Goal: Information Seeking & Learning: Learn about a topic

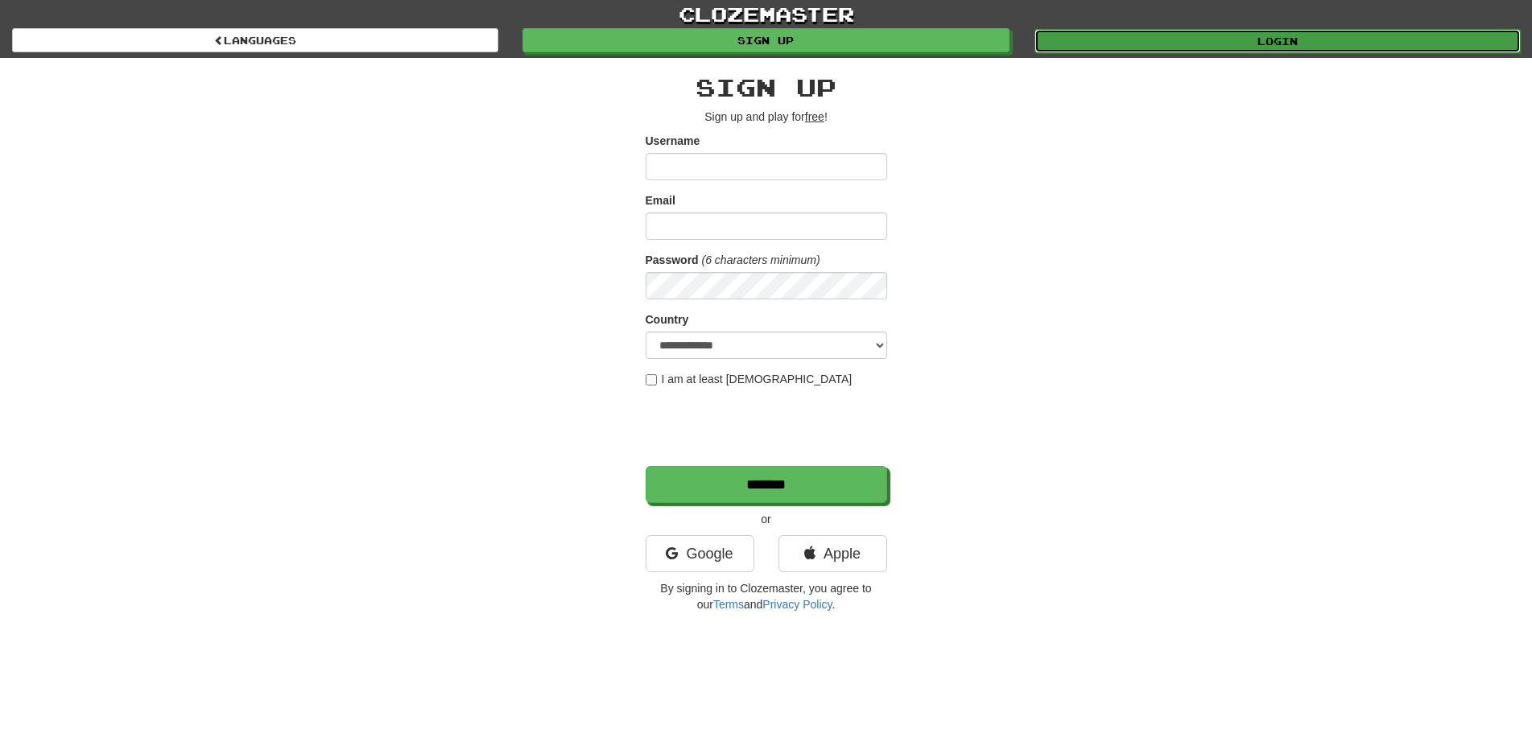
click at [1227, 45] on link "Login" at bounding box center [1277, 41] width 486 height 24
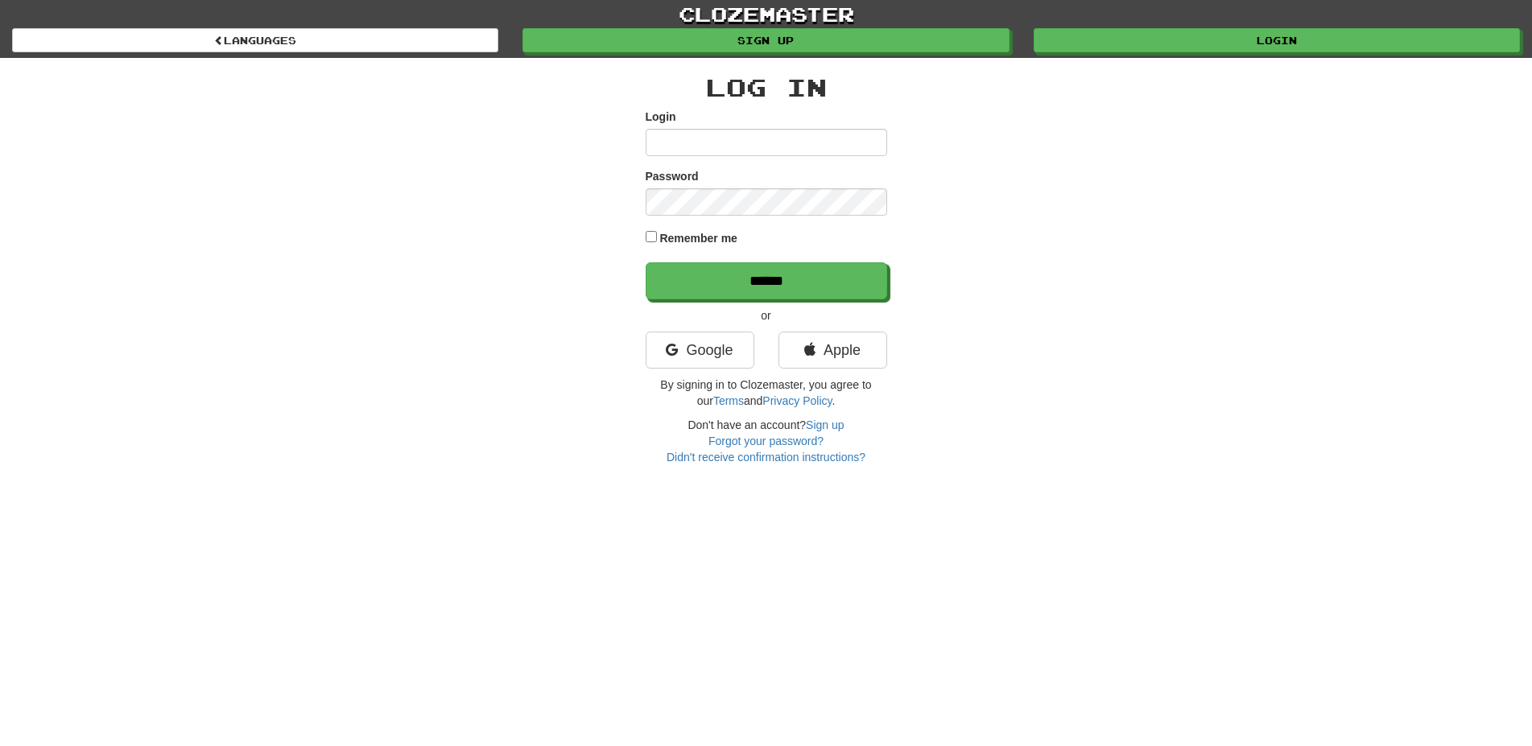
click at [747, 147] on input "Login" at bounding box center [767, 142] width 242 height 27
type input "**********"
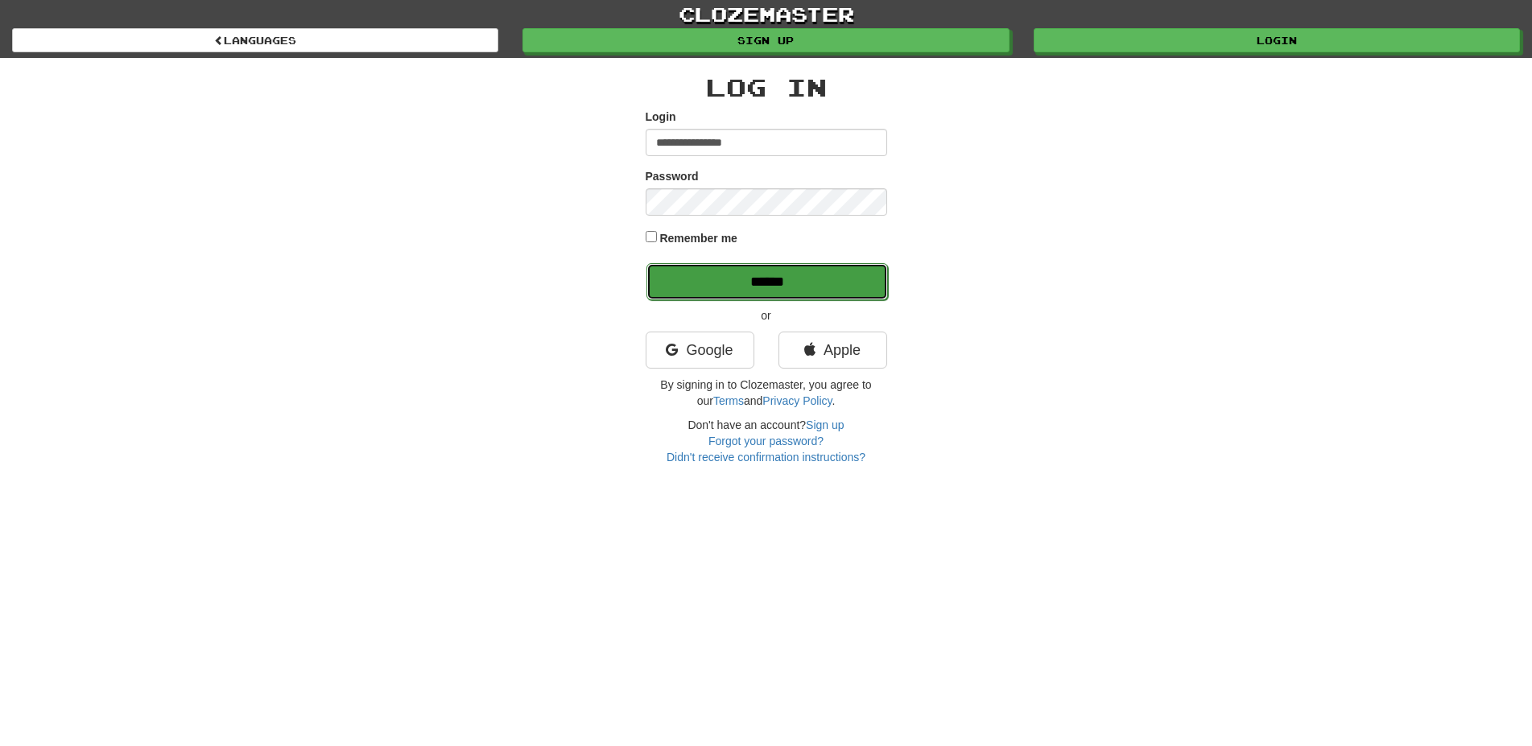
click at [815, 272] on input "******" at bounding box center [767, 281] width 242 height 37
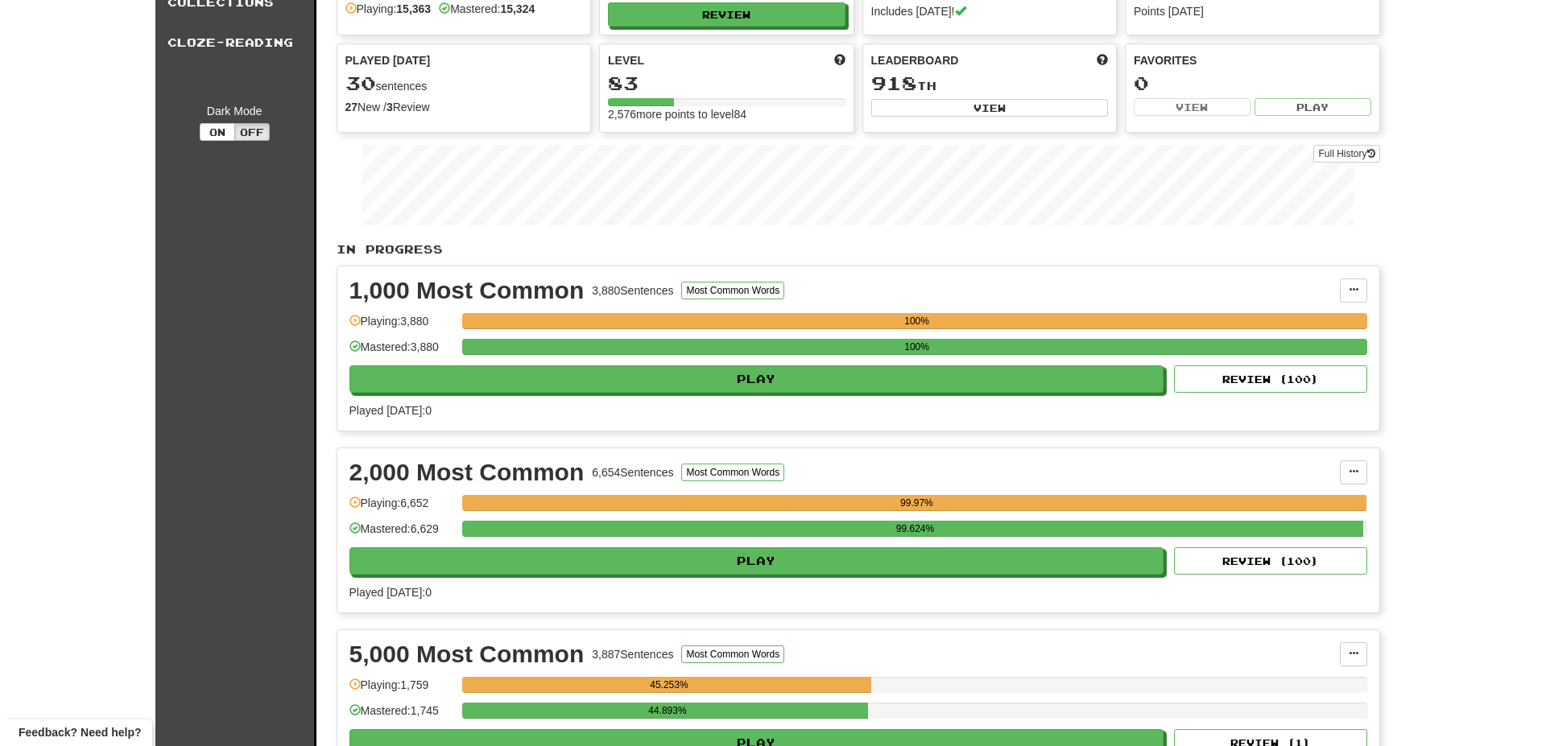
scroll to position [246, 0]
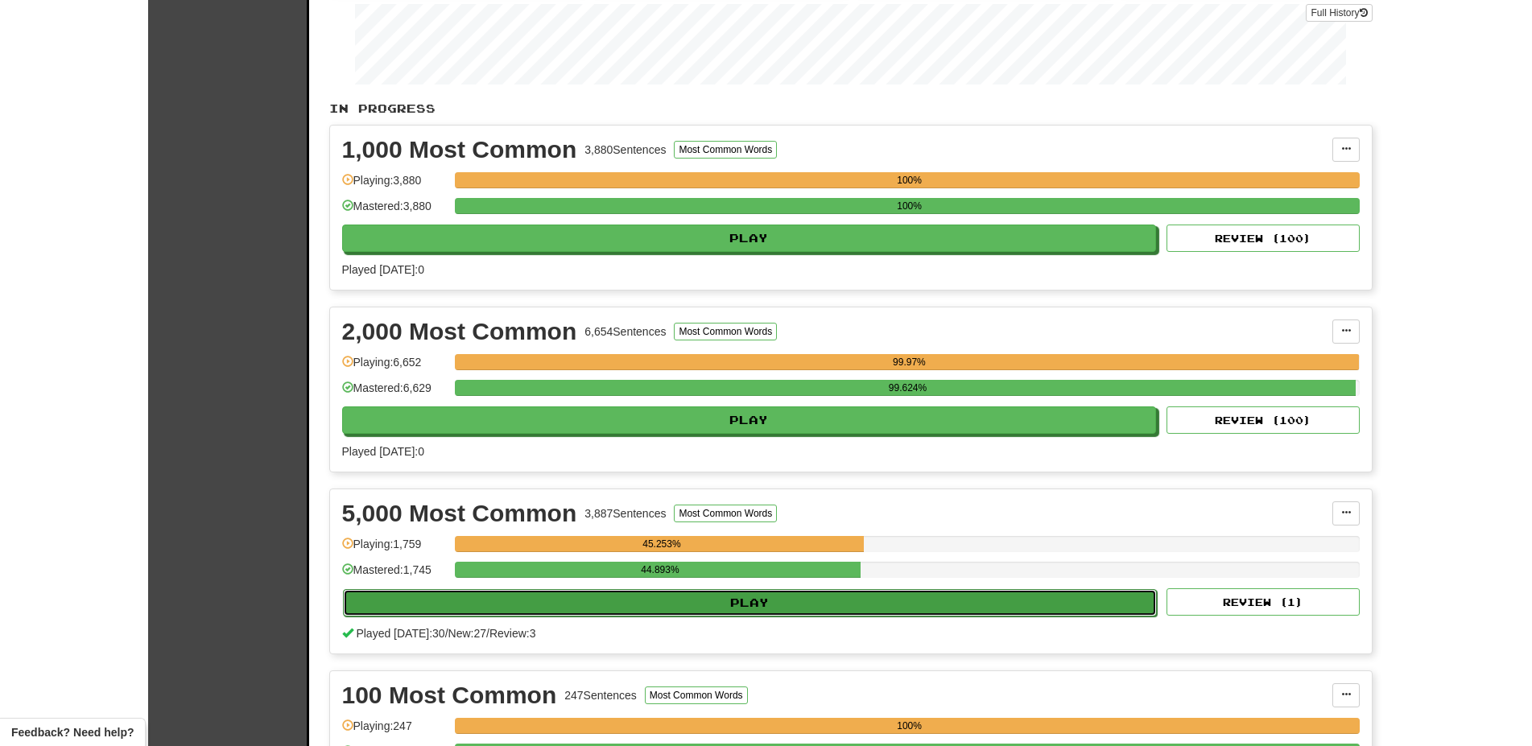
click at [729, 605] on button "Play" at bounding box center [750, 602] width 815 height 27
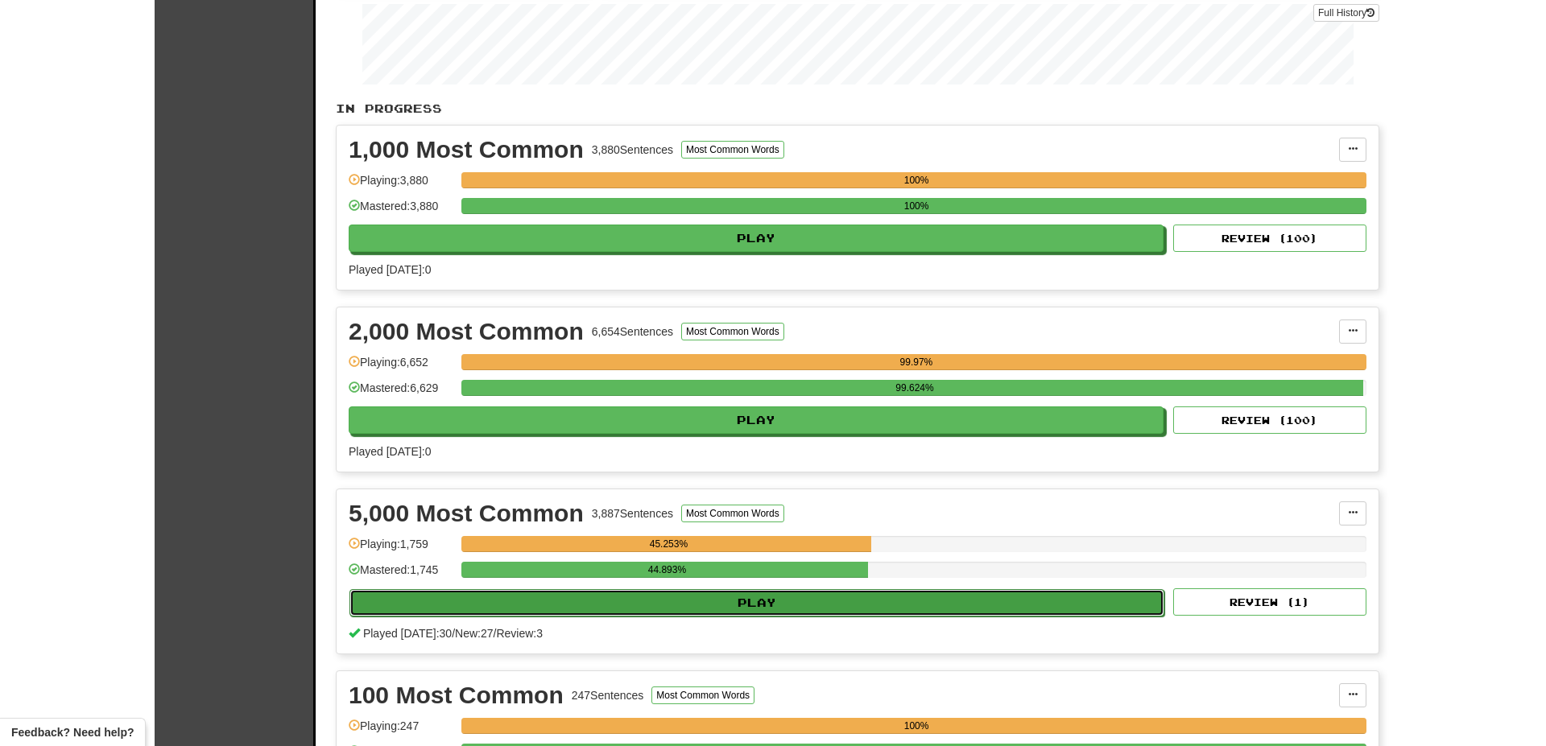
select select "**"
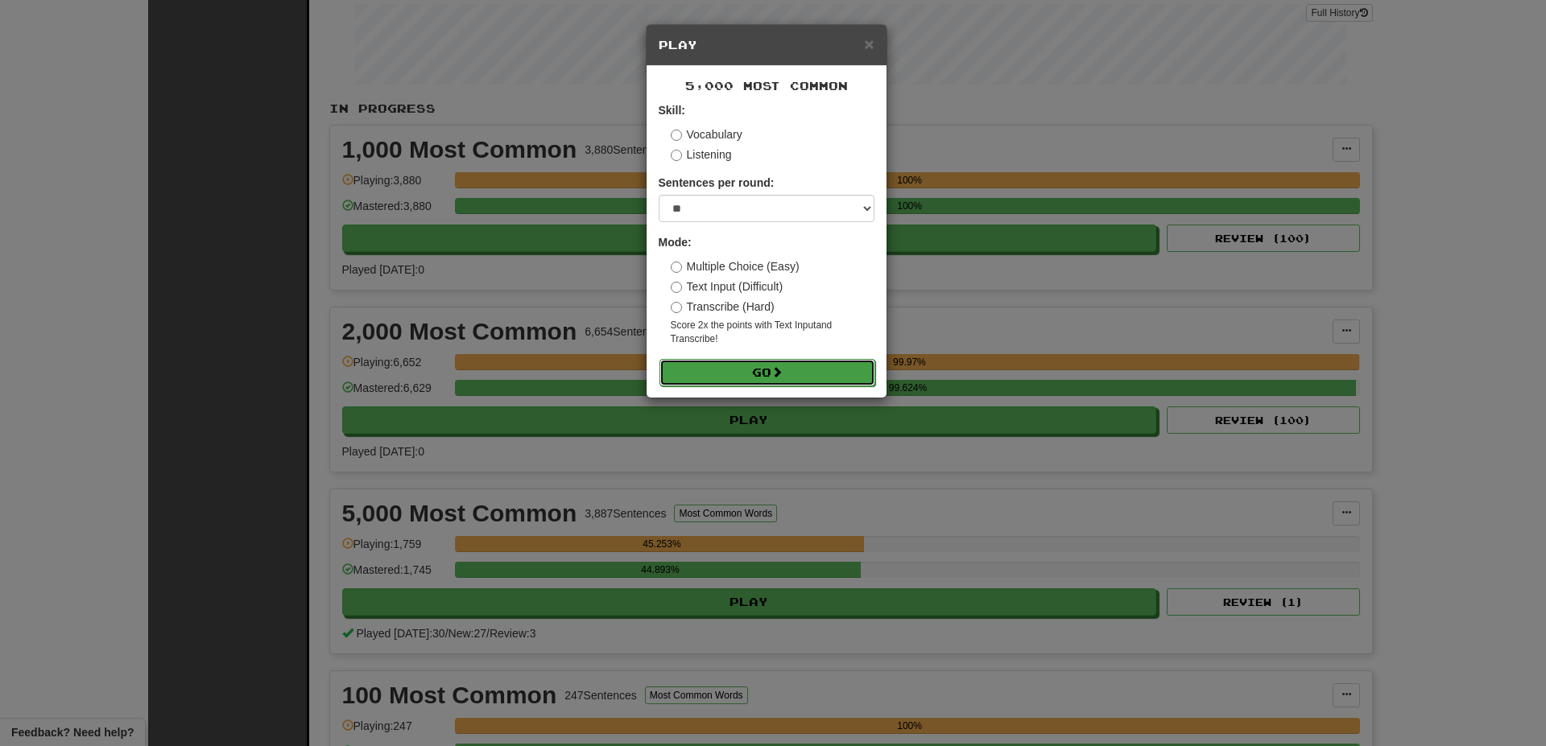
click at [730, 367] on button "Go" at bounding box center [767, 372] width 216 height 27
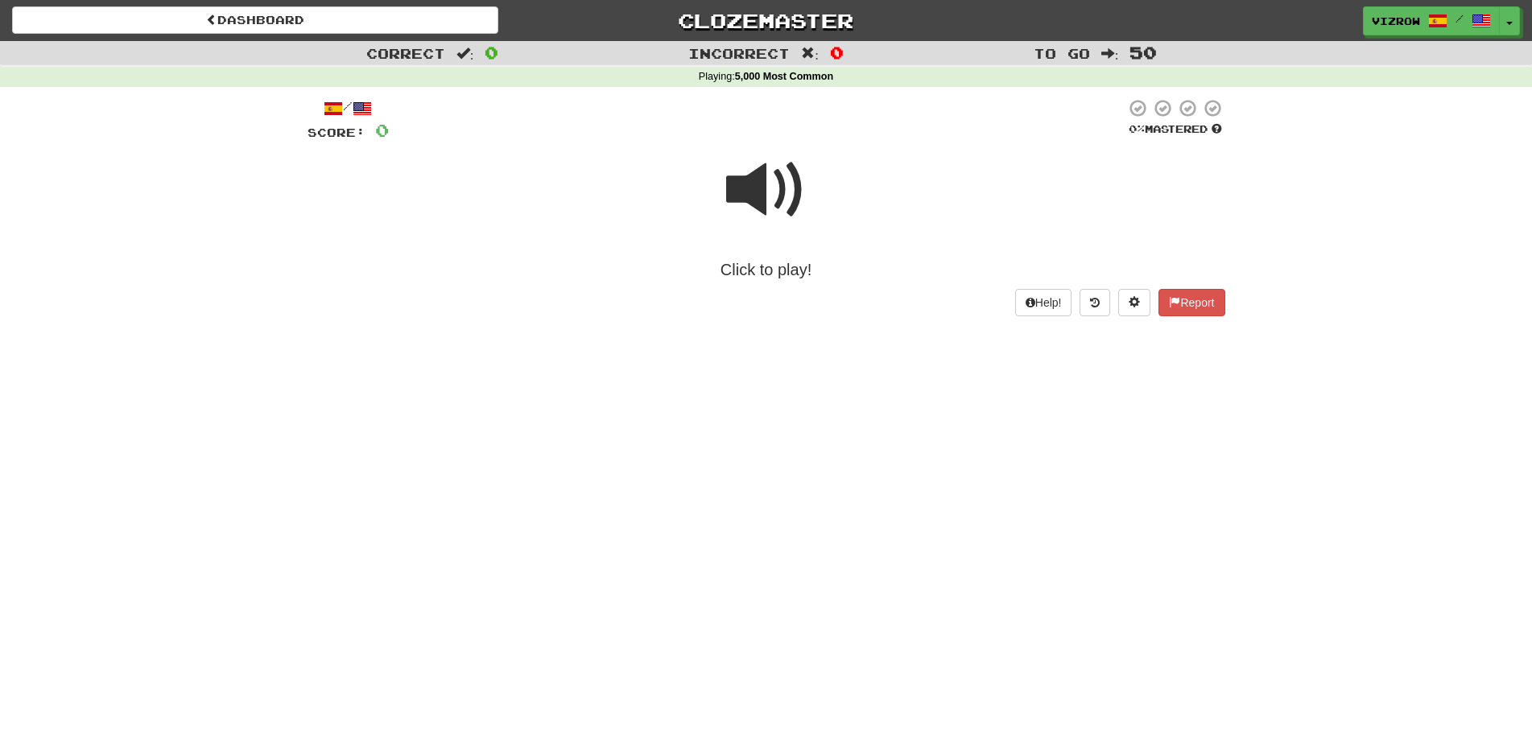
click at [780, 191] on span at bounding box center [766, 190] width 81 height 81
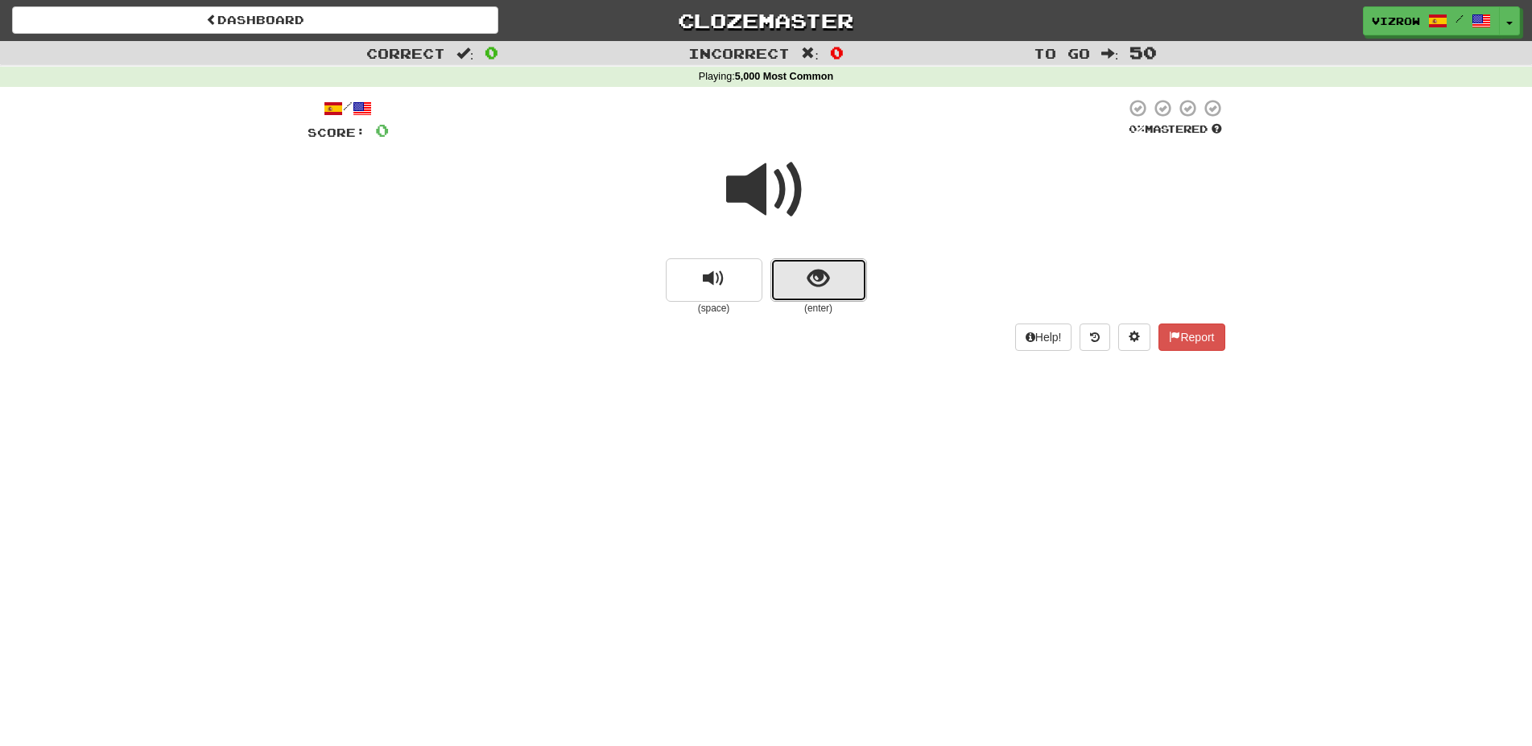
click at [811, 290] on span "show sentence" at bounding box center [818, 279] width 22 height 22
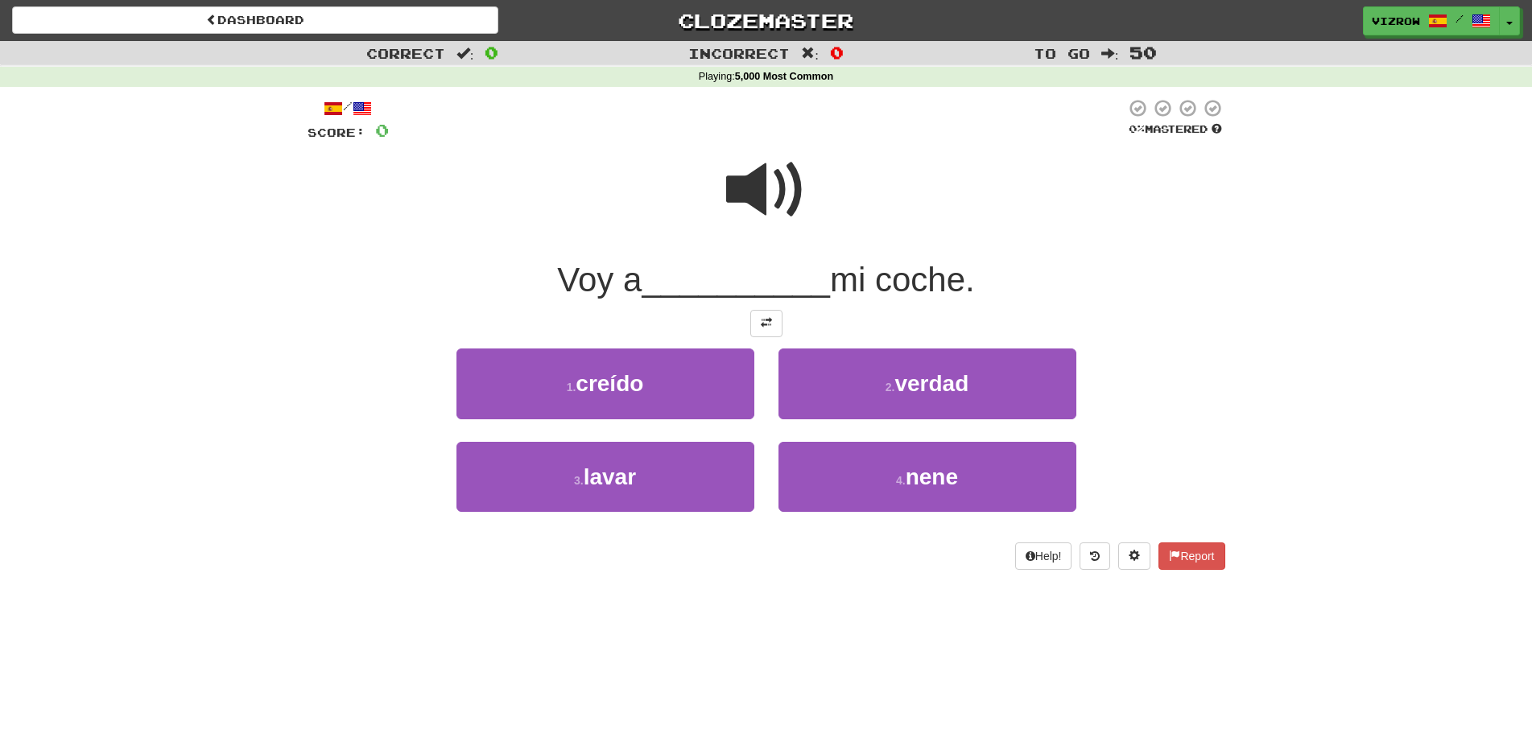
click at [773, 199] on span at bounding box center [766, 190] width 81 height 81
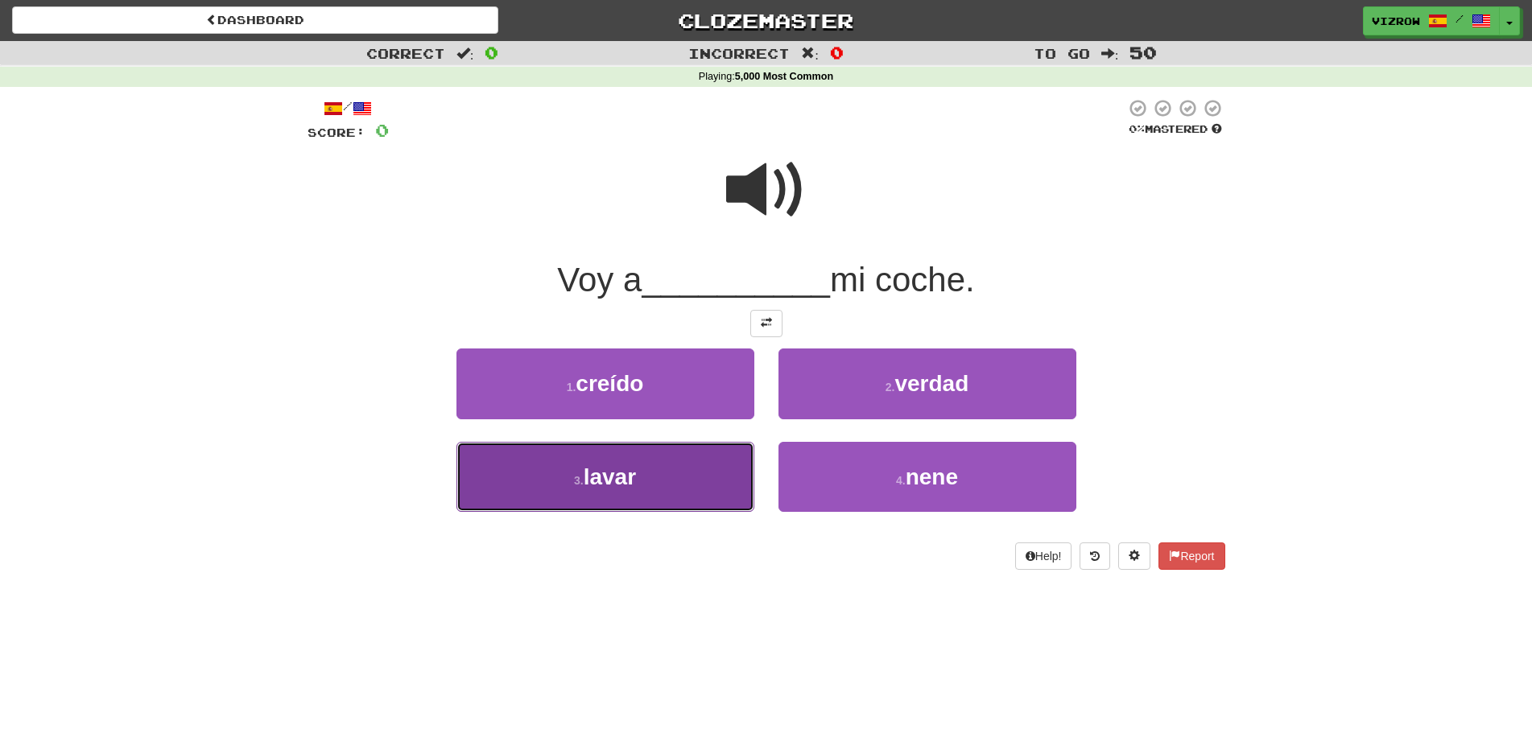
click at [722, 477] on button "3 . lavar" at bounding box center [605, 477] width 298 height 70
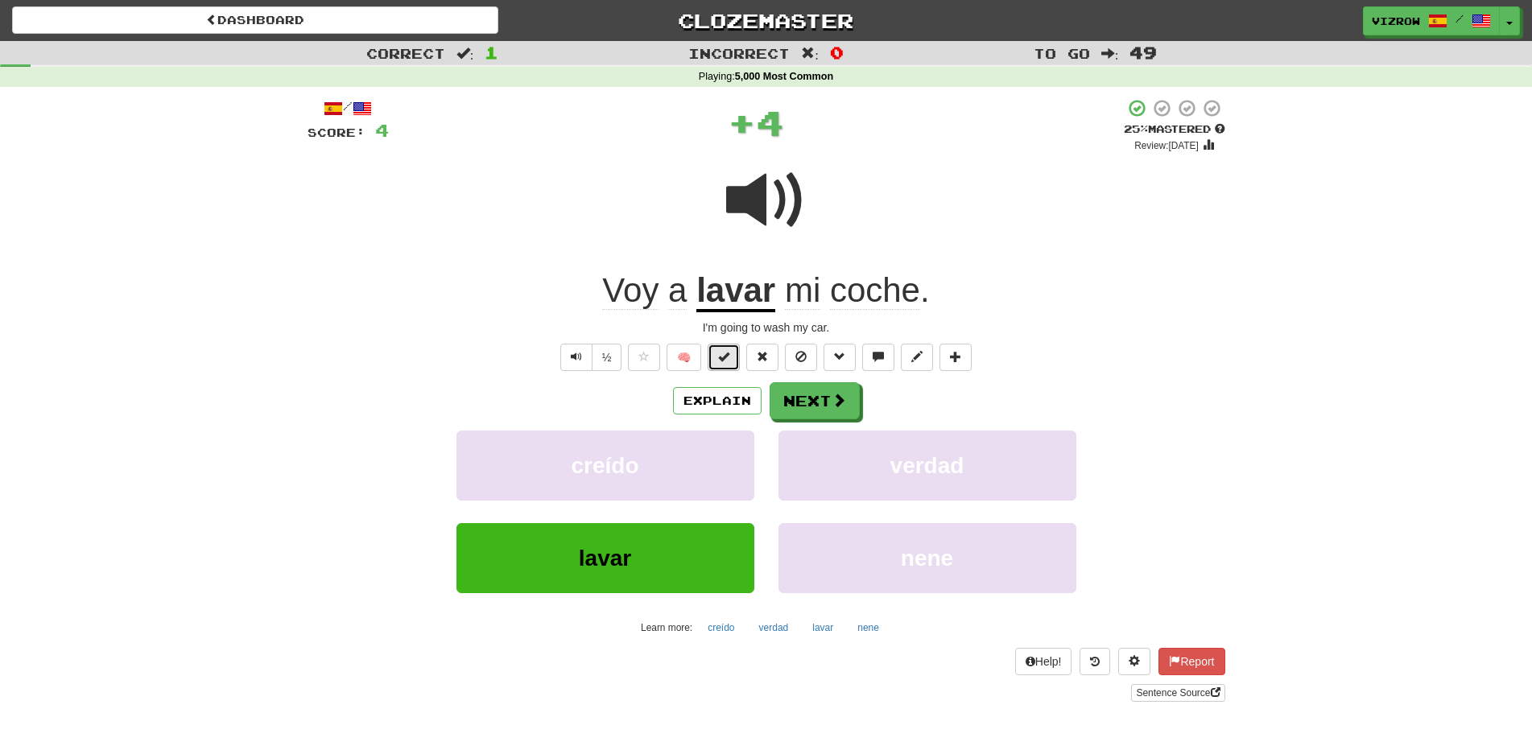
click at [733, 363] on button at bounding box center [724, 357] width 32 height 27
click at [810, 401] on button "Next" at bounding box center [815, 401] width 90 height 37
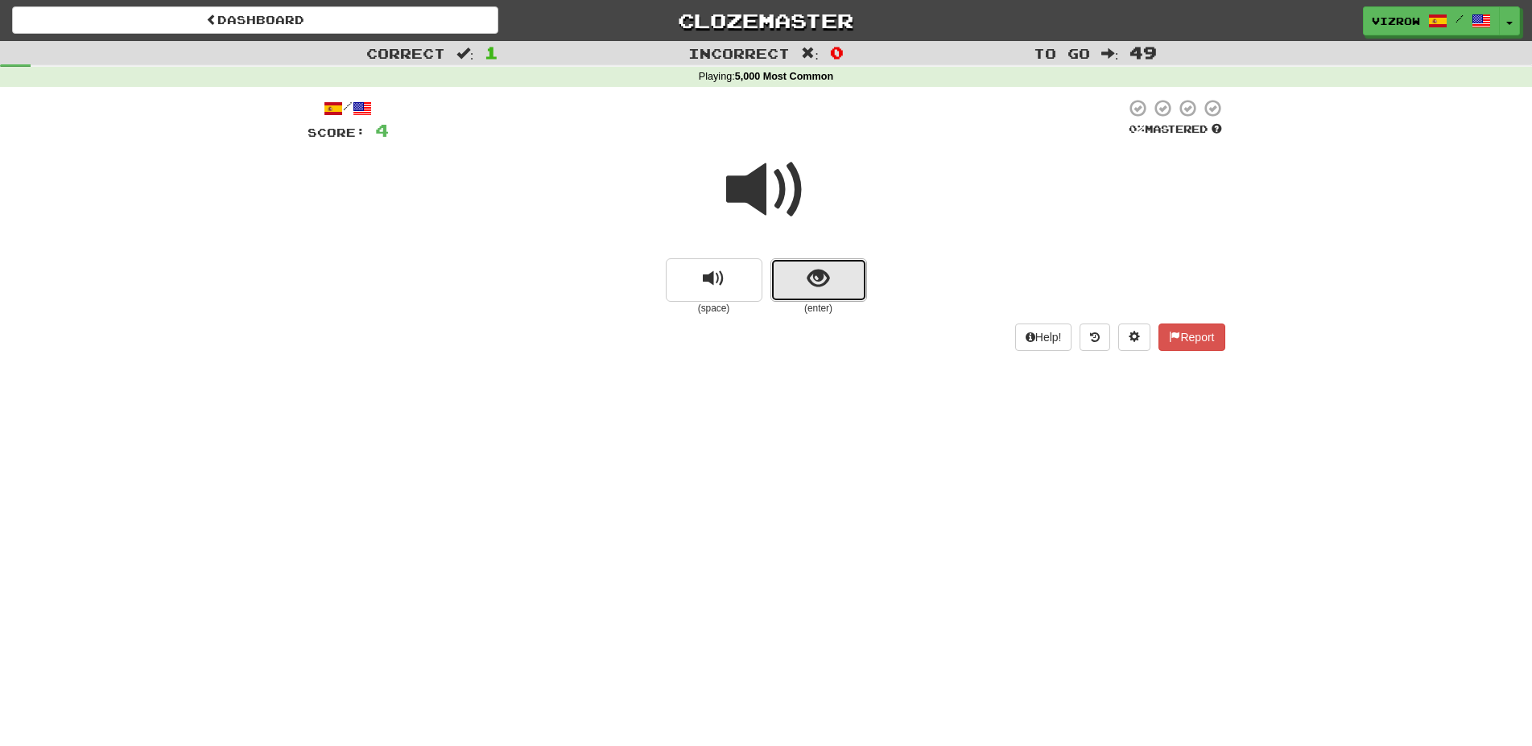
click at [832, 288] on button "show sentence" at bounding box center [818, 279] width 97 height 43
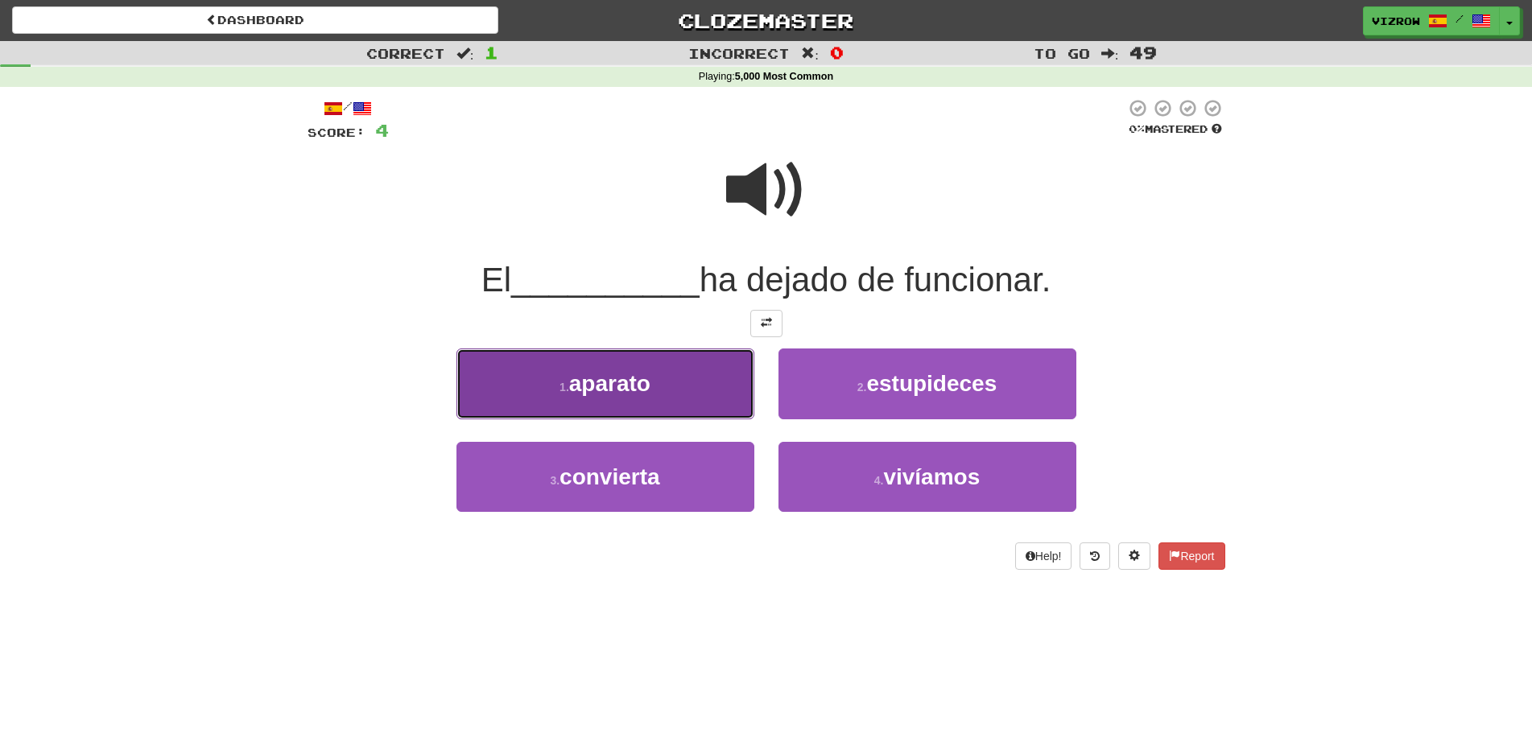
click at [659, 394] on button "1 . aparato" at bounding box center [605, 384] width 298 height 70
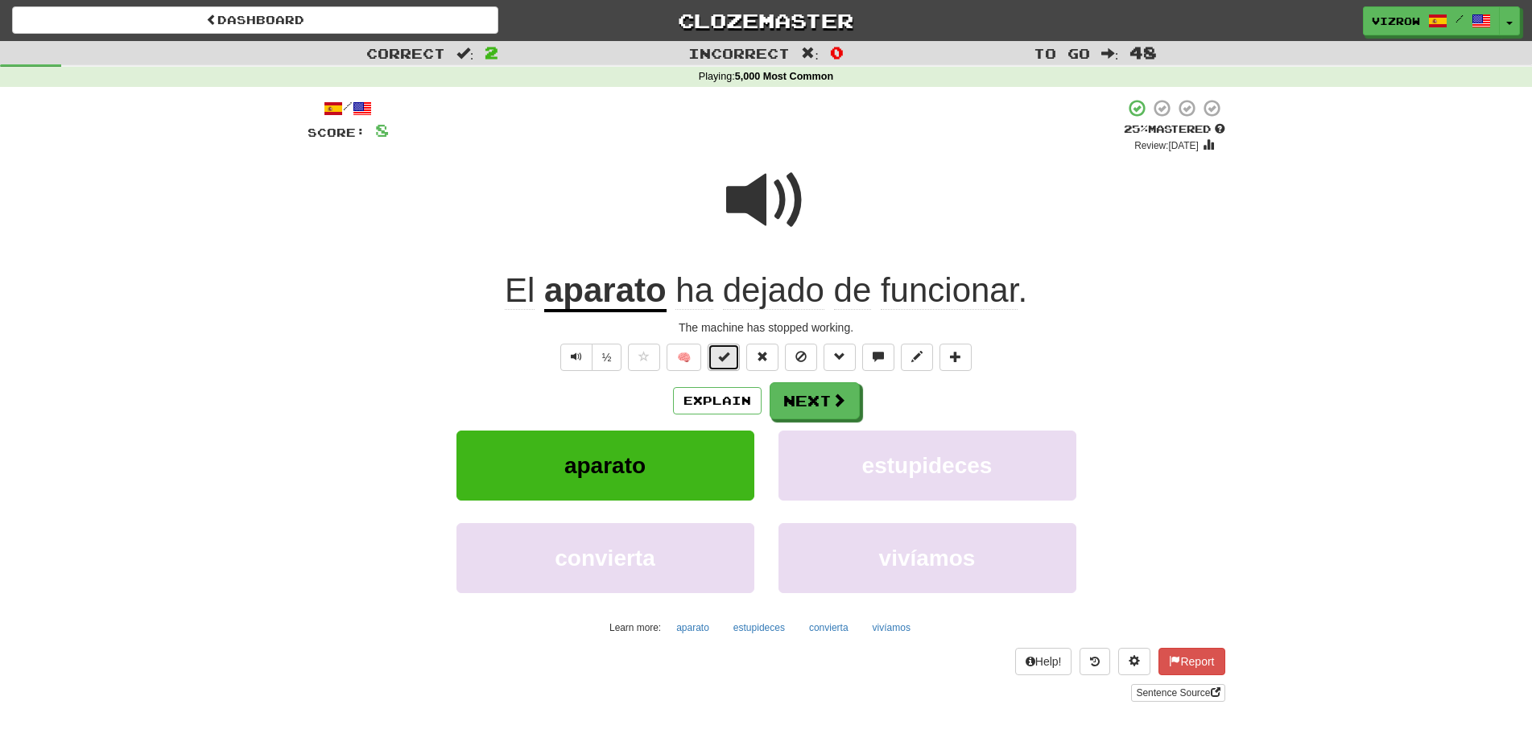
click at [718, 354] on button at bounding box center [724, 357] width 32 height 27
click at [796, 394] on button "Next" at bounding box center [815, 401] width 90 height 37
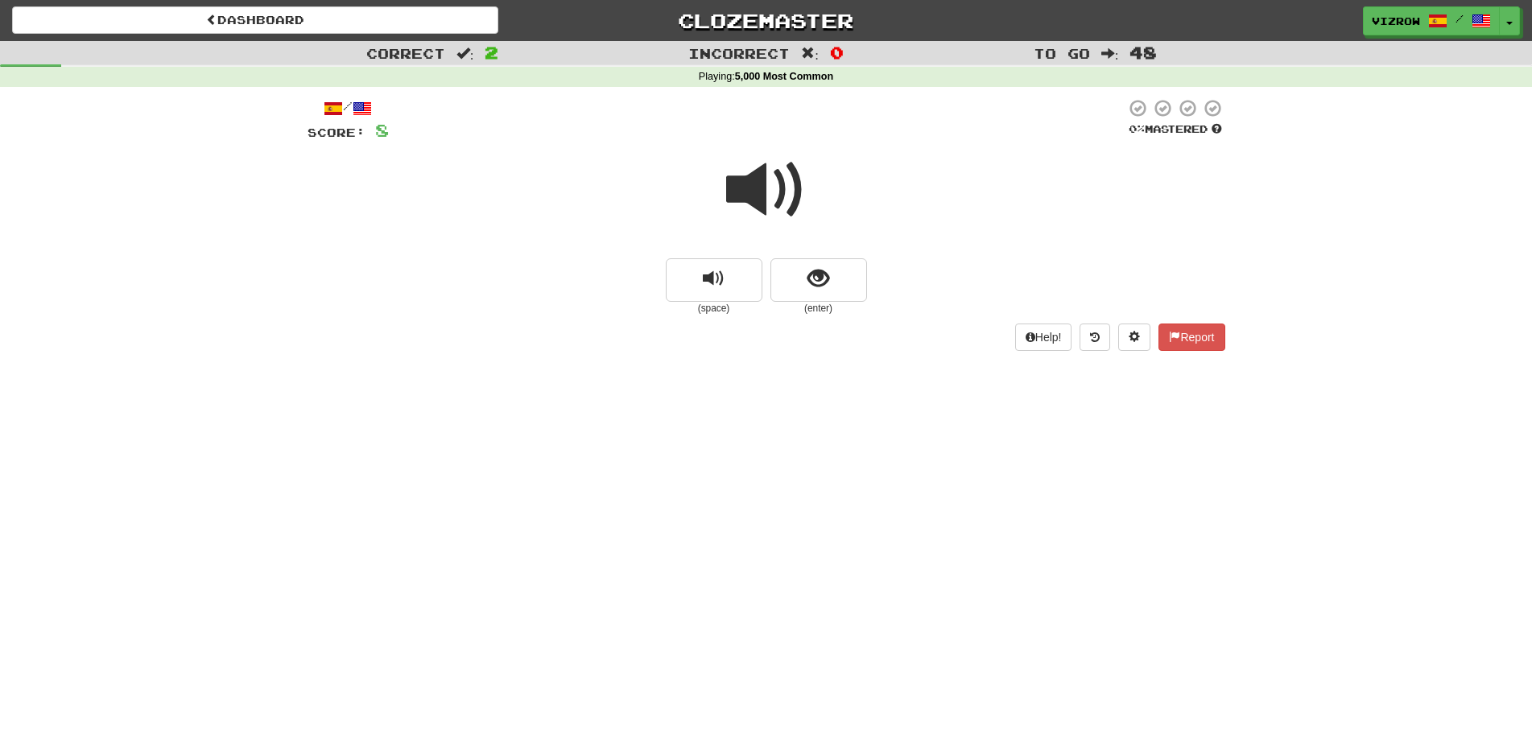
drag, startPoint x: 770, startPoint y: 200, endPoint x: 837, endPoint y: 235, distance: 75.6
click at [771, 200] on span at bounding box center [766, 190] width 81 height 81
click at [856, 280] on button "show sentence" at bounding box center [818, 279] width 97 height 43
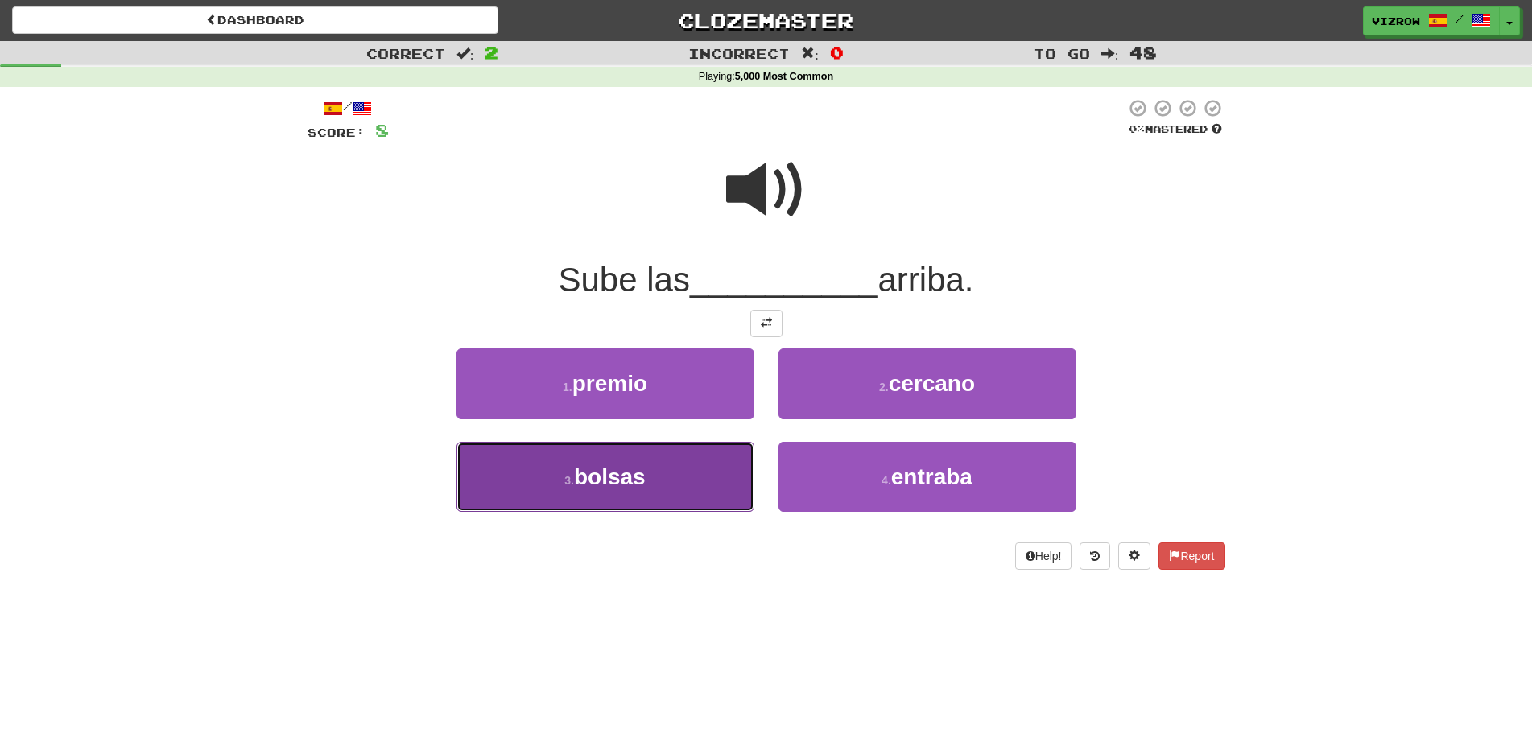
click at [674, 493] on button "3 . bolsas" at bounding box center [605, 477] width 298 height 70
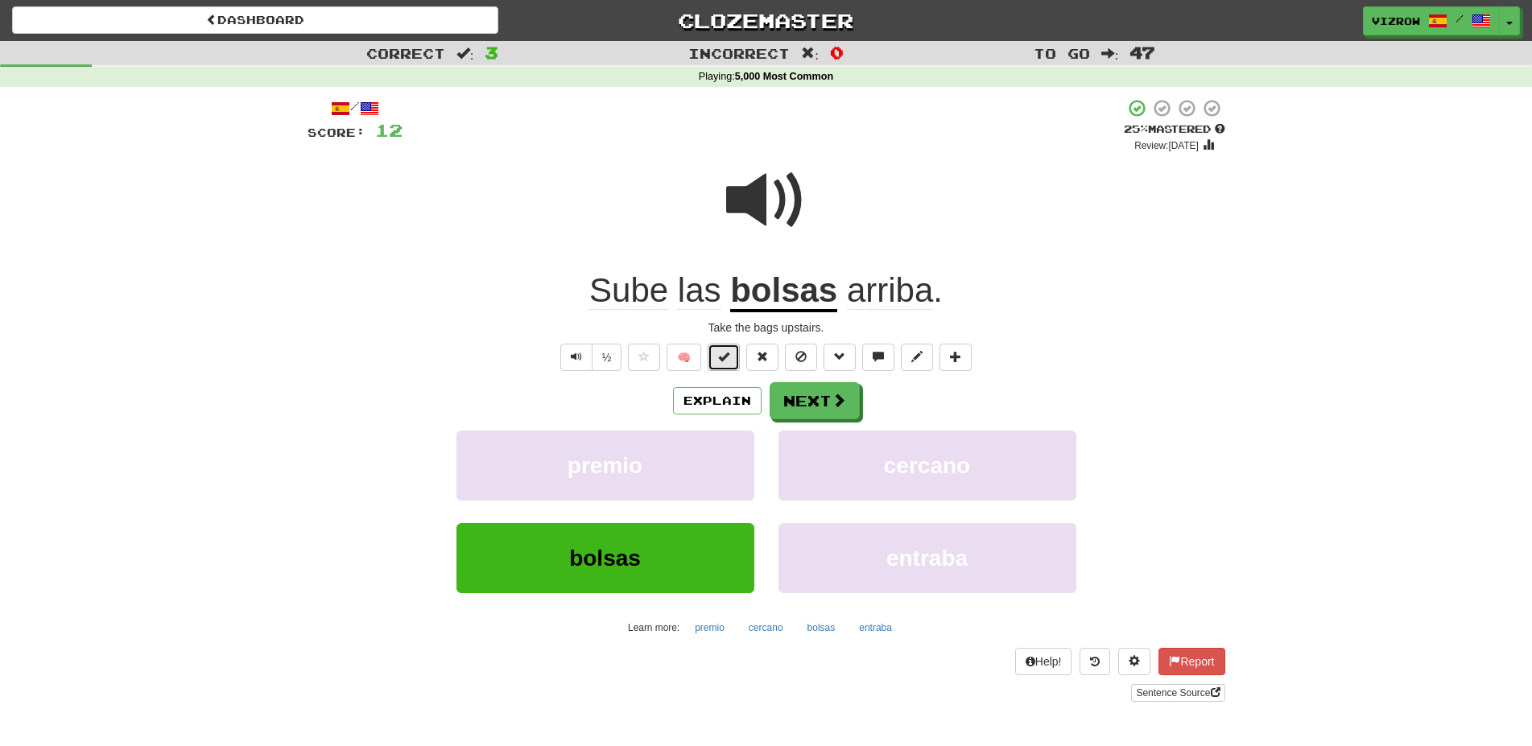
click at [724, 358] on span at bounding box center [723, 356] width 11 height 11
click at [811, 411] on button "Next" at bounding box center [815, 401] width 90 height 37
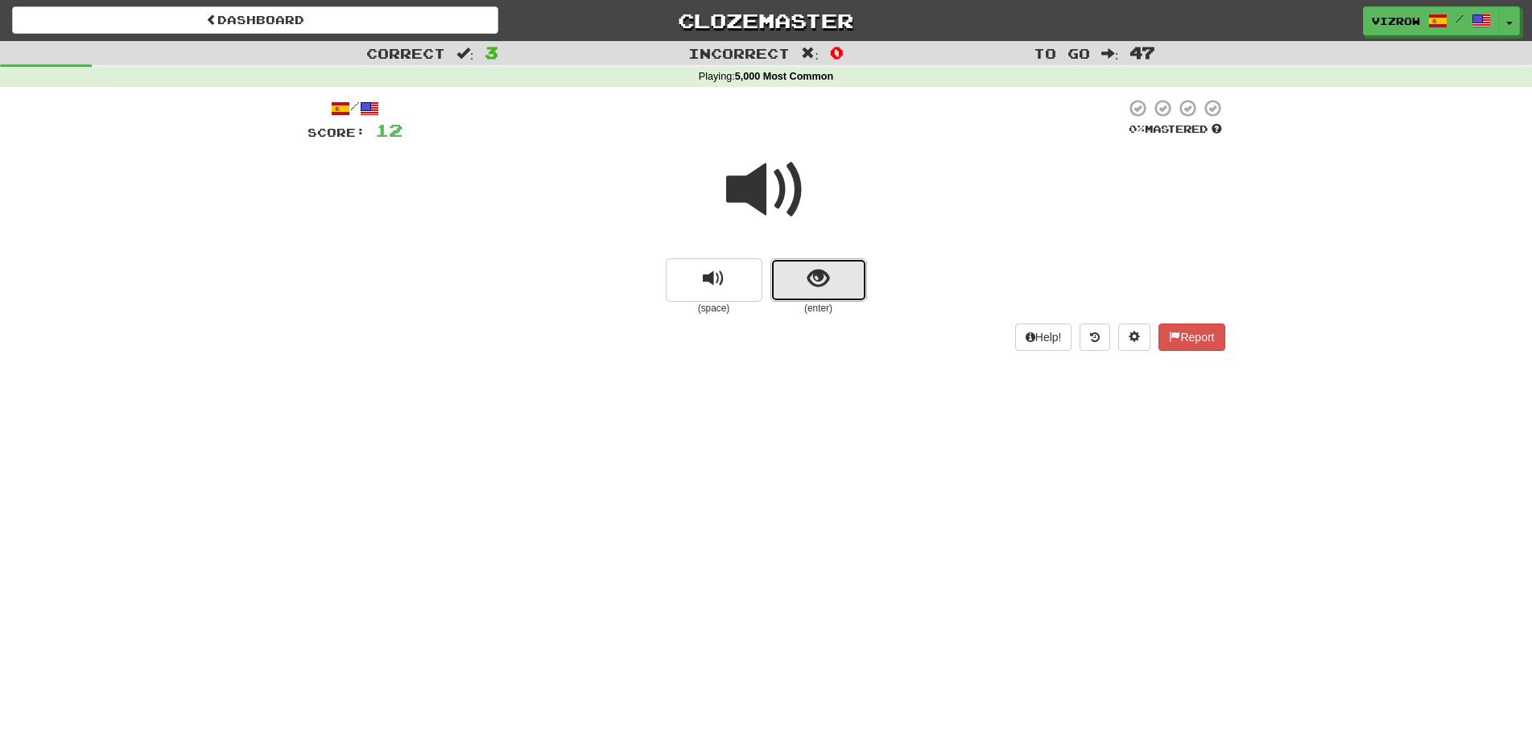
click at [849, 275] on button "show sentence" at bounding box center [818, 279] width 97 height 43
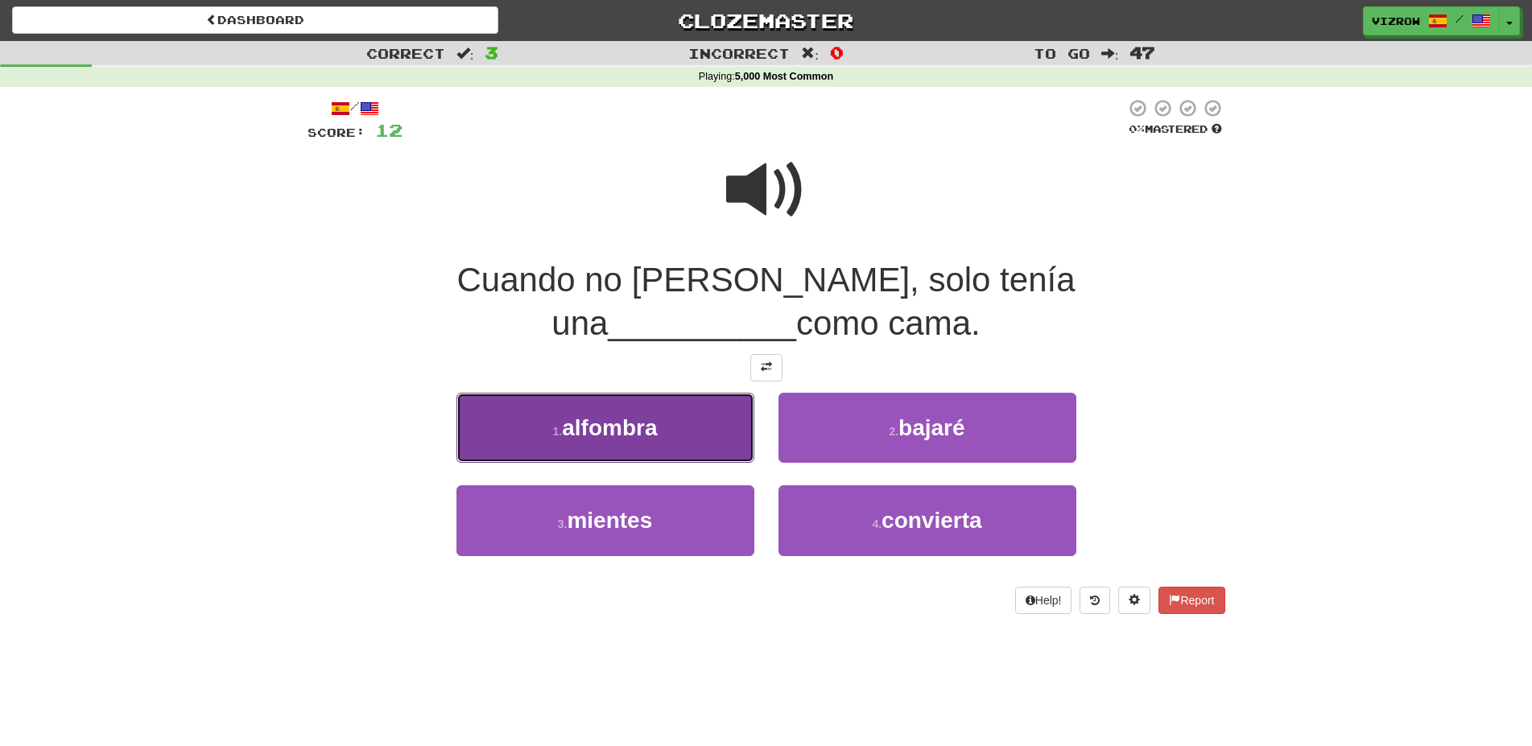
click at [692, 419] on button "1 . alfombra" at bounding box center [605, 428] width 298 height 70
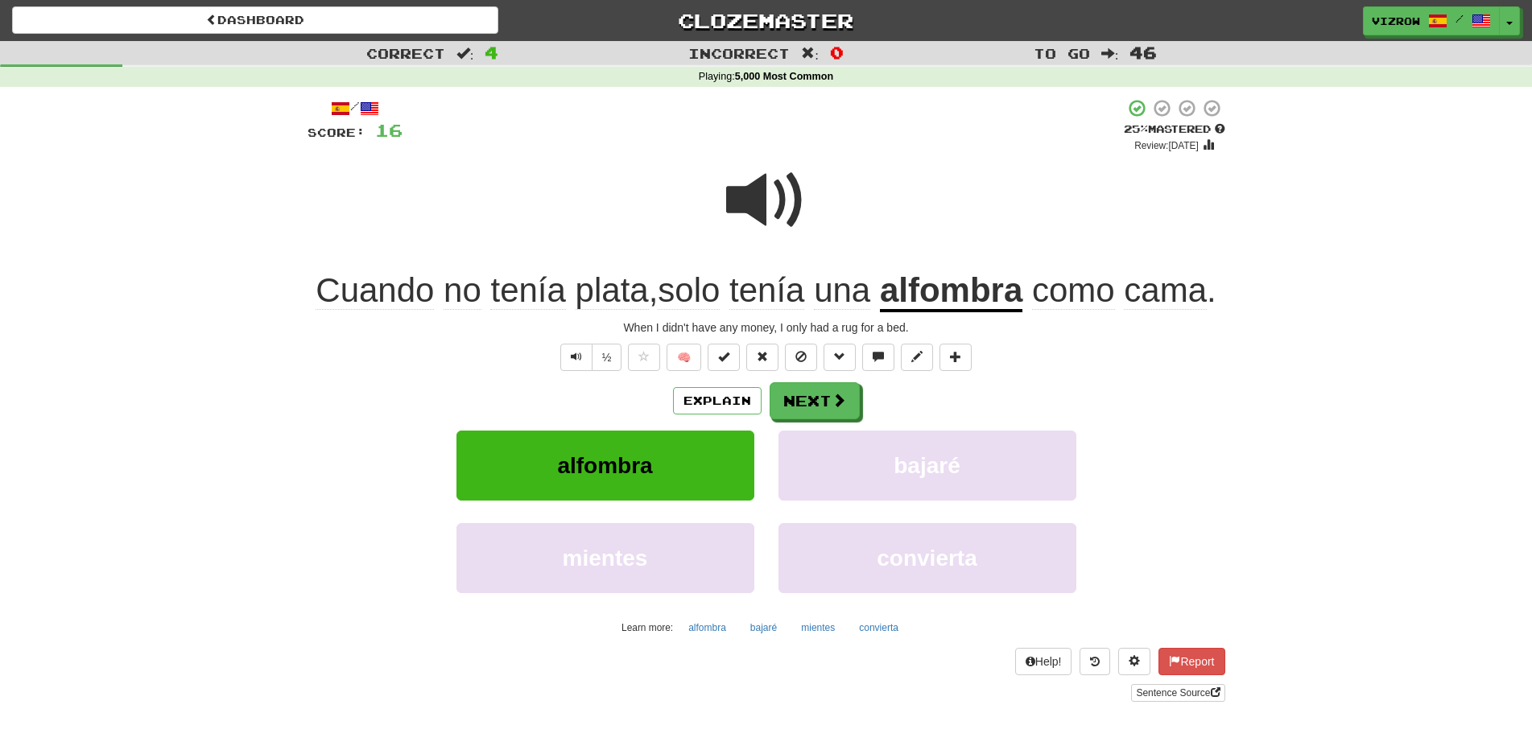
click at [728, 343] on div "/ Score: 16 + 4 25 % Mastered Review: 2025-09-30 Cuando no tenía plata , solo t…" at bounding box center [767, 399] width 918 height 603
click at [733, 357] on button at bounding box center [724, 357] width 32 height 27
click at [819, 403] on button "Next" at bounding box center [815, 401] width 90 height 37
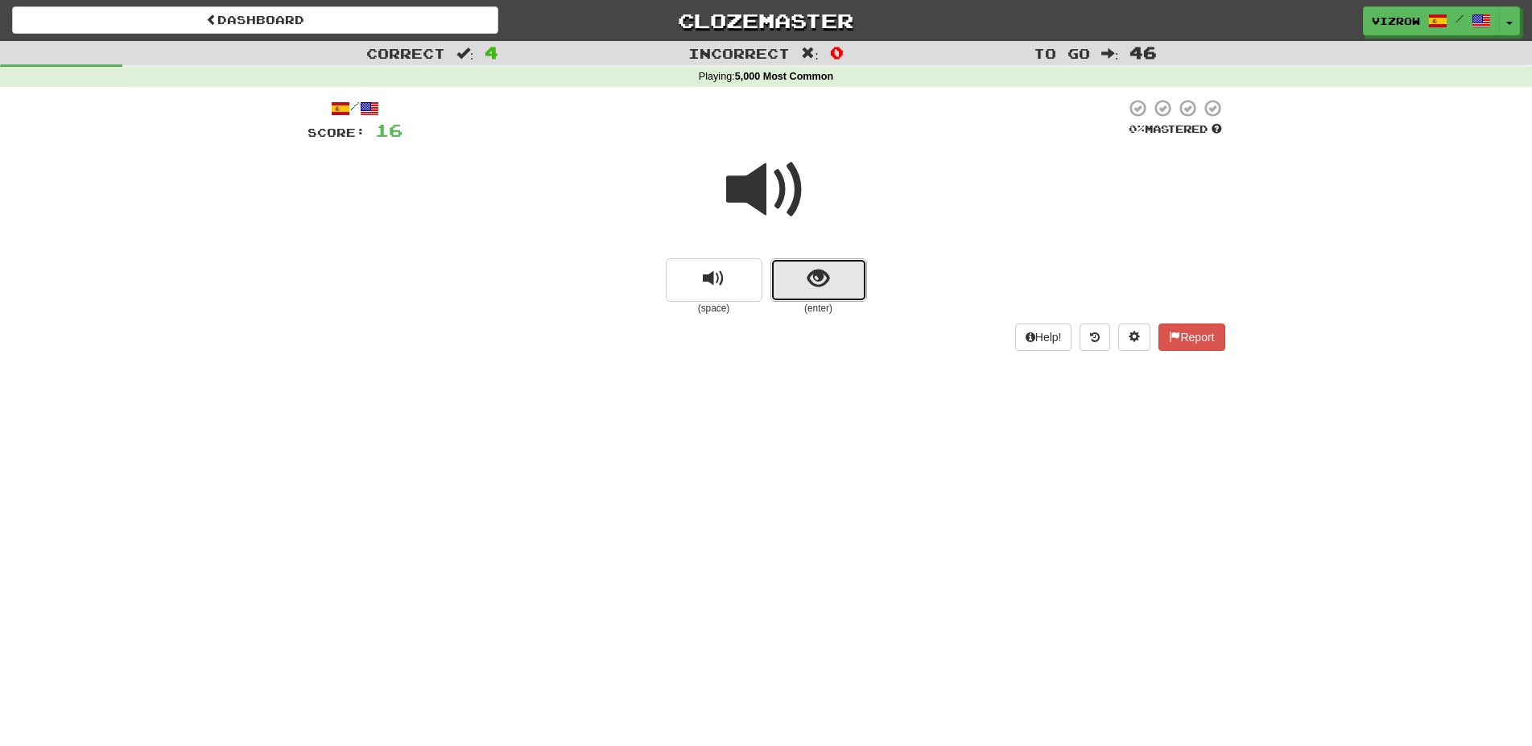
click at [833, 297] on button "show sentence" at bounding box center [818, 279] width 97 height 43
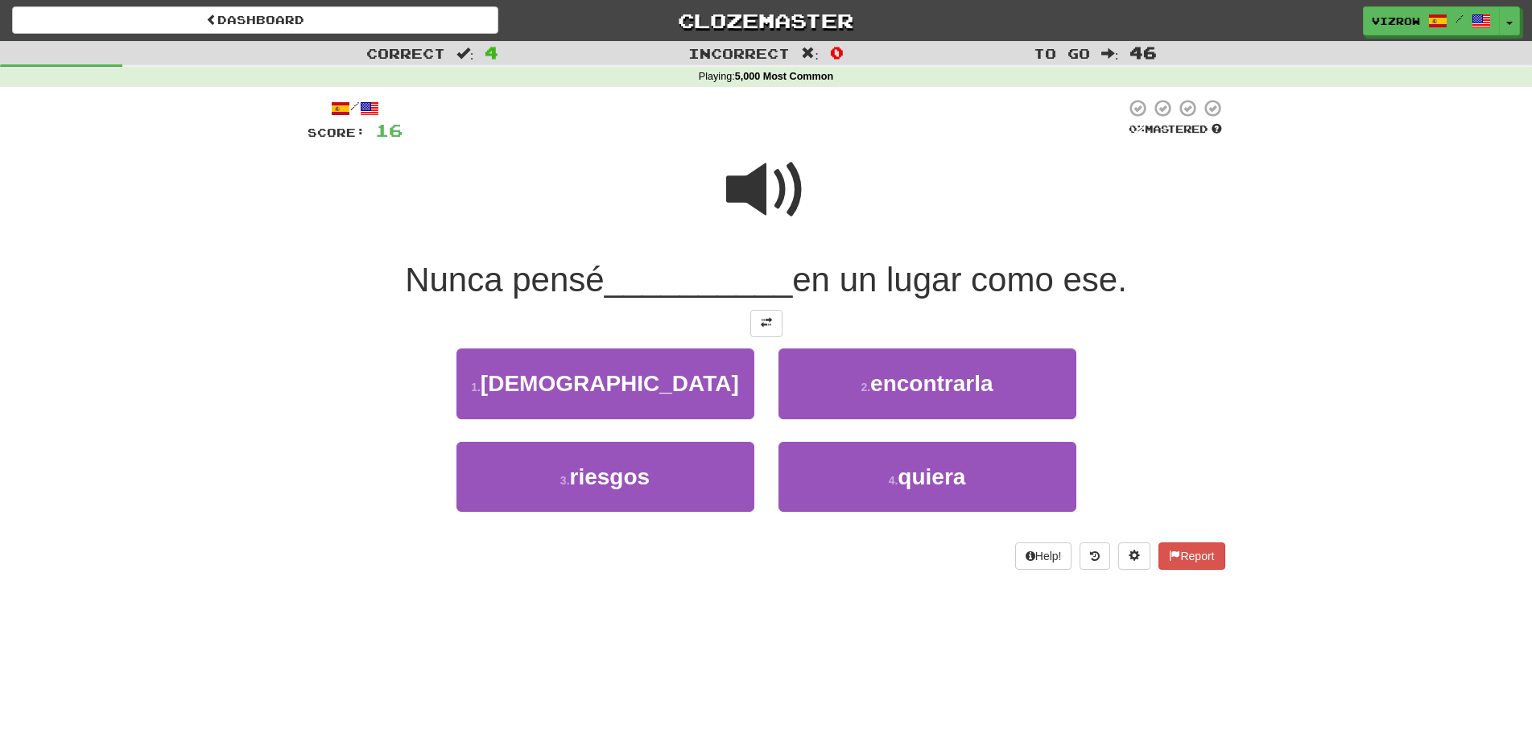
click at [765, 184] on span at bounding box center [766, 190] width 81 height 81
click at [759, 187] on span at bounding box center [766, 190] width 81 height 81
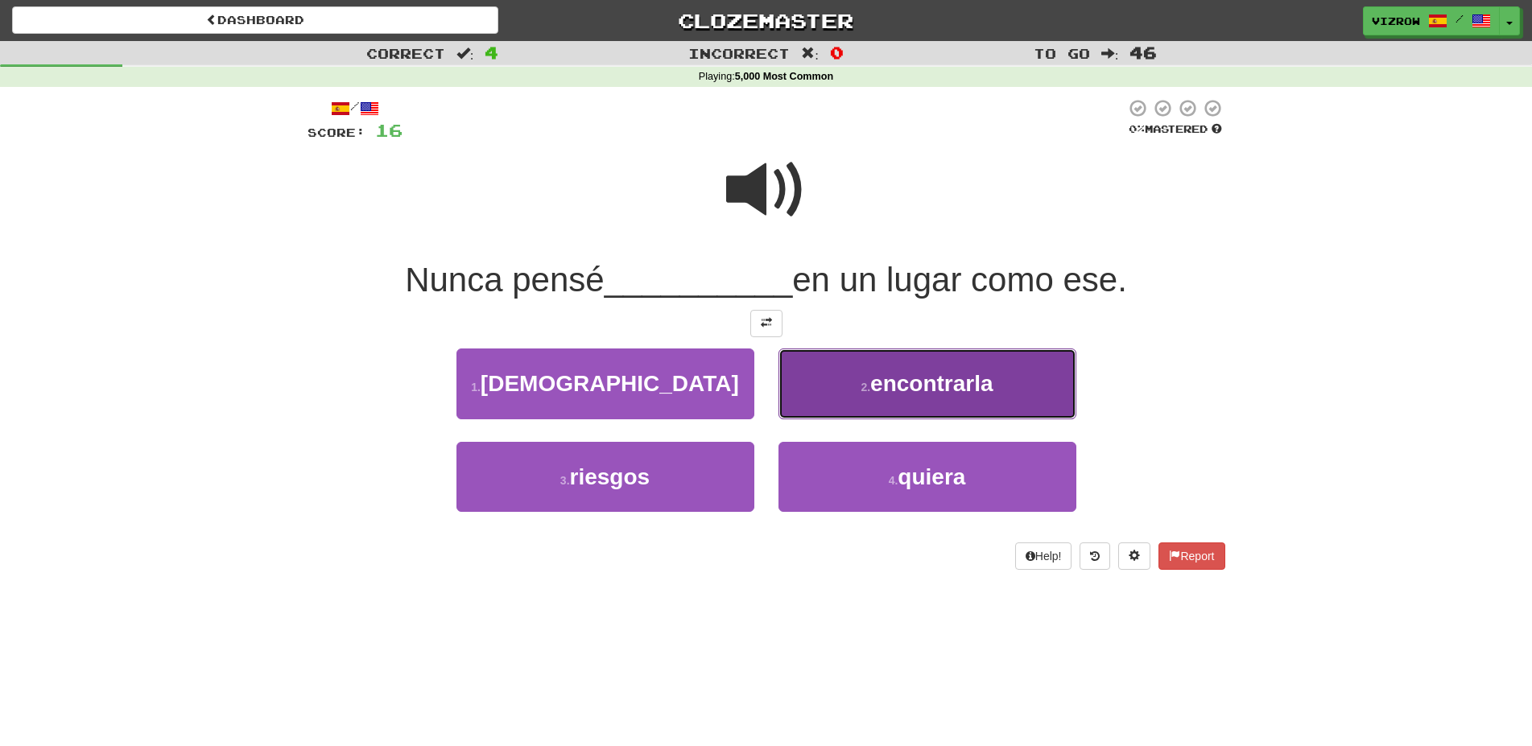
click at [1052, 392] on button "2 . encontrarla" at bounding box center [927, 384] width 298 height 70
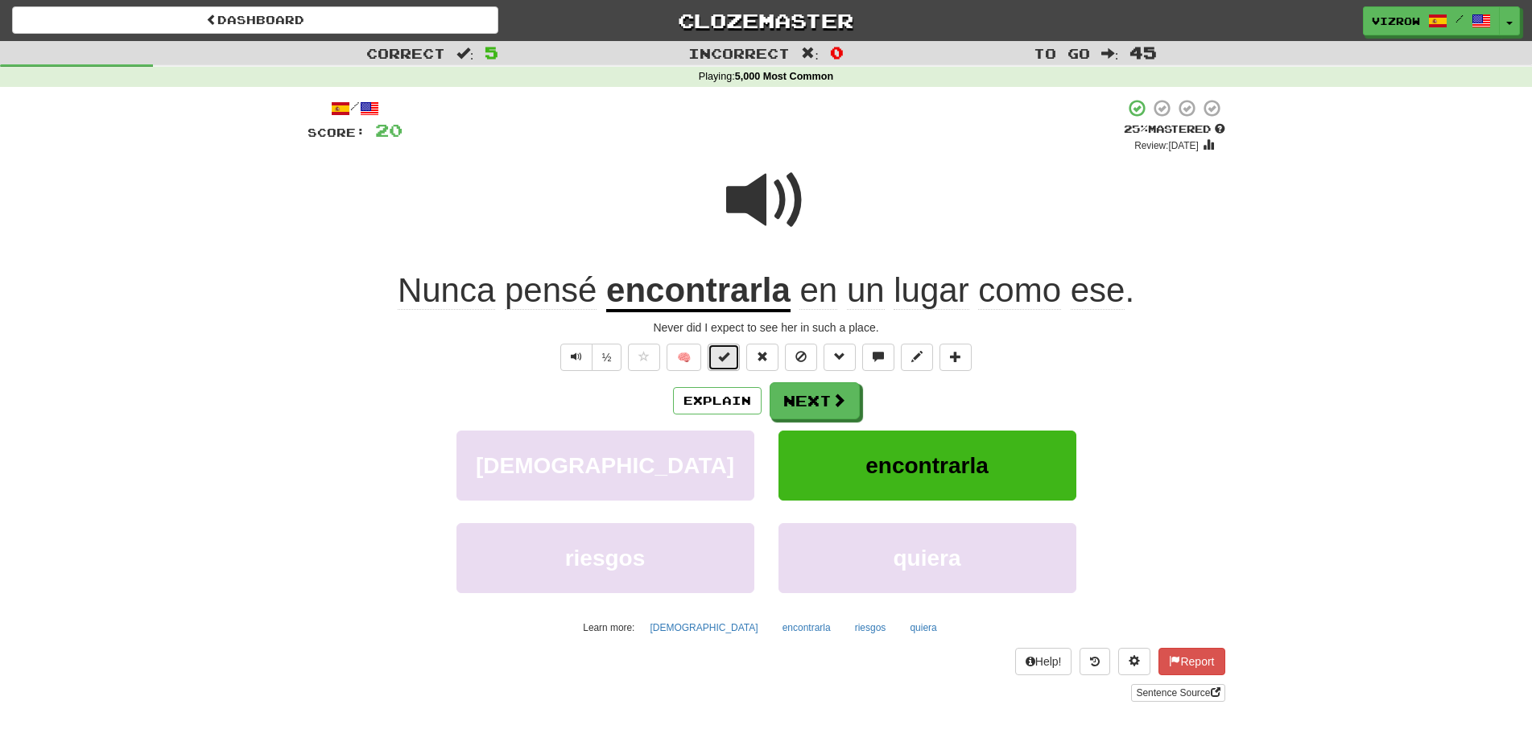
click at [734, 357] on button at bounding box center [724, 357] width 32 height 27
click at [844, 408] on span at bounding box center [839, 401] width 14 height 14
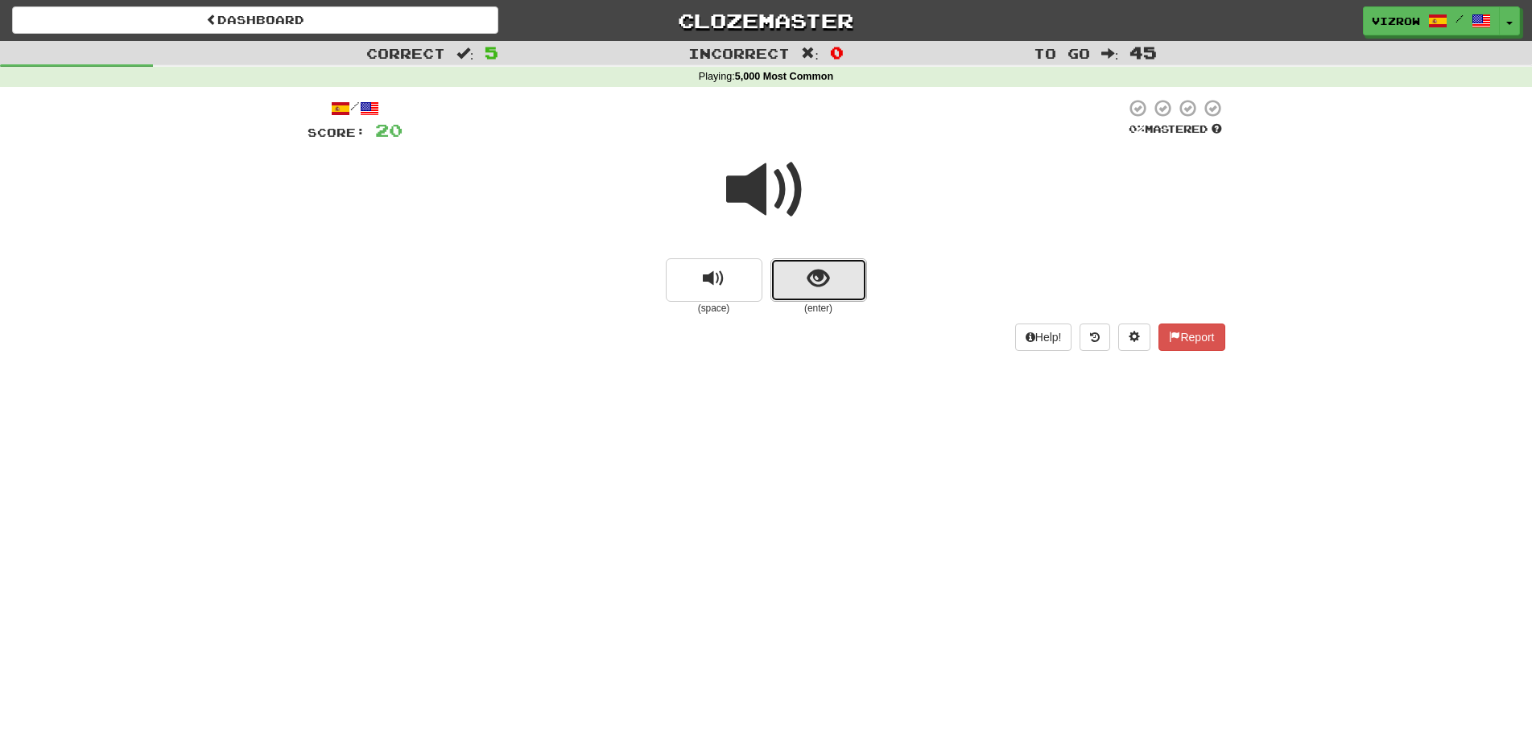
click at [833, 292] on button "show sentence" at bounding box center [818, 279] width 97 height 43
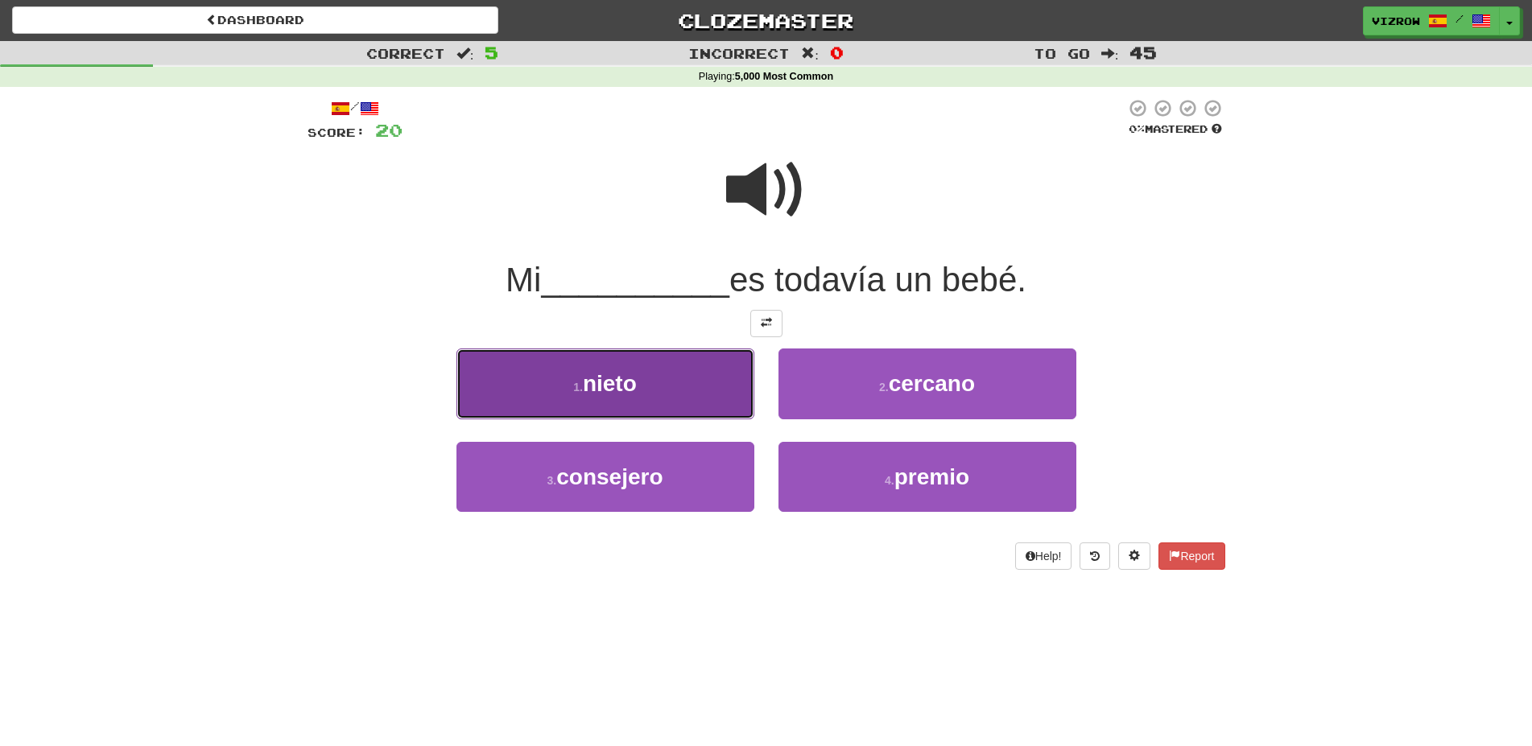
click at [679, 382] on button "1 . nieto" at bounding box center [605, 384] width 298 height 70
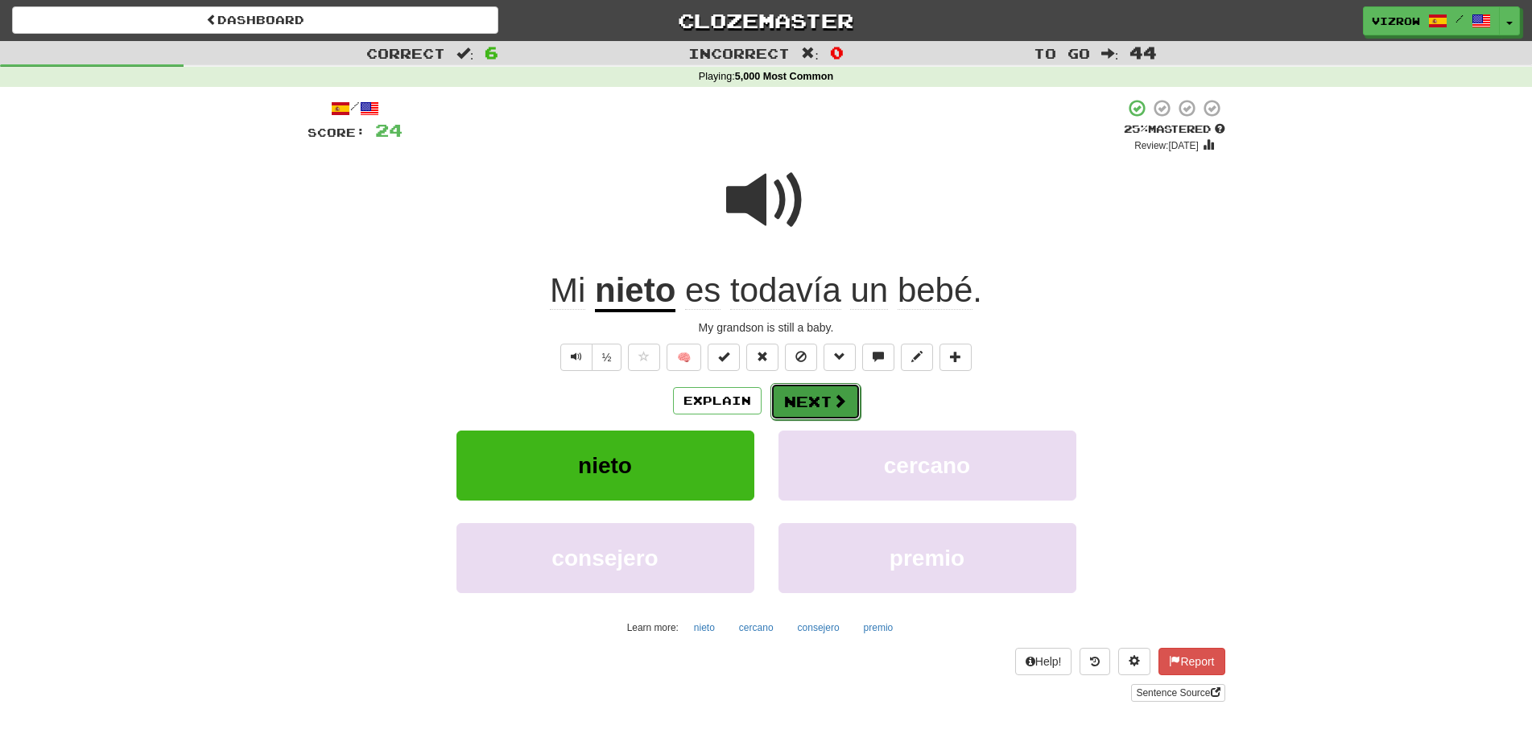
click at [796, 397] on button "Next" at bounding box center [815, 401] width 90 height 37
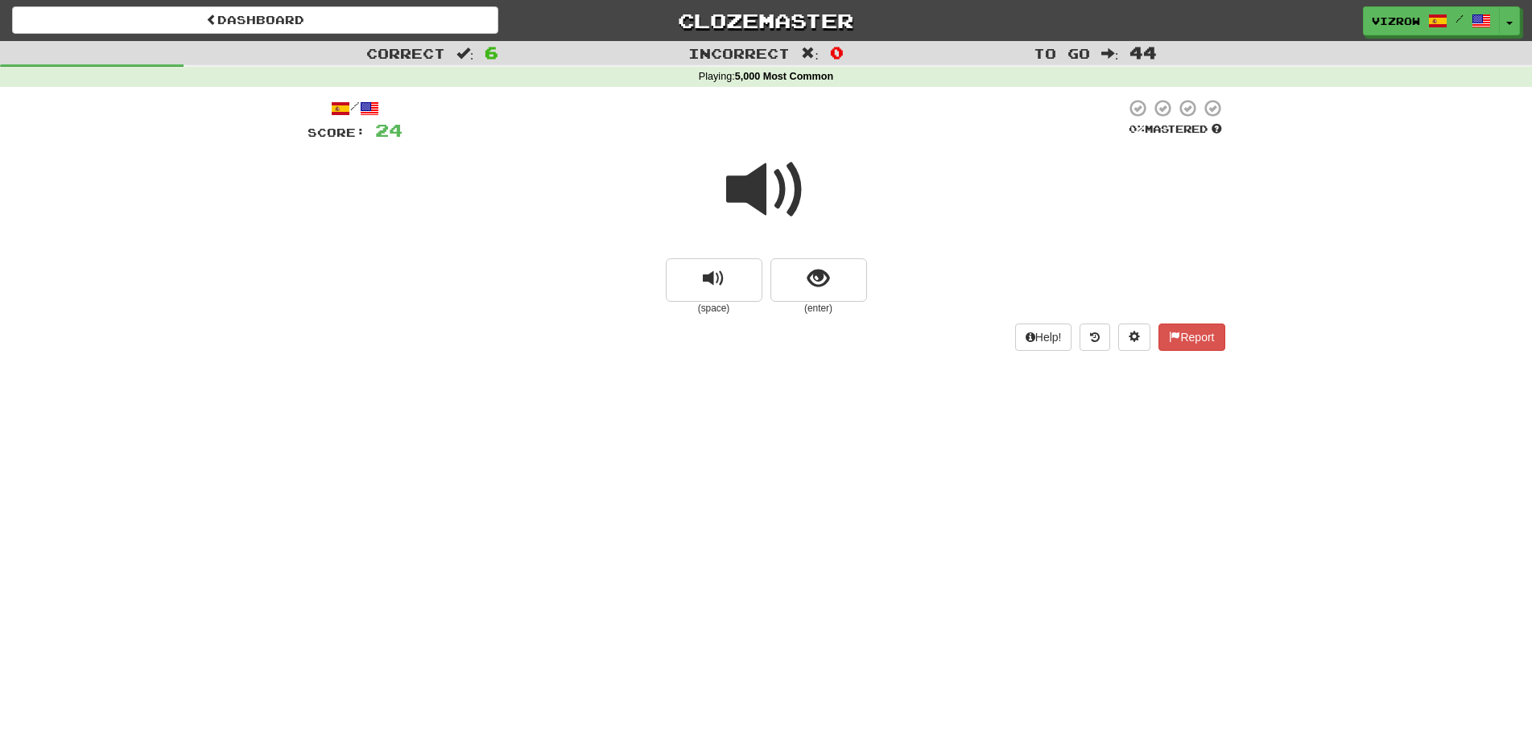
click at [779, 194] on span at bounding box center [766, 190] width 81 height 81
drag, startPoint x: 801, startPoint y: 251, endPoint x: 811, endPoint y: 274, distance: 24.9
click at [804, 262] on div "(space) (enter)" at bounding box center [767, 229] width 918 height 172
click at [811, 274] on span "show sentence" at bounding box center [818, 279] width 22 height 22
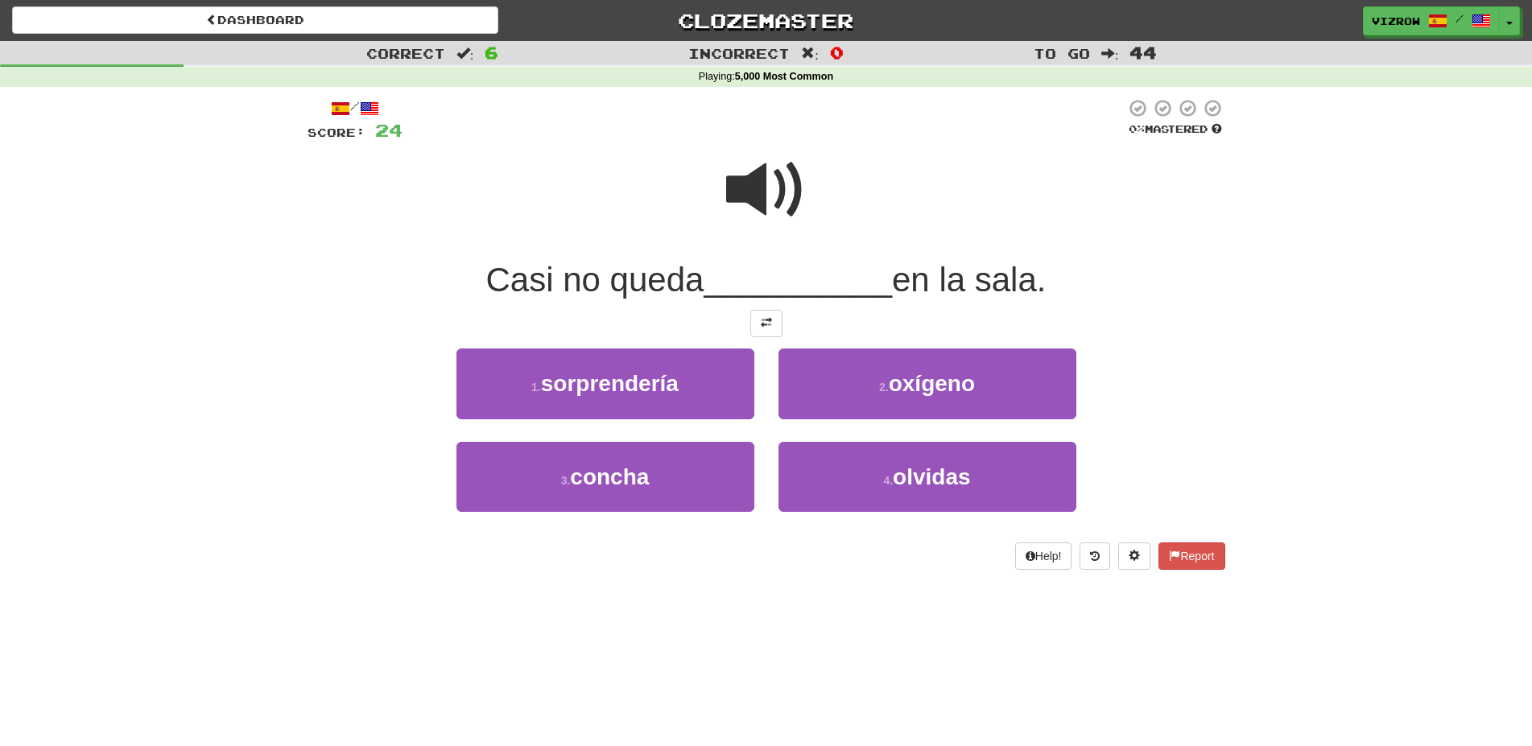
click at [782, 199] on span at bounding box center [766, 190] width 81 height 81
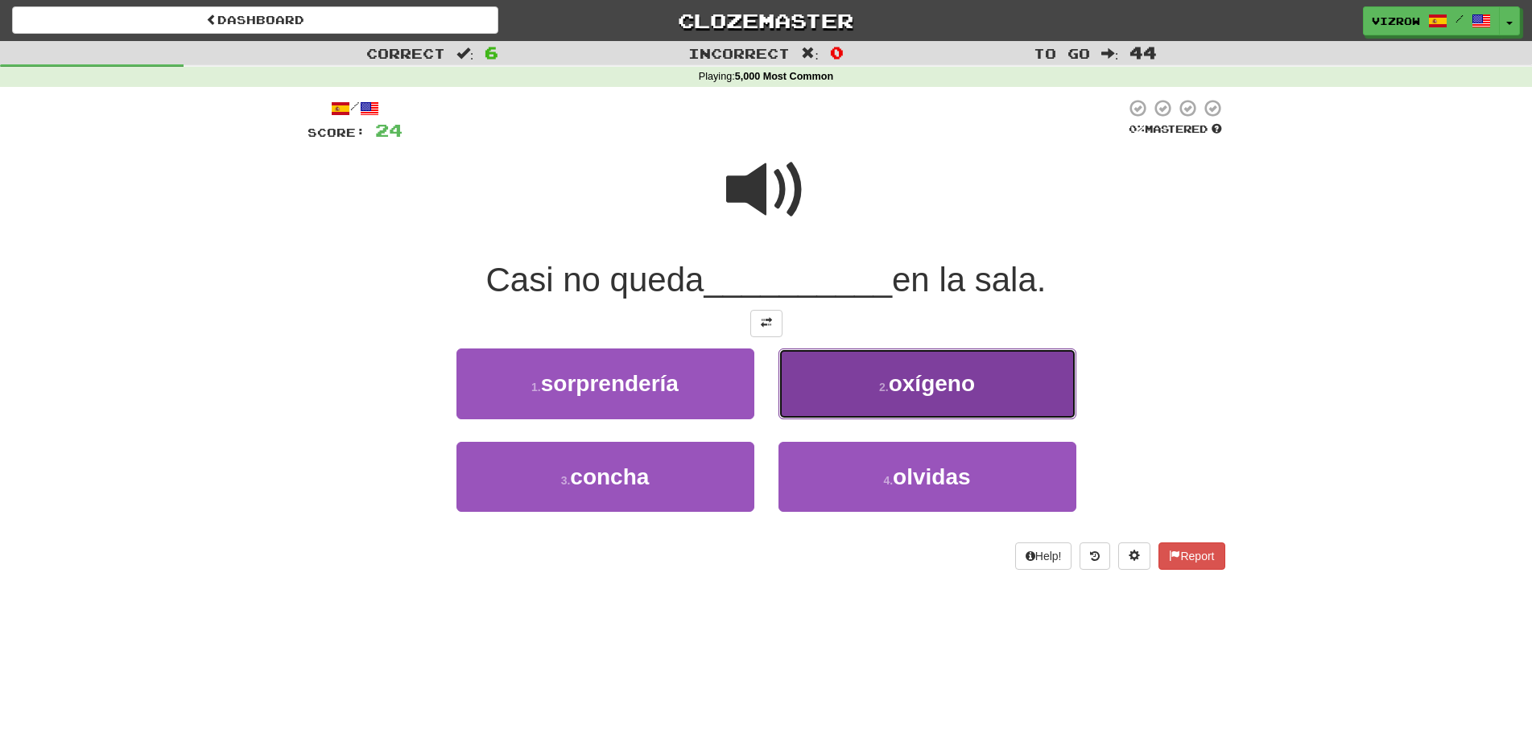
click at [1005, 386] on button "2 . oxígeno" at bounding box center [927, 384] width 298 height 70
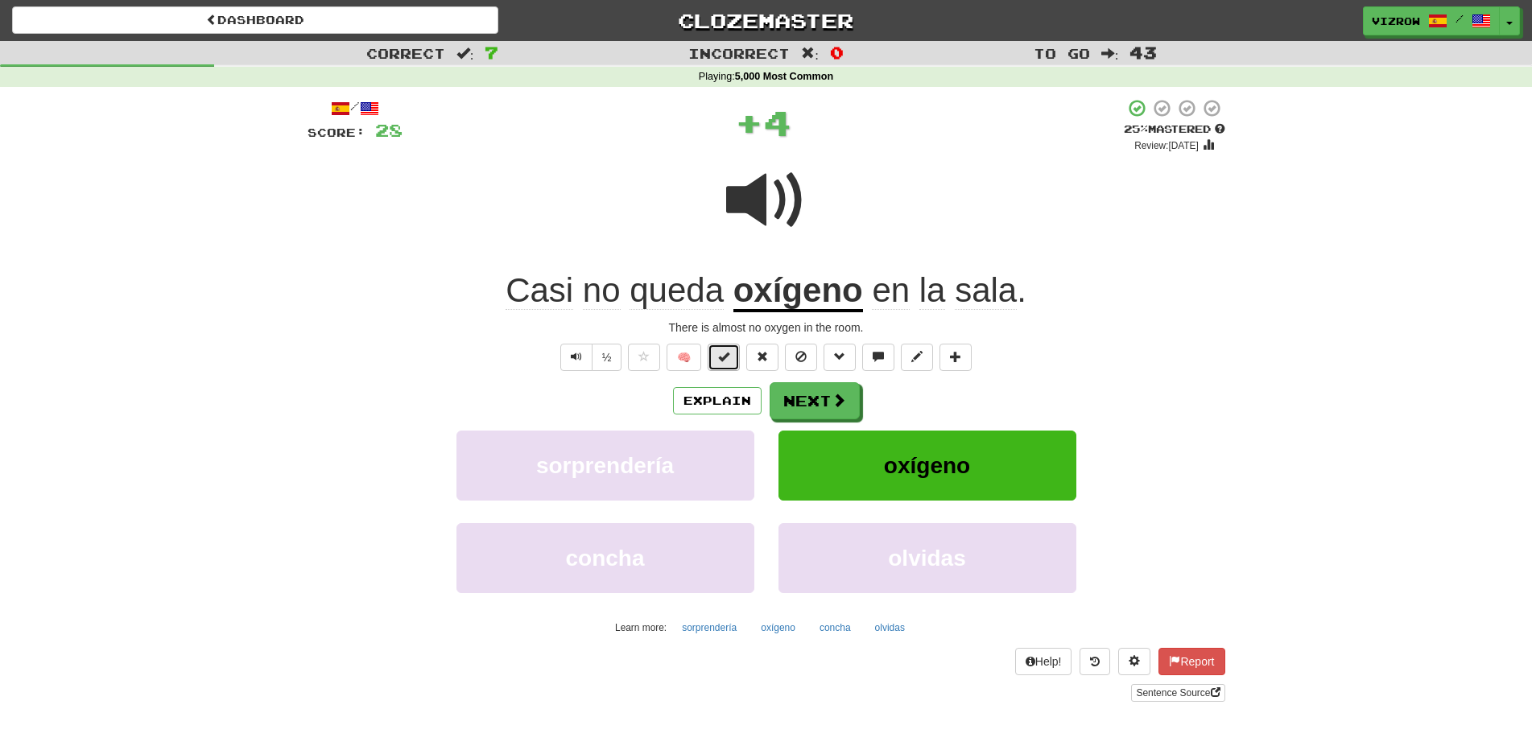
click at [732, 357] on button at bounding box center [724, 357] width 32 height 27
click at [791, 408] on button "Next" at bounding box center [815, 401] width 90 height 37
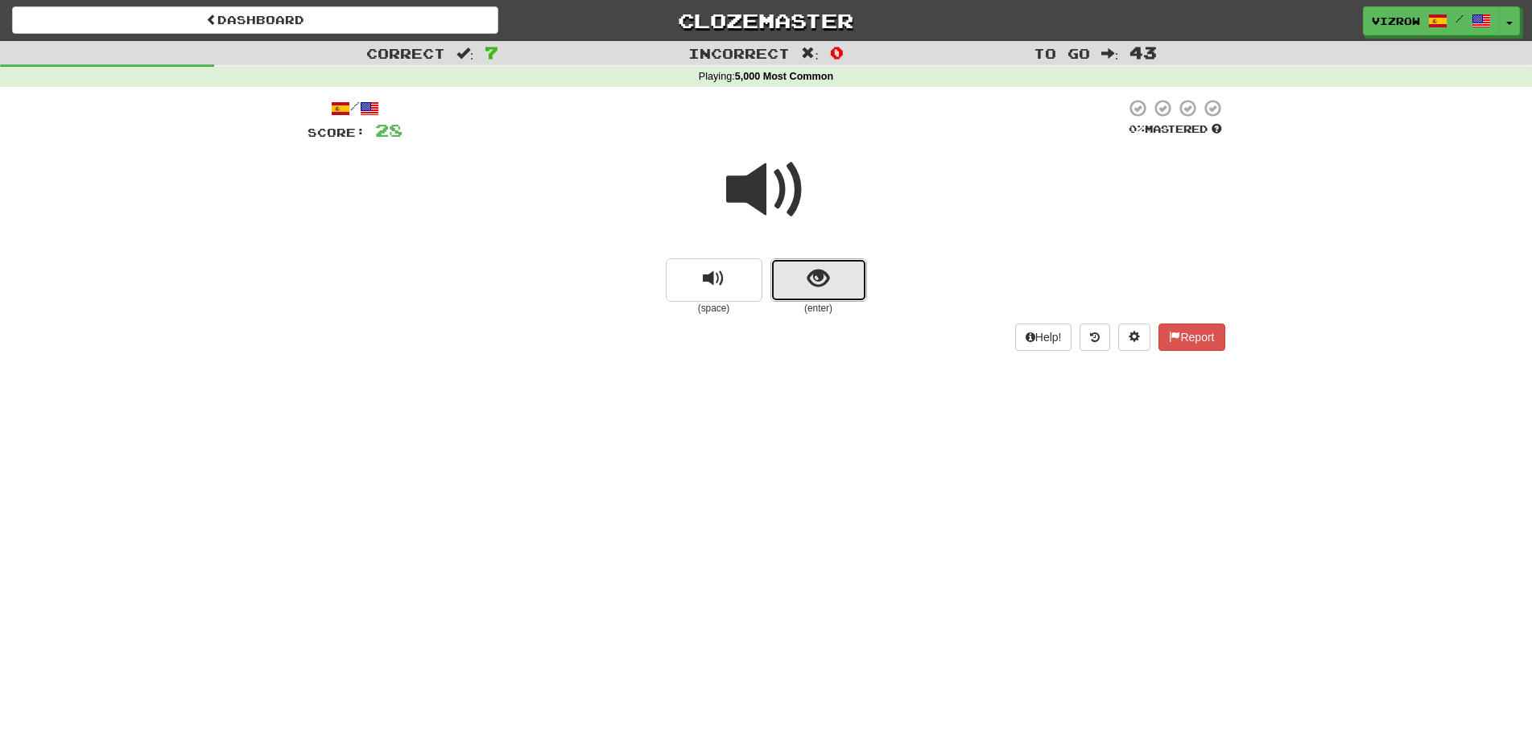
click at [834, 298] on button "show sentence" at bounding box center [818, 279] width 97 height 43
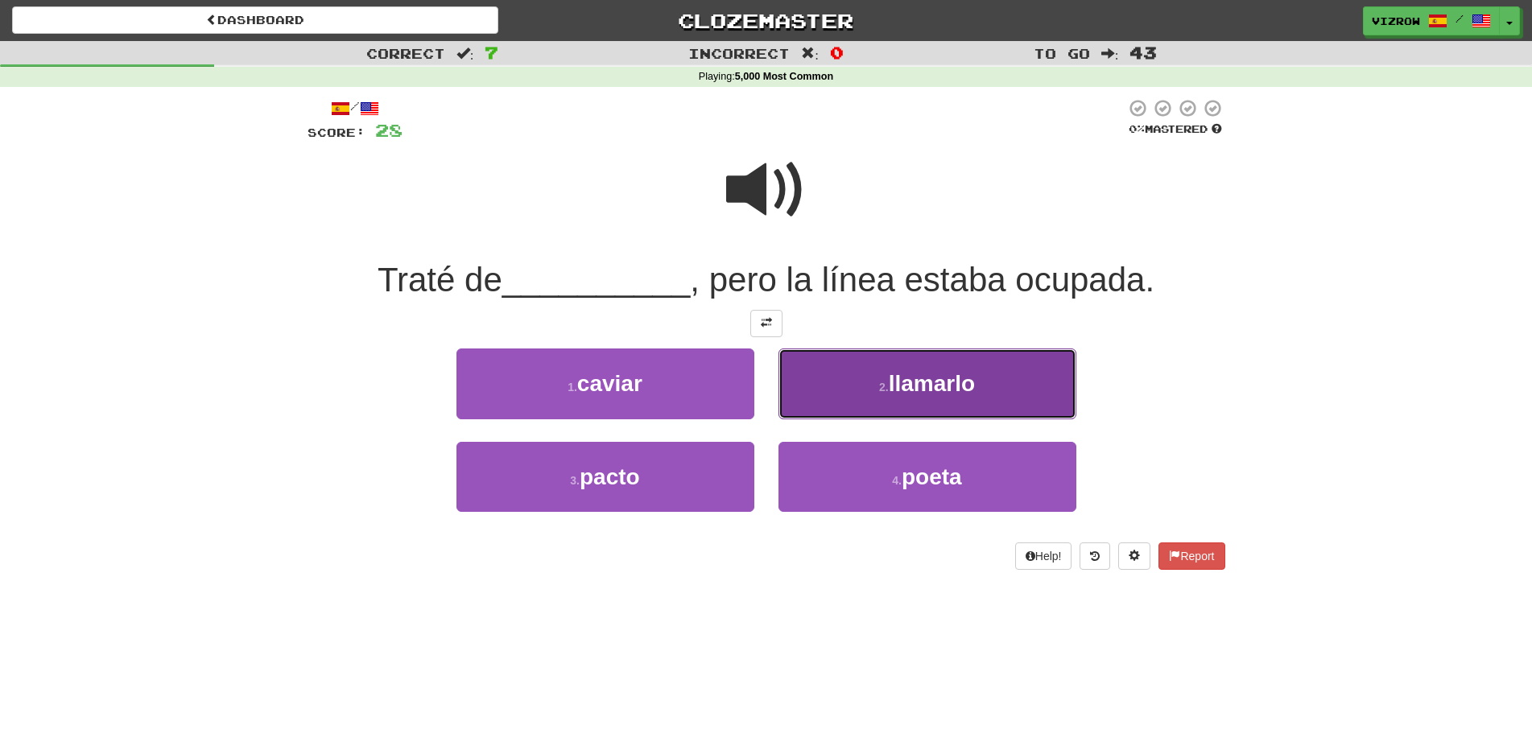
click at [902, 394] on span "llamarlo" at bounding box center [932, 383] width 86 height 25
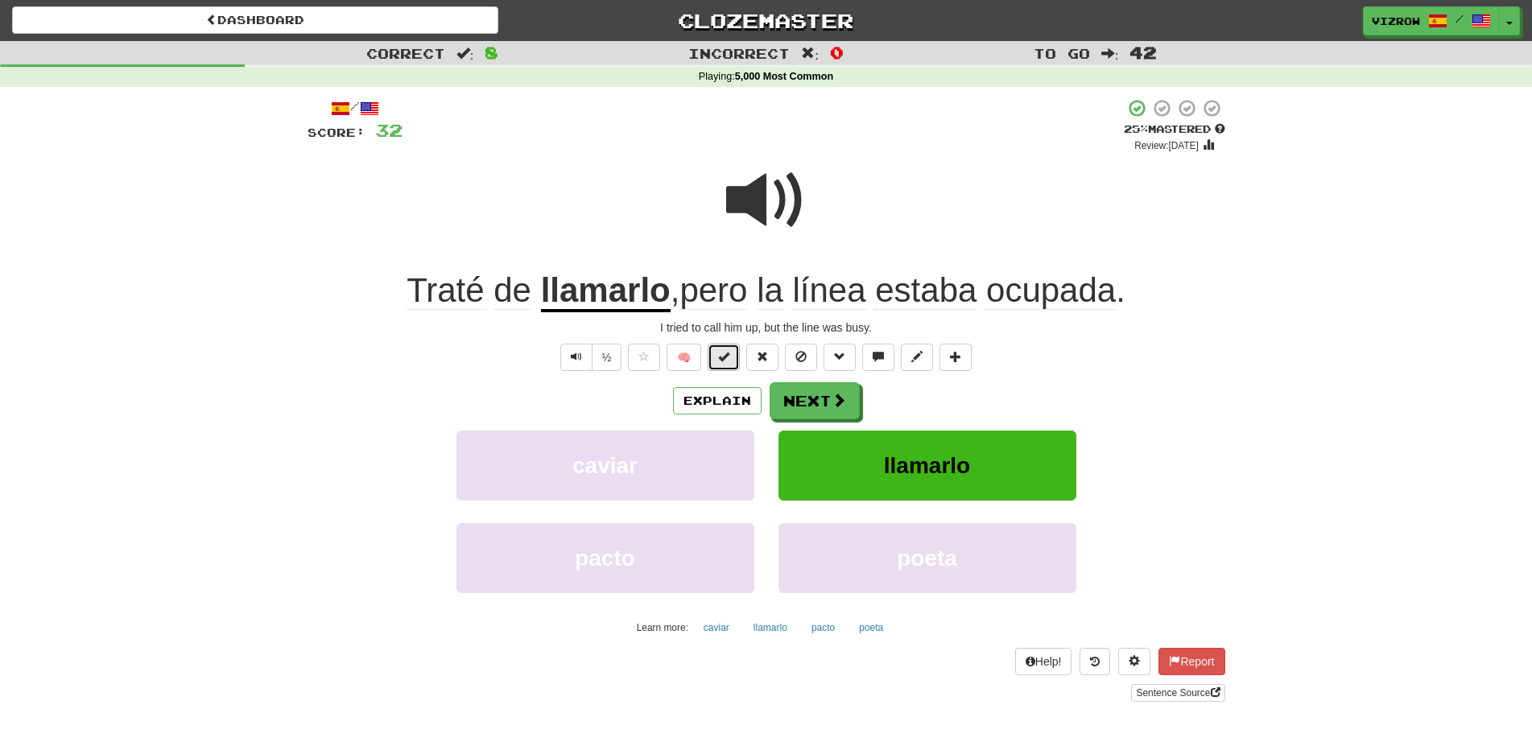
click at [726, 360] on span at bounding box center [723, 356] width 11 height 11
click at [838, 414] on button "Next" at bounding box center [815, 401] width 90 height 37
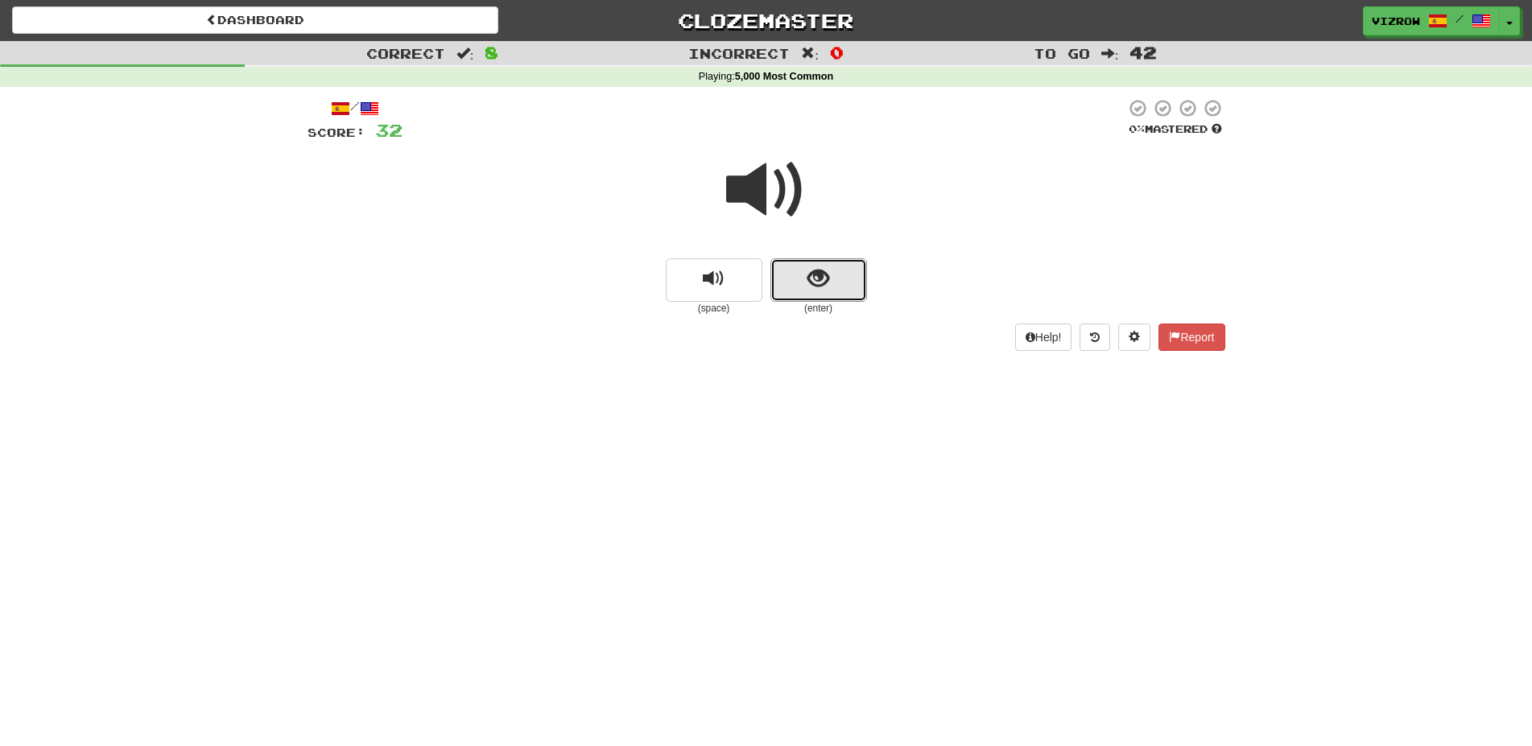
click at [831, 279] on button "show sentence" at bounding box center [818, 279] width 97 height 43
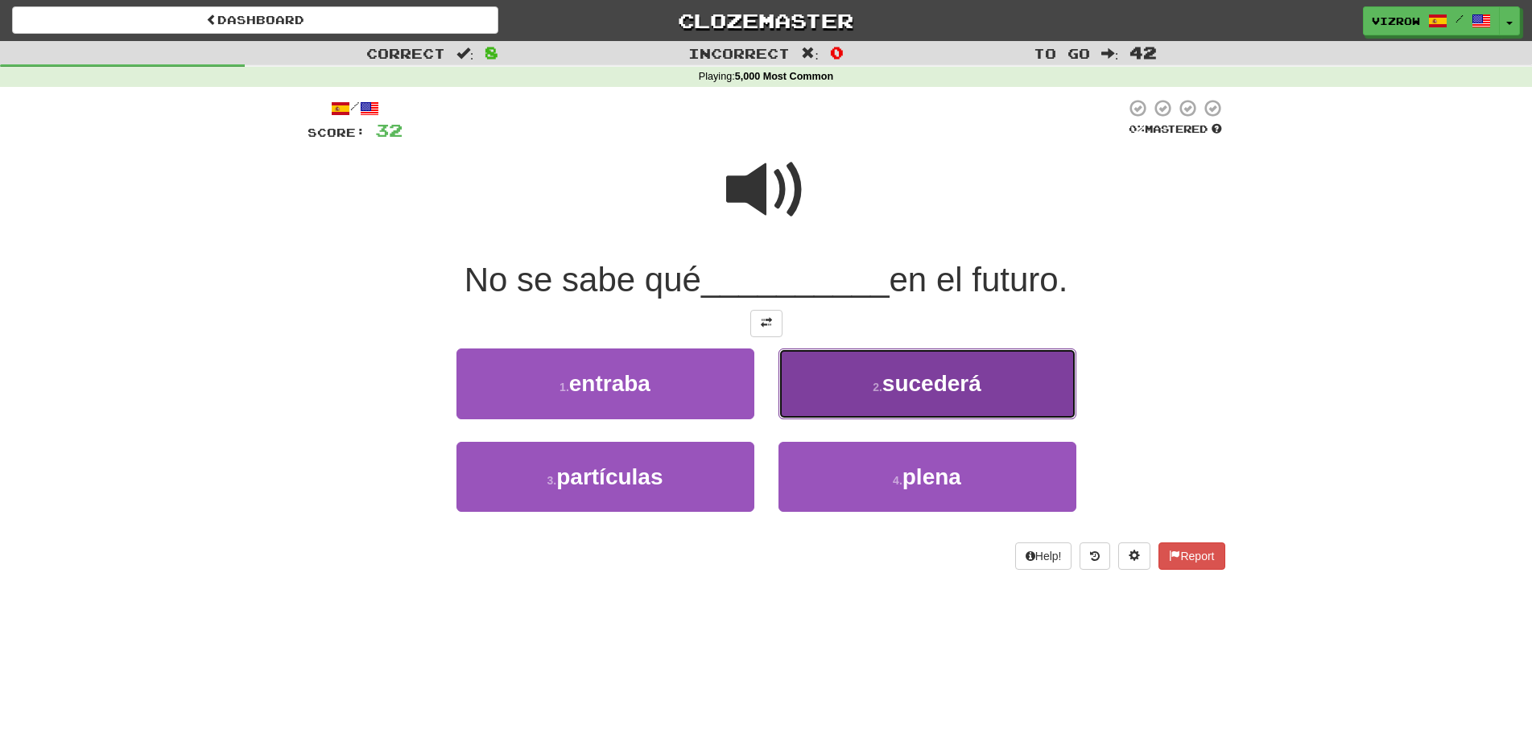
click at [981, 389] on span "sucederá" at bounding box center [931, 383] width 99 height 25
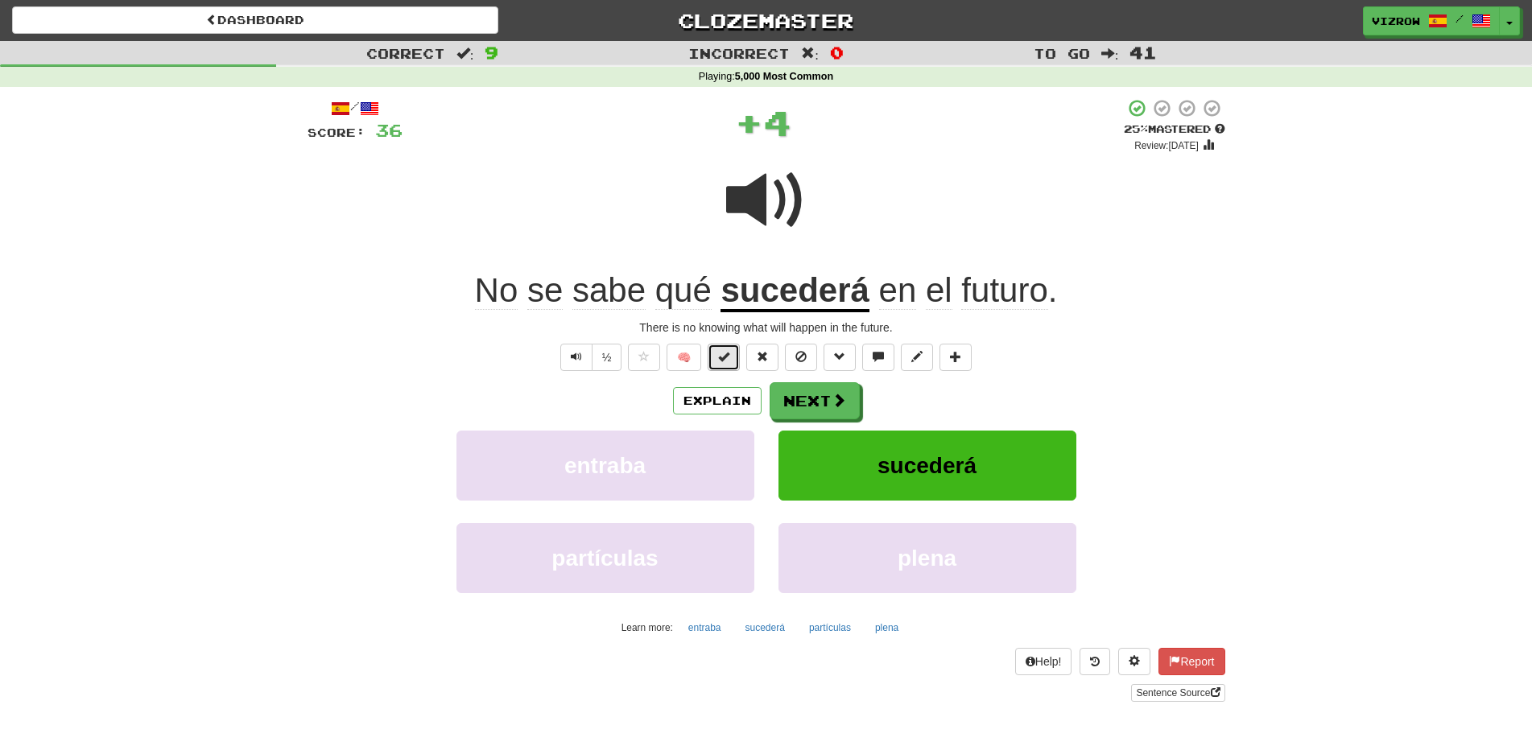
click at [727, 353] on span at bounding box center [723, 356] width 11 height 11
click at [812, 406] on button "Next" at bounding box center [815, 401] width 90 height 37
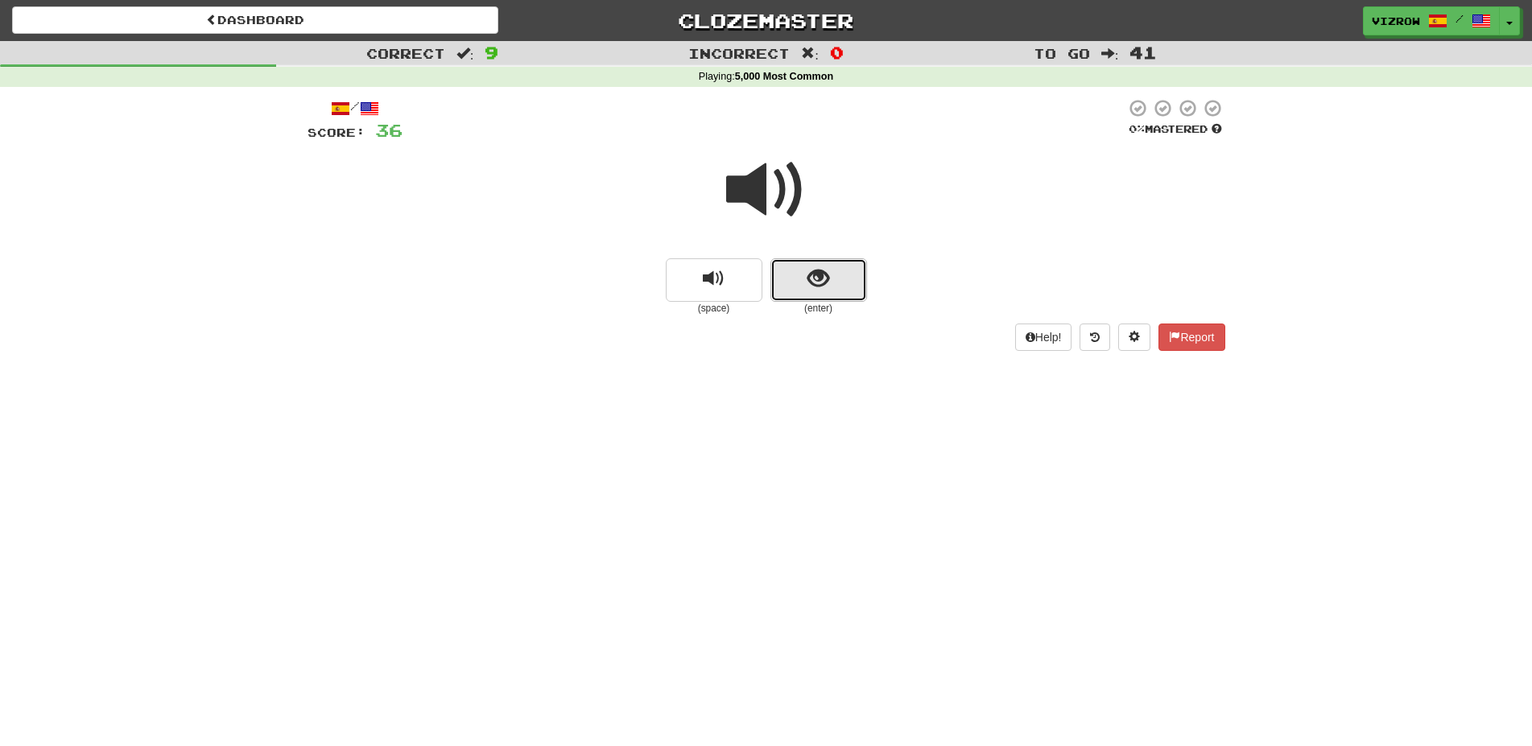
click at [809, 264] on button "show sentence" at bounding box center [818, 279] width 97 height 43
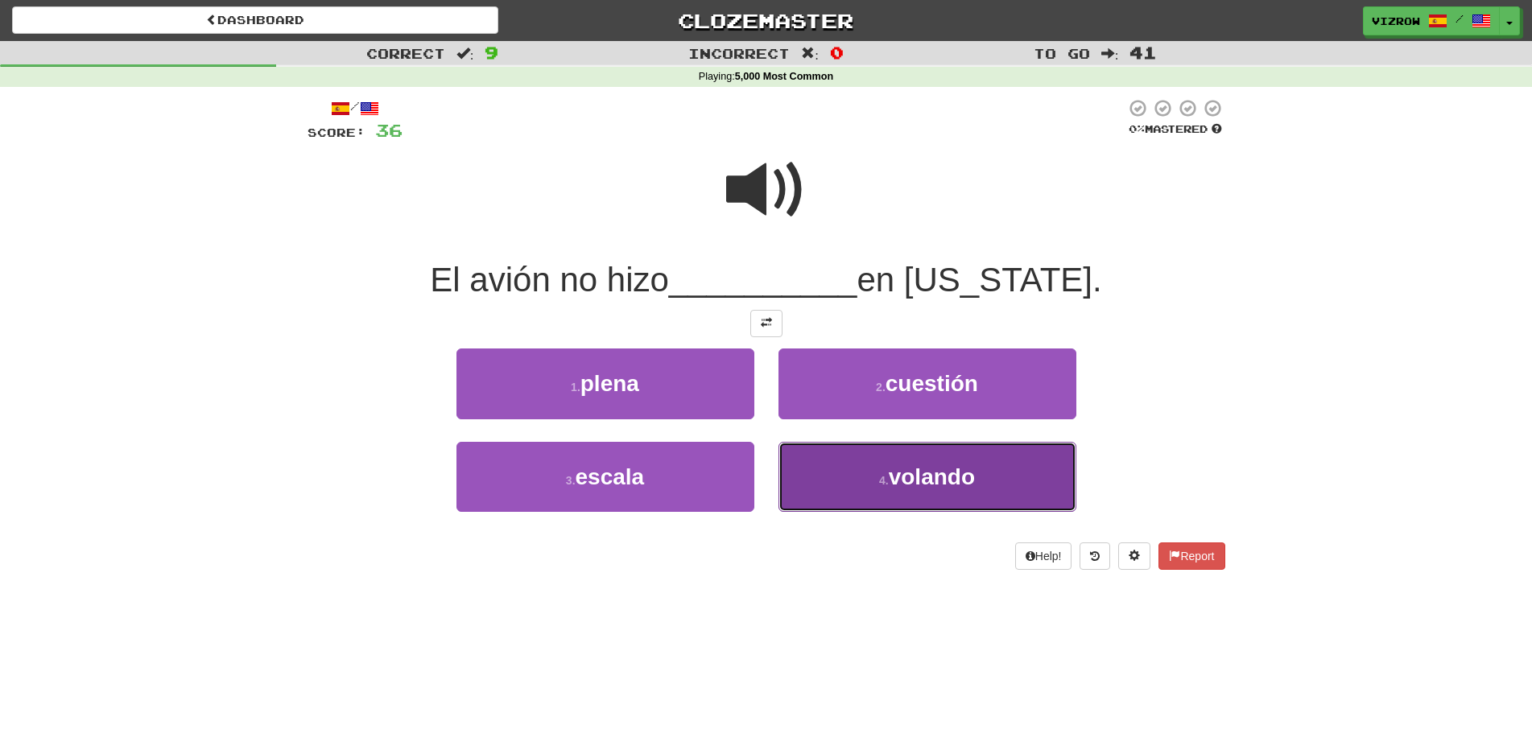
click at [983, 490] on button "4 . volando" at bounding box center [927, 477] width 298 height 70
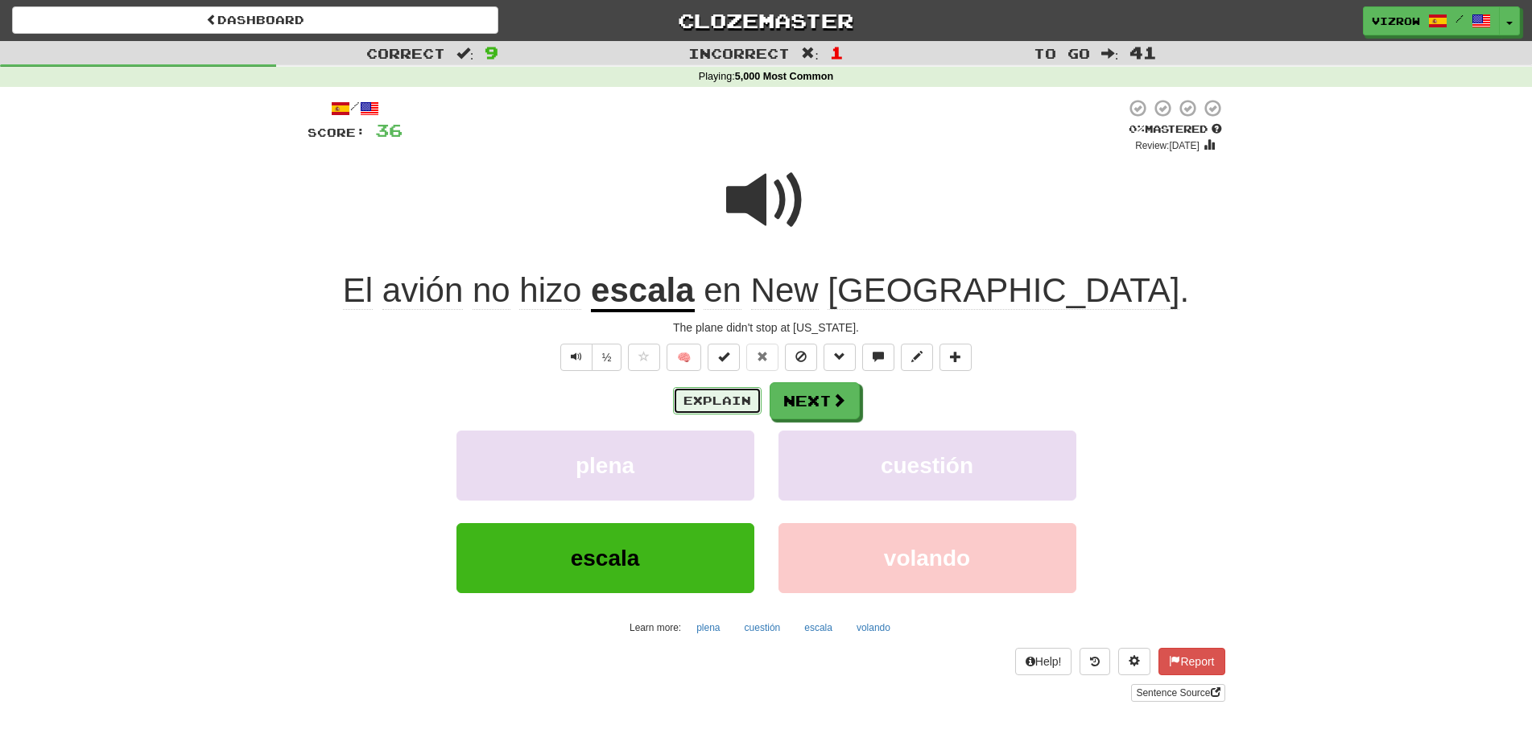
drag, startPoint x: 731, startPoint y: 393, endPoint x: 737, endPoint y: 379, distance: 14.8
click at [730, 386] on div "Explain Next" at bounding box center [767, 400] width 918 height 37
click at [741, 402] on button "Explain" at bounding box center [717, 400] width 89 height 27
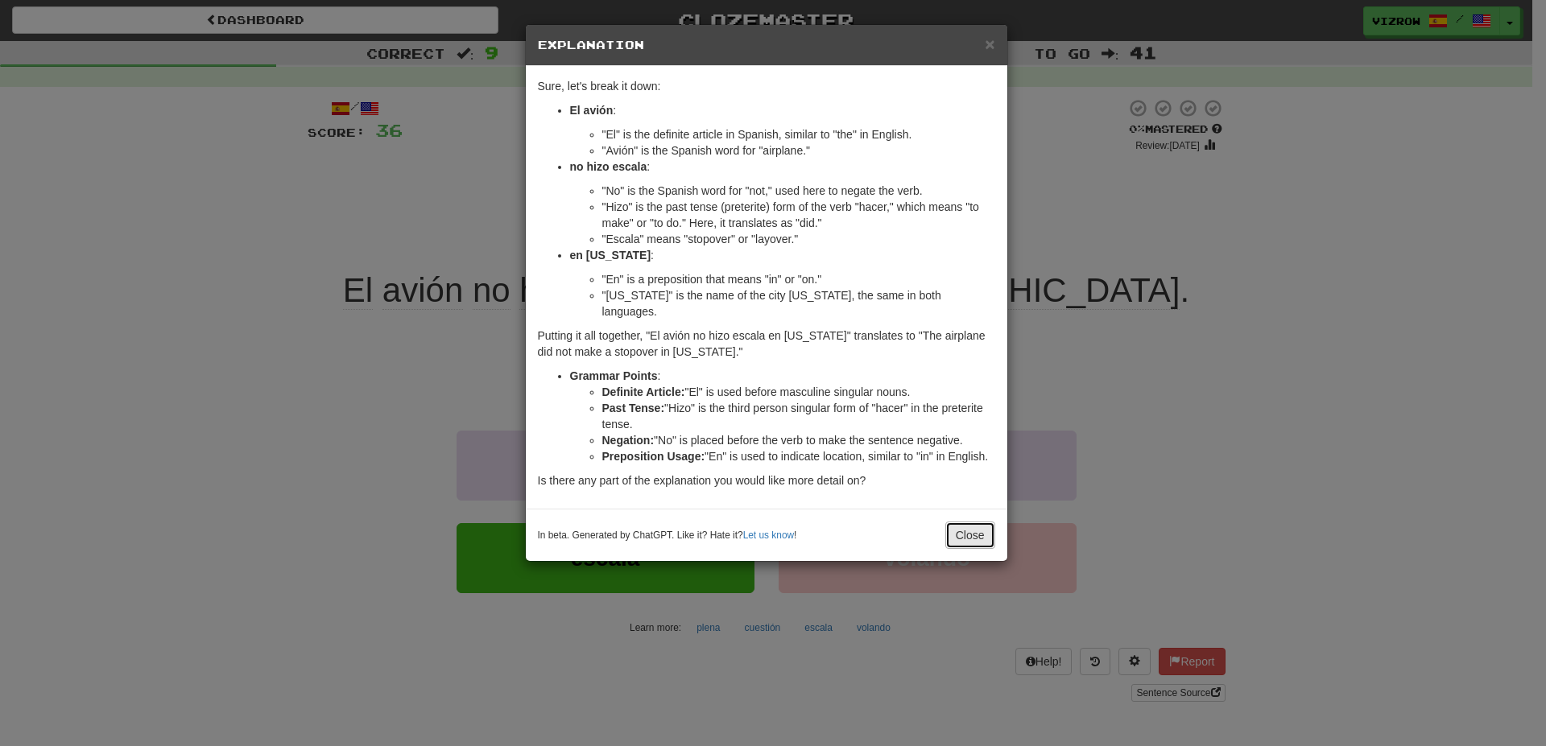
click at [960, 522] on button "Close" at bounding box center [970, 535] width 50 height 27
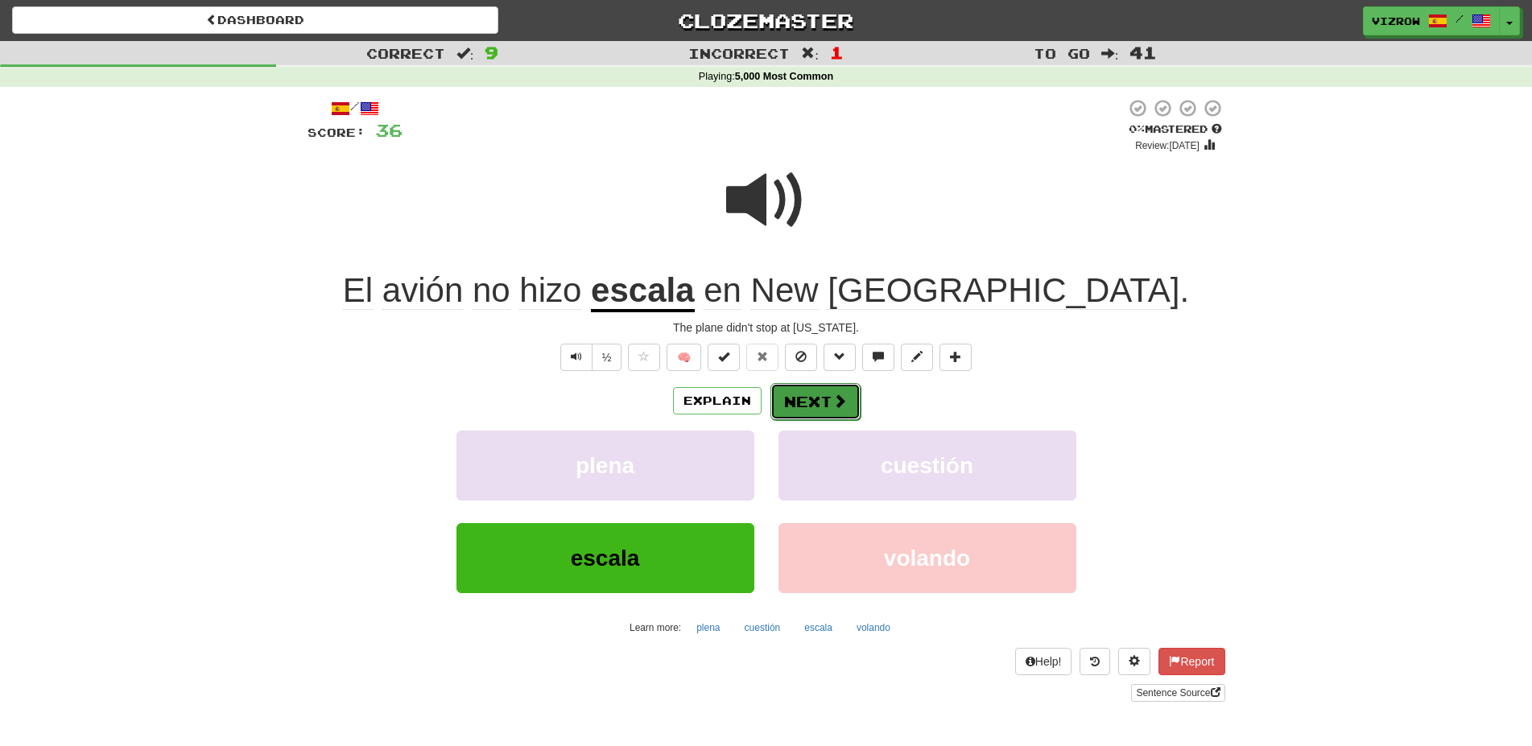
click at [837, 404] on span at bounding box center [839, 401] width 14 height 14
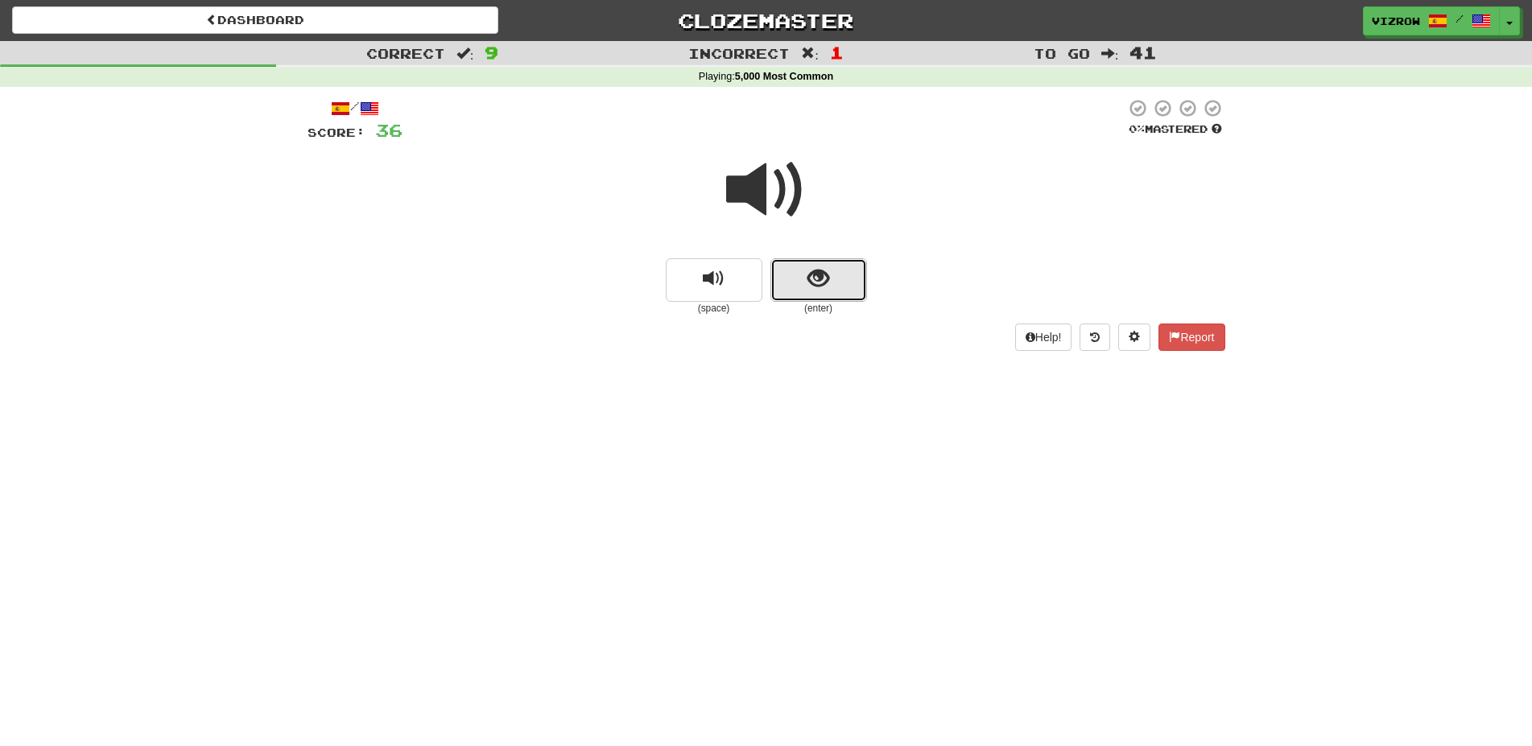
click at [812, 300] on button "show sentence" at bounding box center [818, 279] width 97 height 43
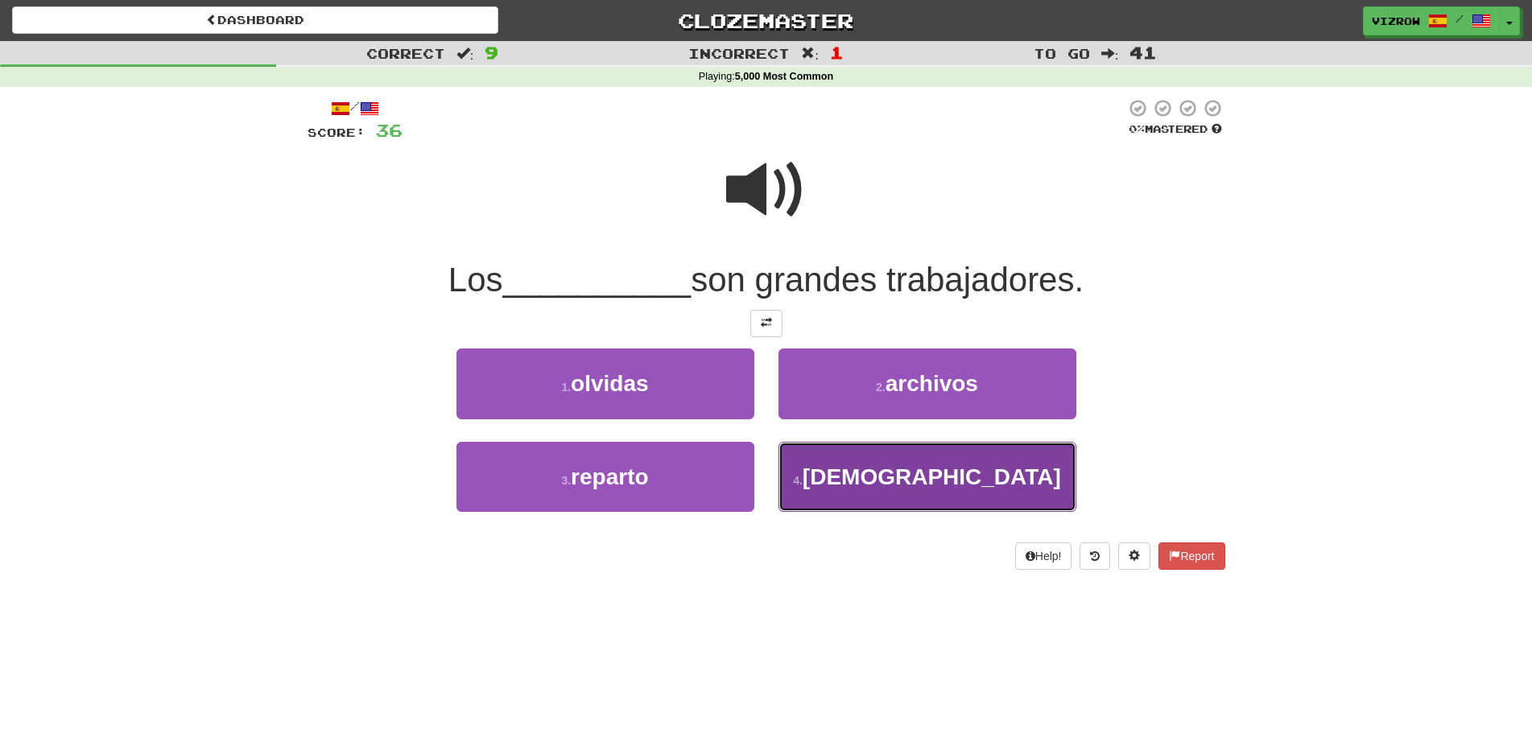
click at [980, 481] on button "4 . chinos" at bounding box center [927, 477] width 298 height 70
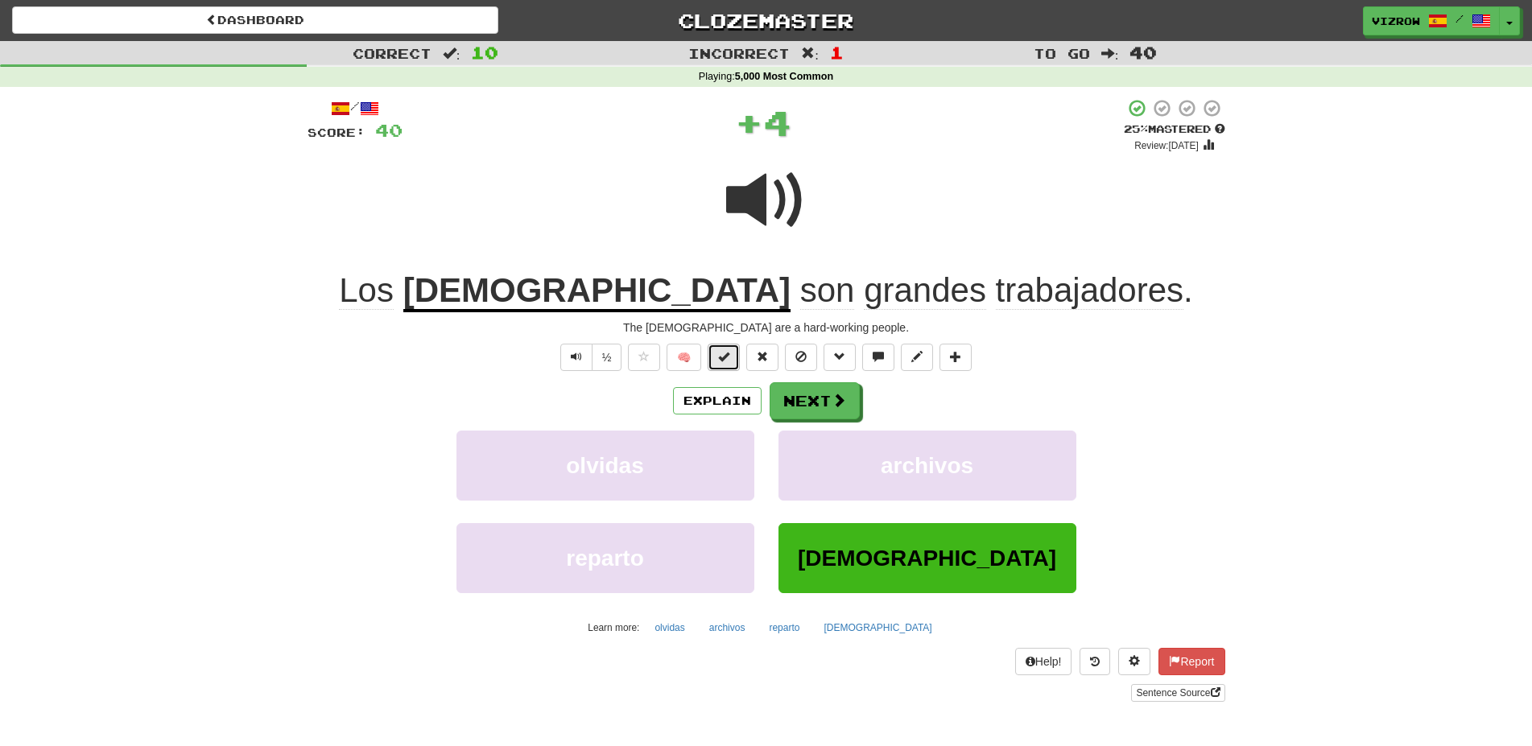
click at [729, 354] on span at bounding box center [723, 356] width 11 height 11
click at [834, 406] on span at bounding box center [839, 401] width 14 height 14
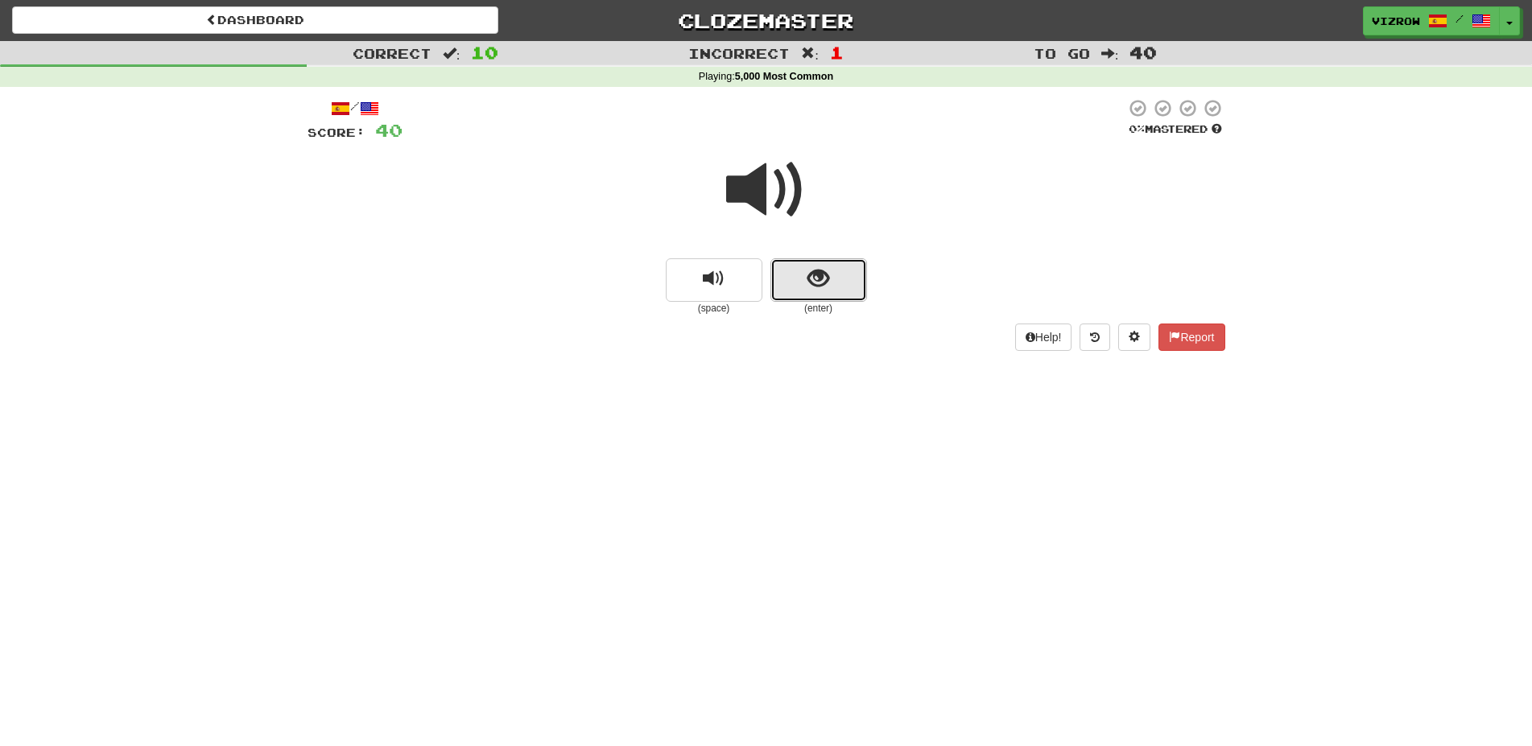
click at [827, 279] on span "show sentence" at bounding box center [818, 279] width 22 height 22
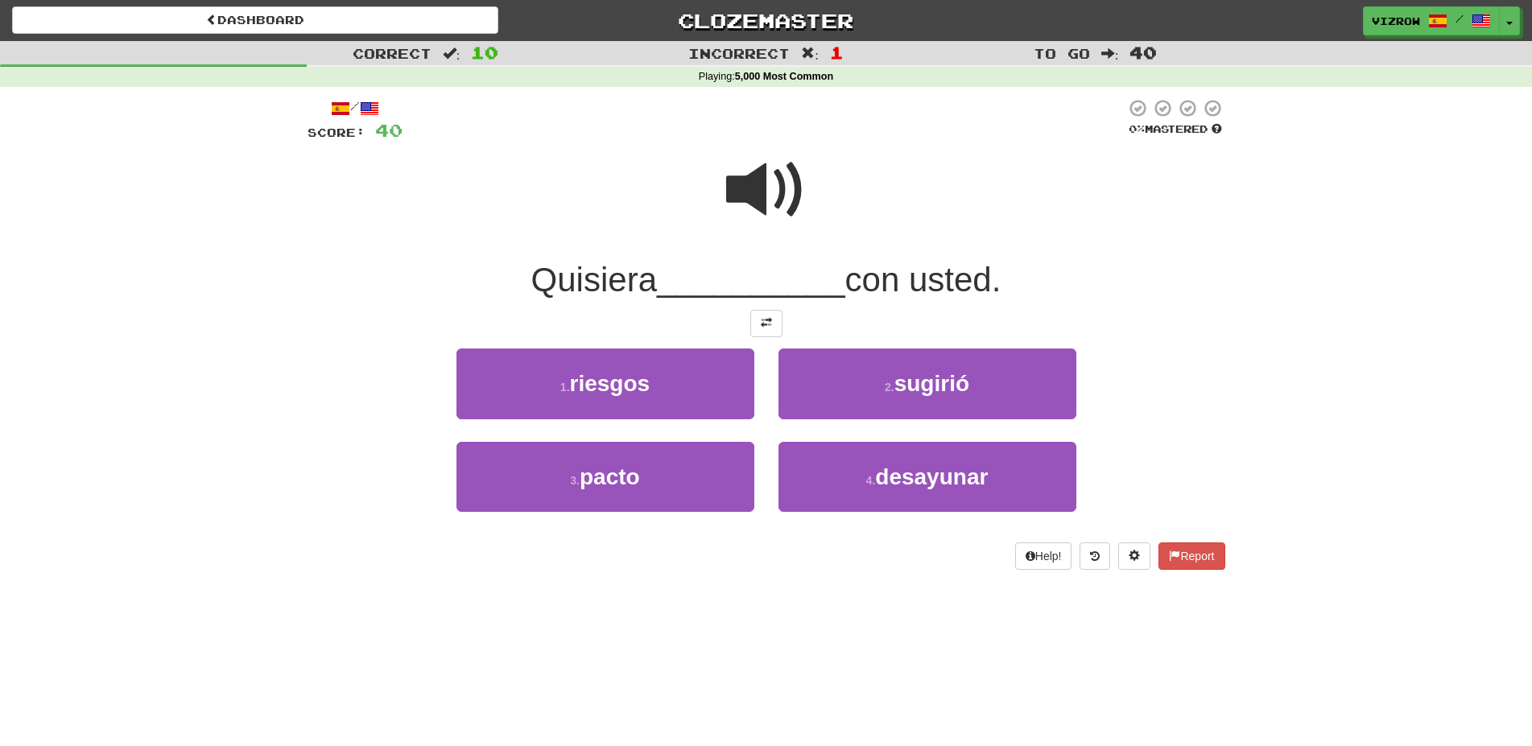
click at [827, 279] on span "__________" at bounding box center [751, 280] width 188 height 38
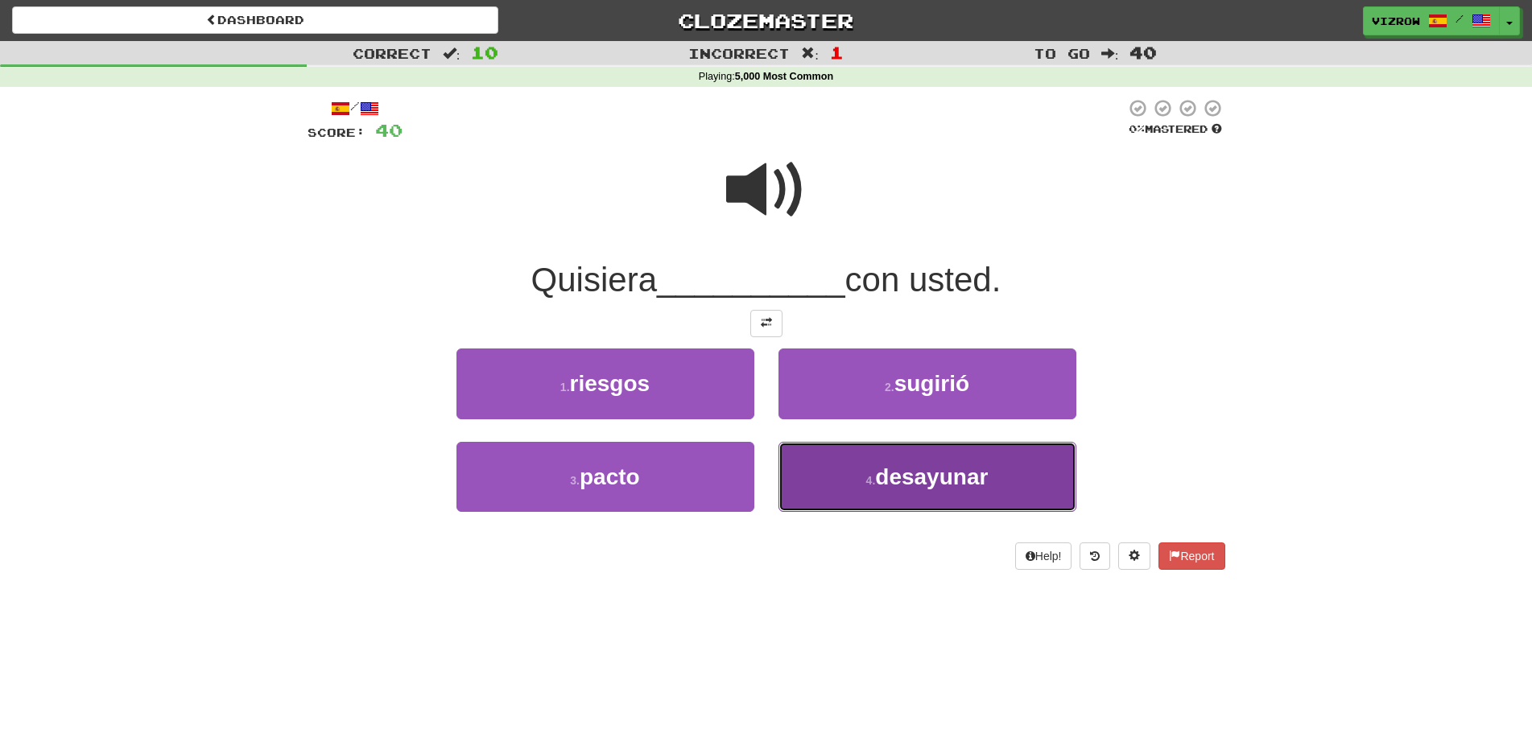
click at [1021, 483] on button "4 . desayunar" at bounding box center [927, 477] width 298 height 70
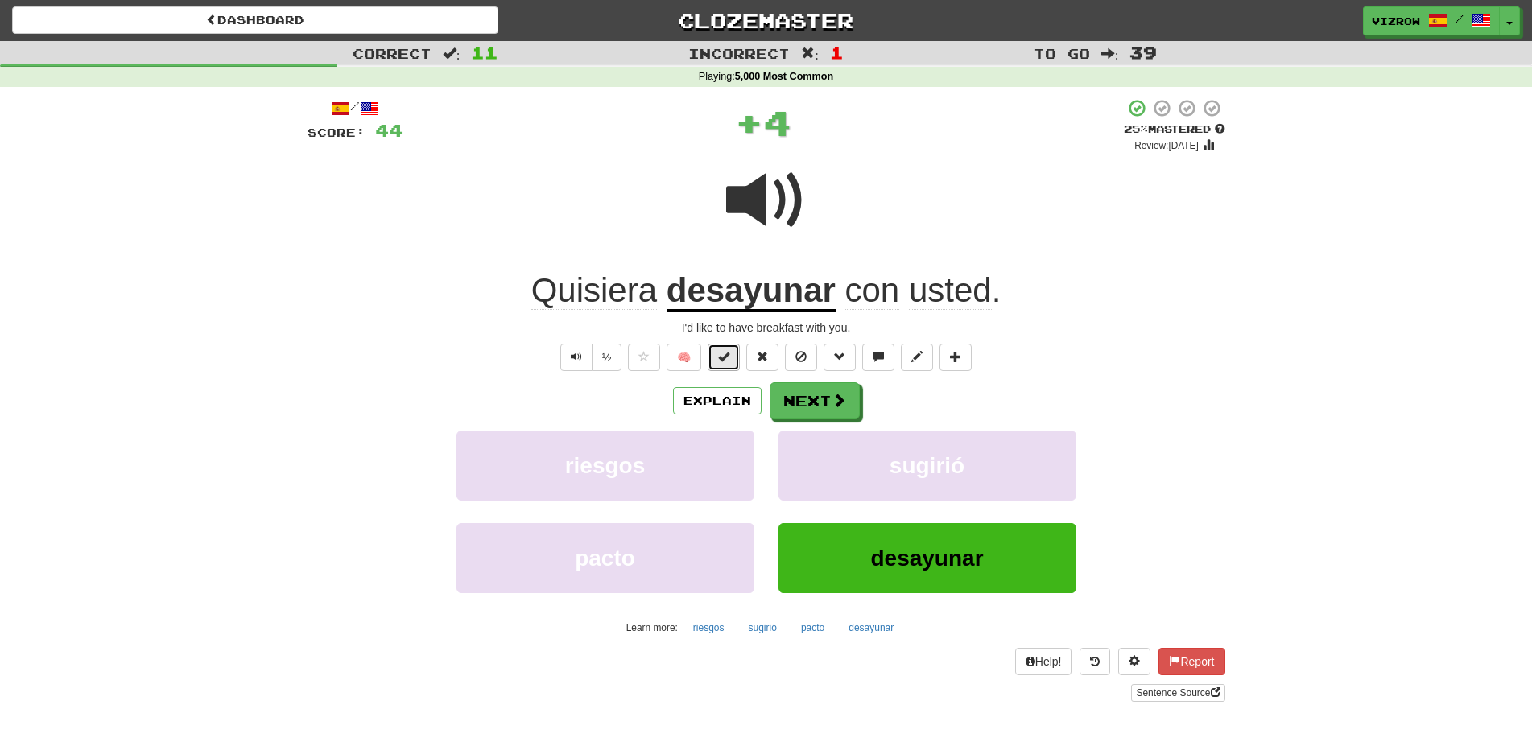
click at [735, 360] on button at bounding box center [724, 357] width 32 height 27
click at [807, 389] on button "Next" at bounding box center [815, 401] width 90 height 37
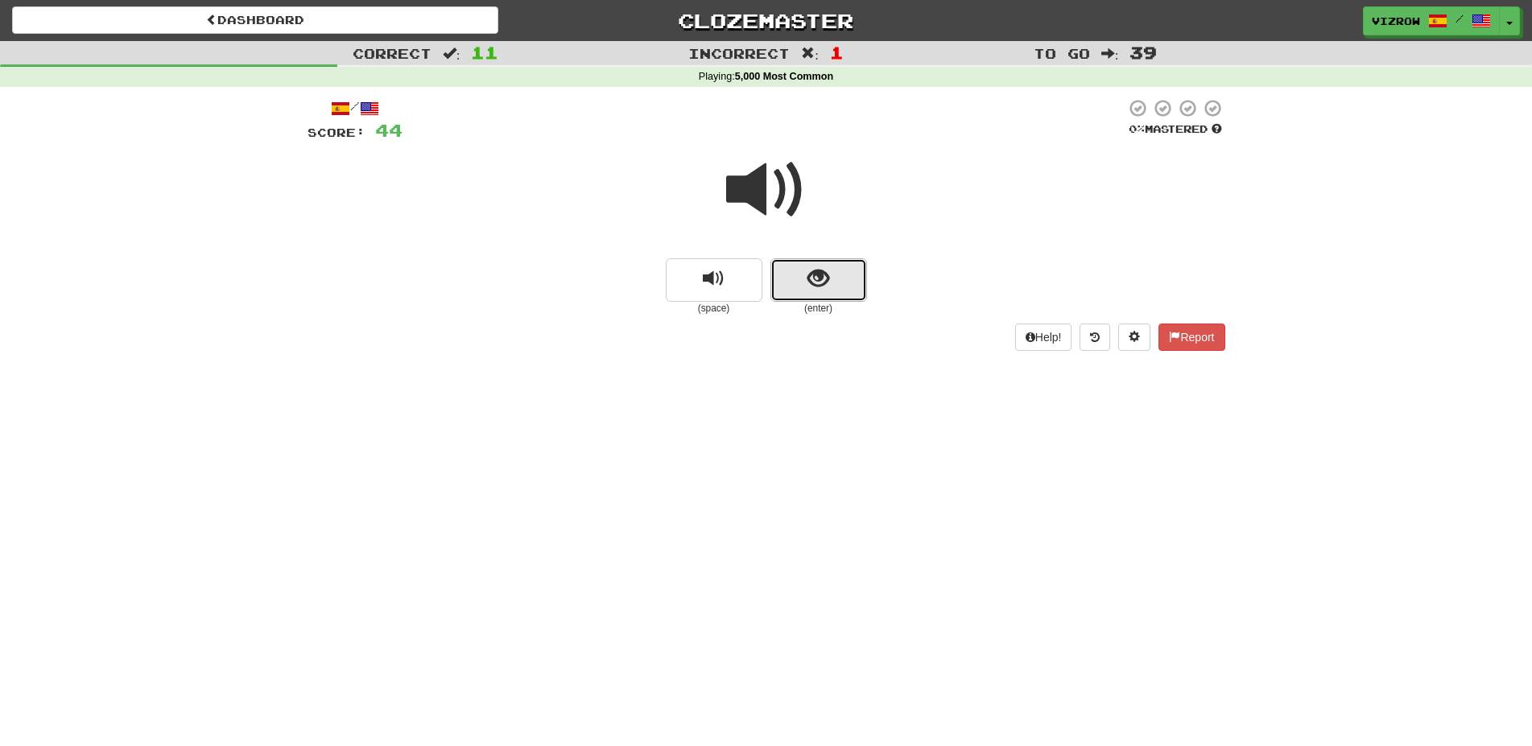
click at [830, 280] on button "show sentence" at bounding box center [818, 279] width 97 height 43
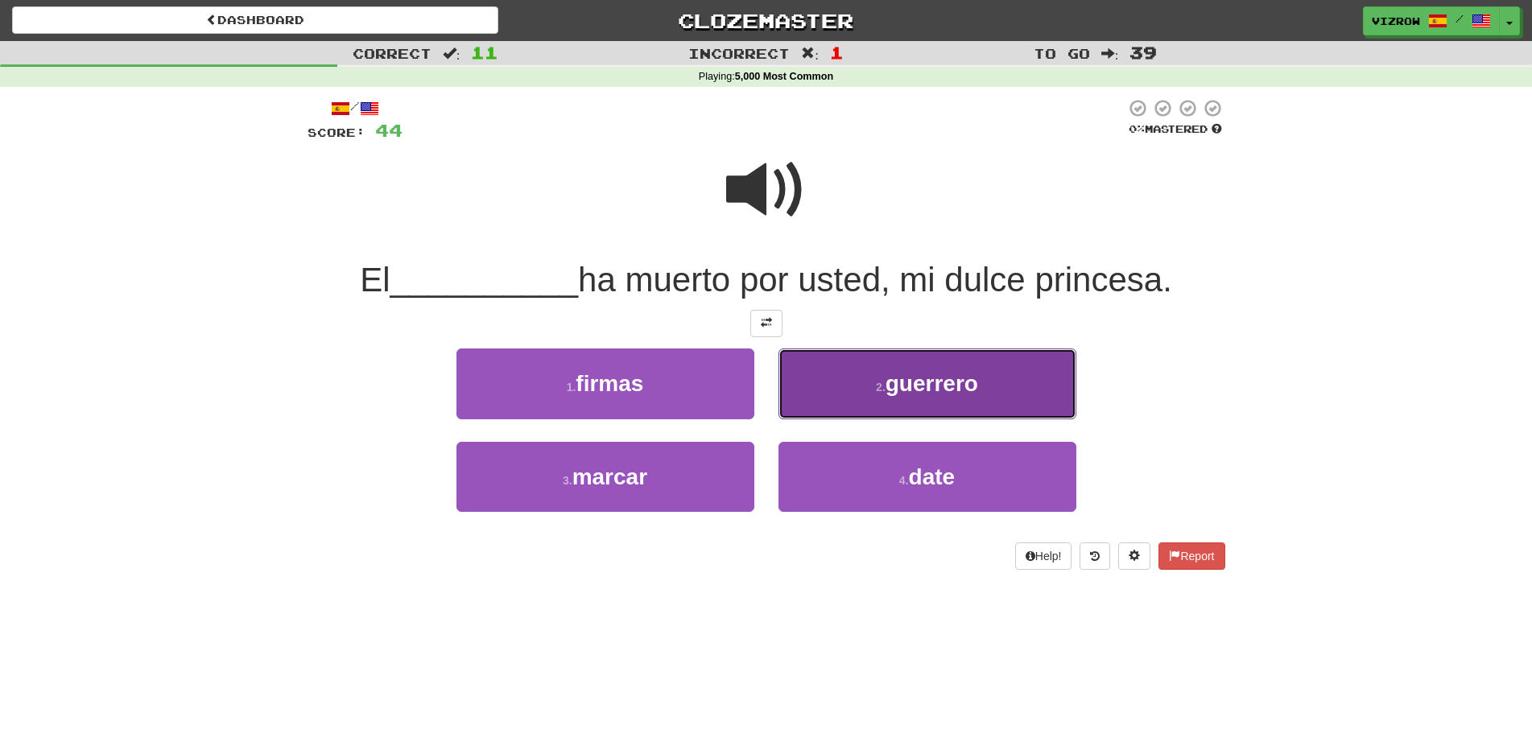
click at [980, 382] on button "2 . guerrero" at bounding box center [927, 384] width 298 height 70
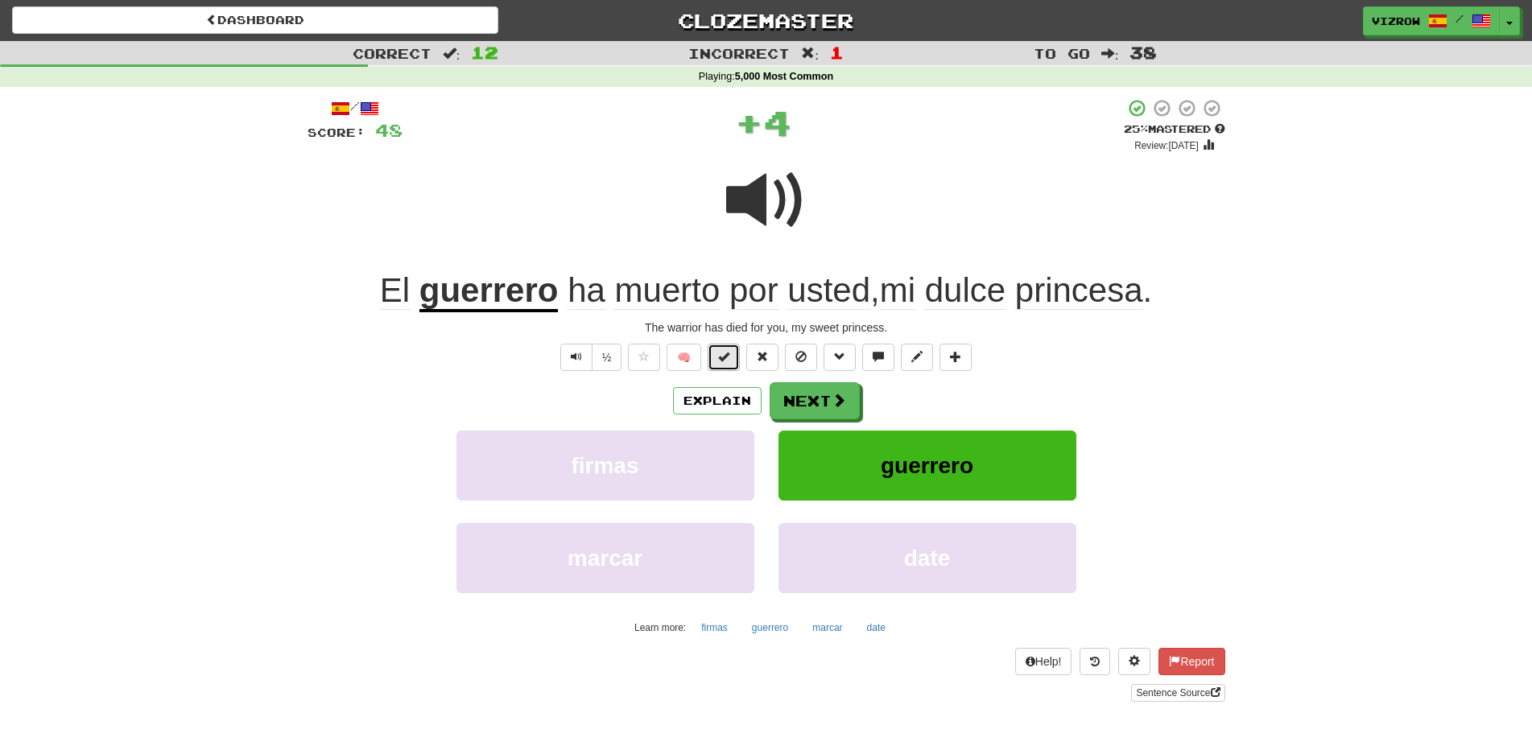
click at [726, 360] on span at bounding box center [723, 356] width 11 height 11
click at [824, 400] on button "Next" at bounding box center [815, 401] width 90 height 37
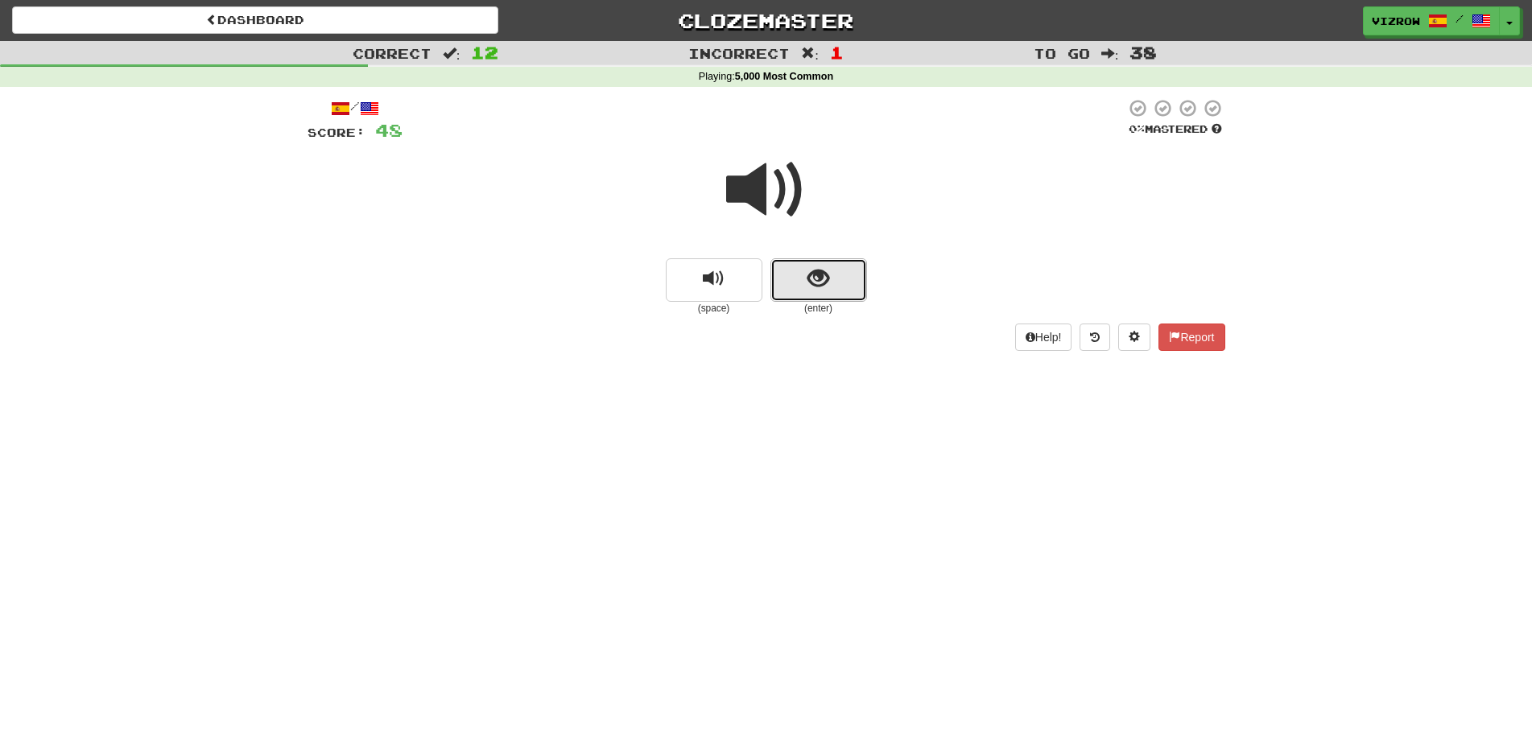
click at [824, 293] on button "show sentence" at bounding box center [818, 279] width 97 height 43
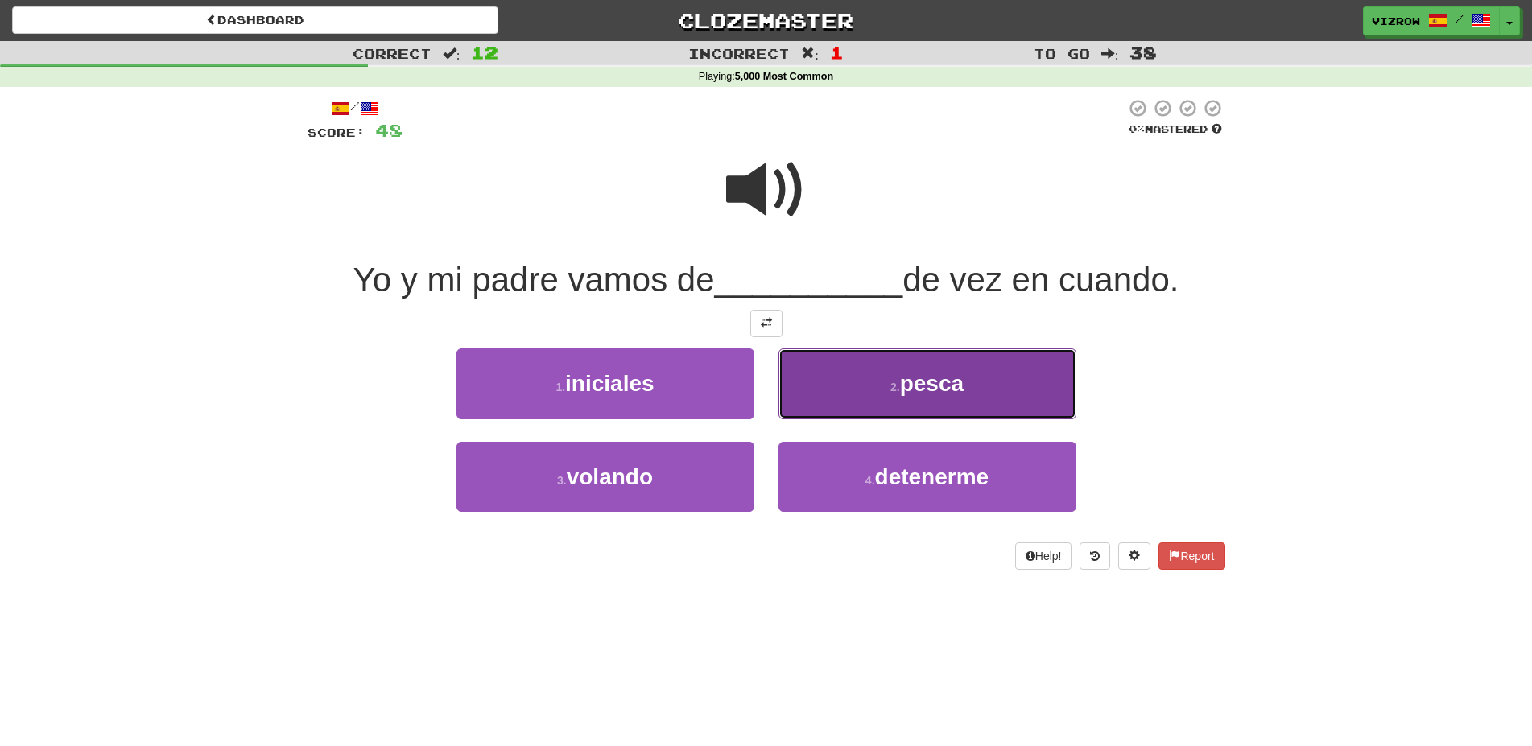
click at [975, 374] on button "2 . pesca" at bounding box center [927, 384] width 298 height 70
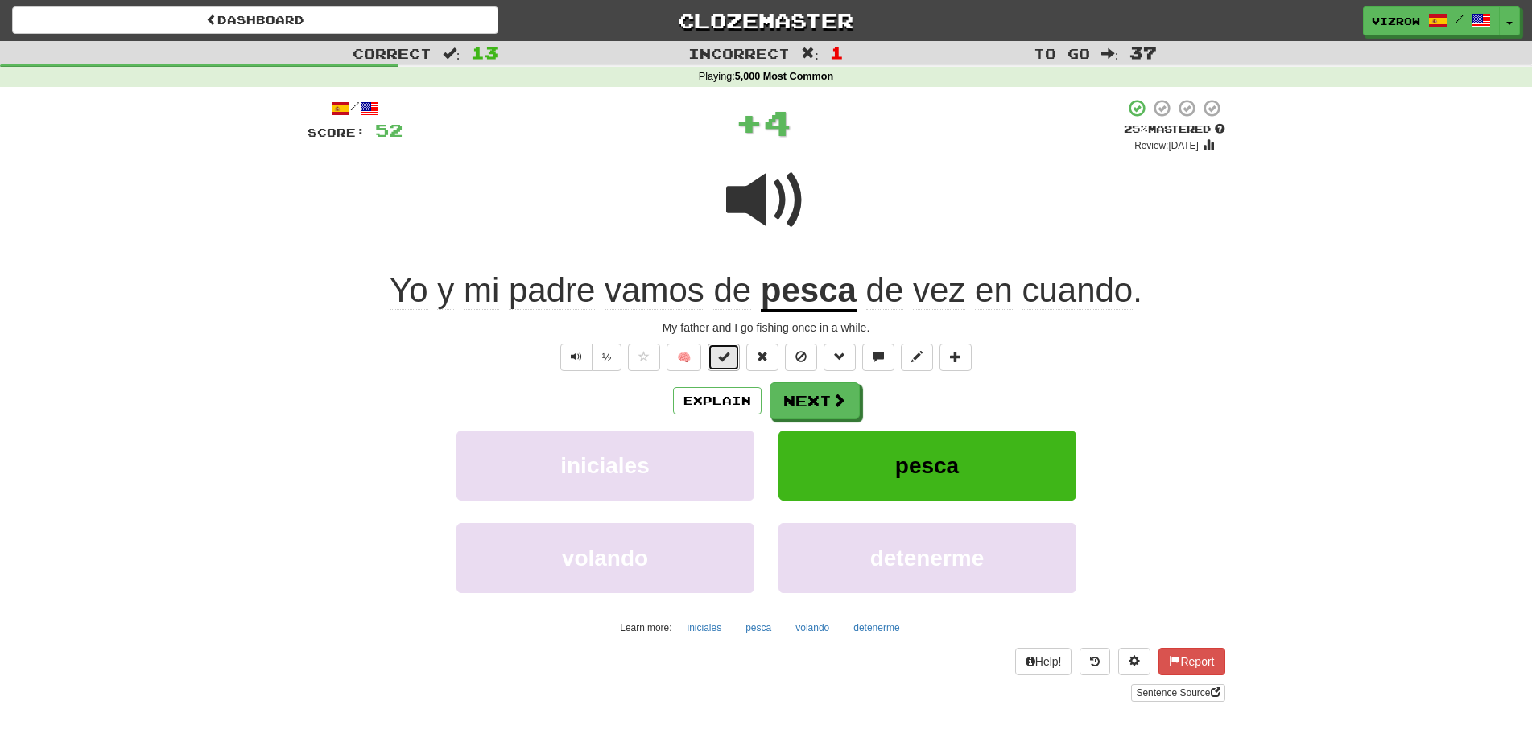
click at [729, 353] on span at bounding box center [723, 356] width 11 height 11
click at [822, 396] on button "Next" at bounding box center [815, 401] width 90 height 37
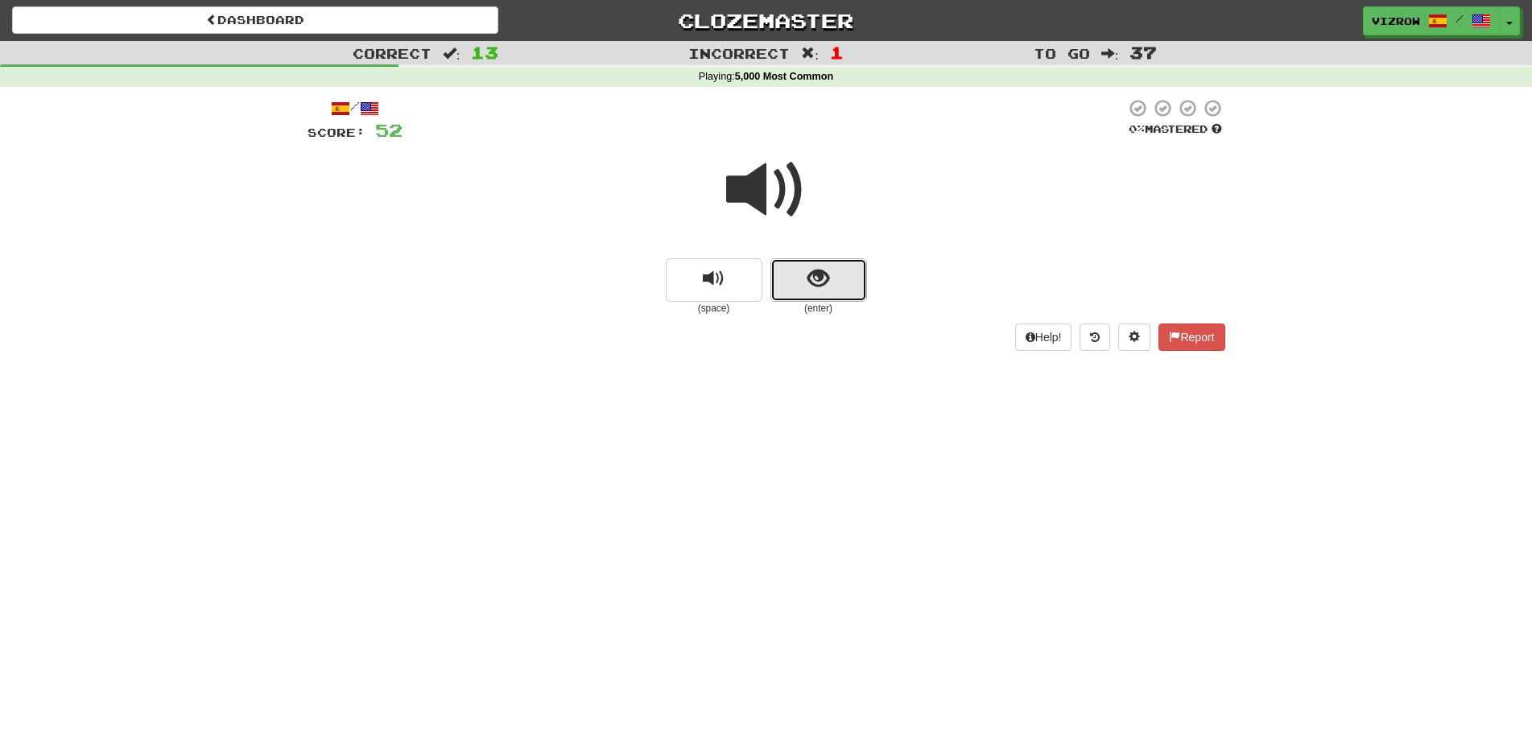
click at [837, 266] on button "show sentence" at bounding box center [818, 279] width 97 height 43
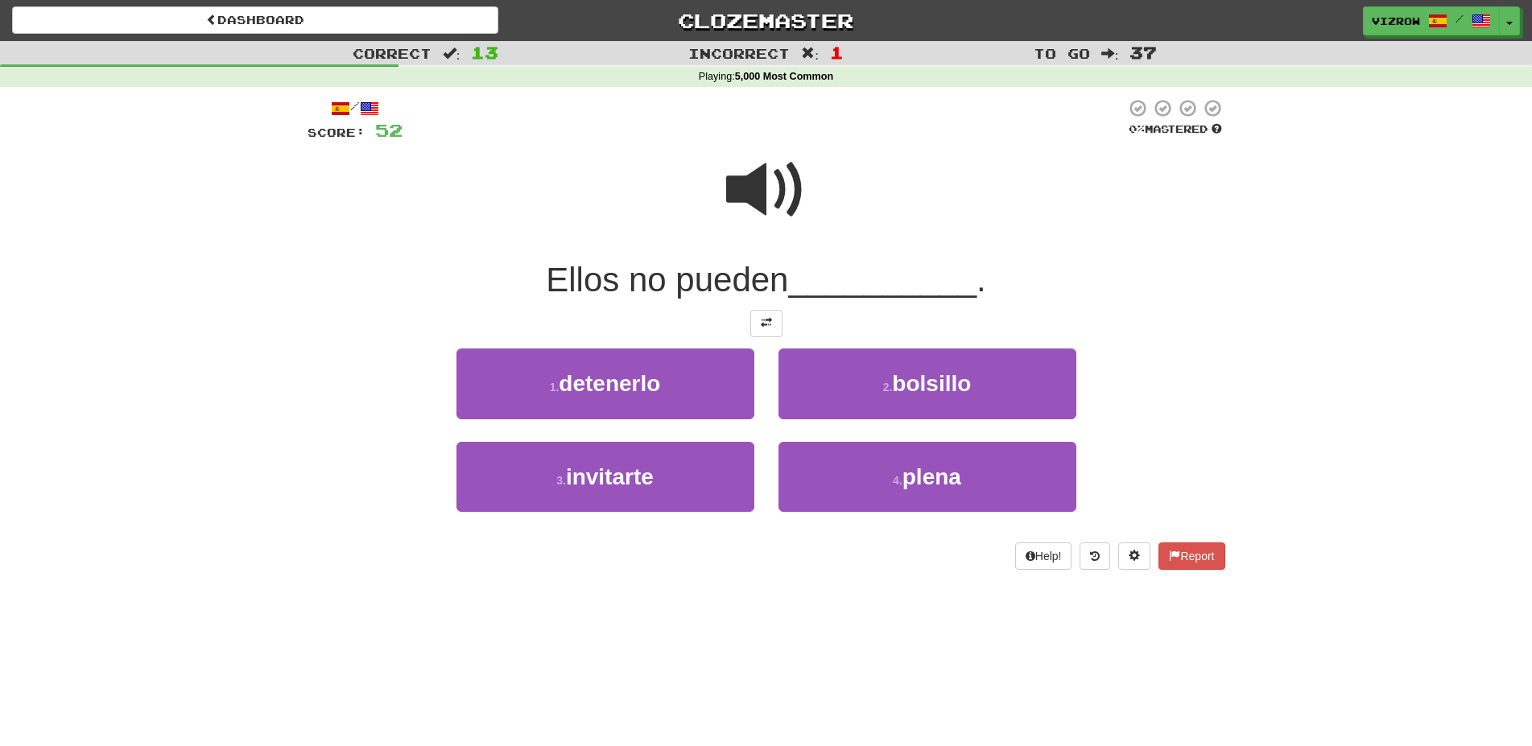
click at [781, 190] on span at bounding box center [766, 190] width 81 height 81
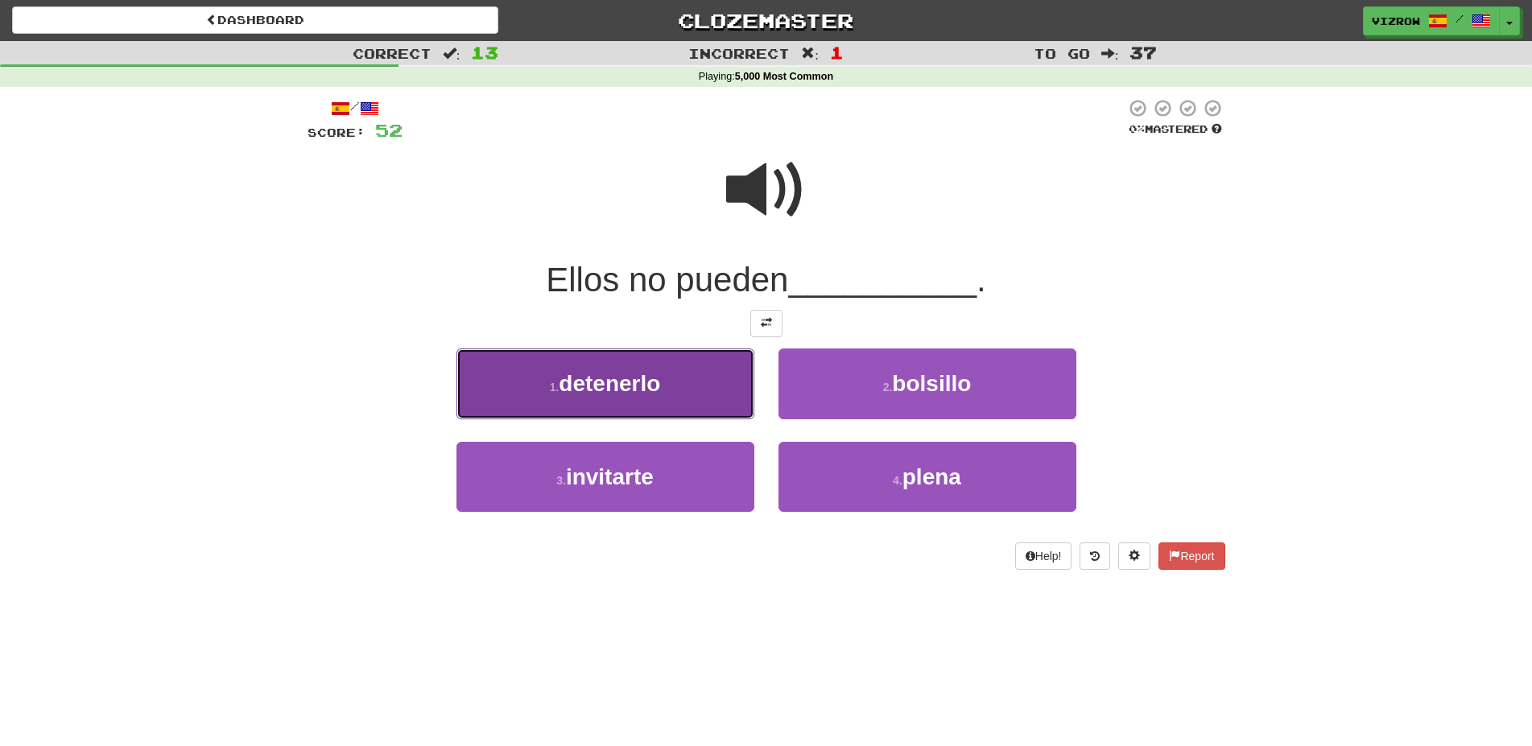
click at [692, 380] on button "1 . detenerlo" at bounding box center [605, 384] width 298 height 70
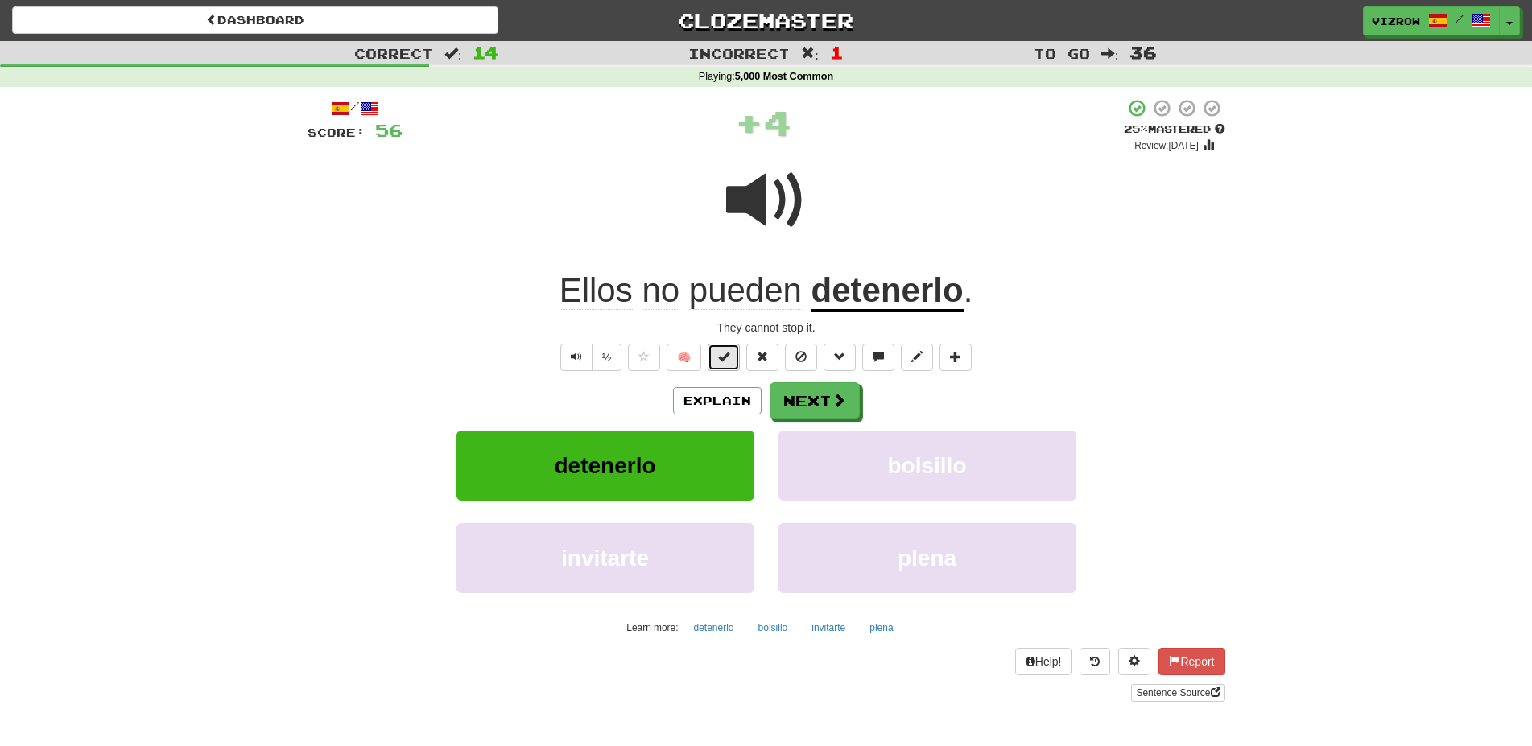
click at [725, 366] on button at bounding box center [724, 357] width 32 height 27
click at [844, 398] on span at bounding box center [839, 401] width 14 height 14
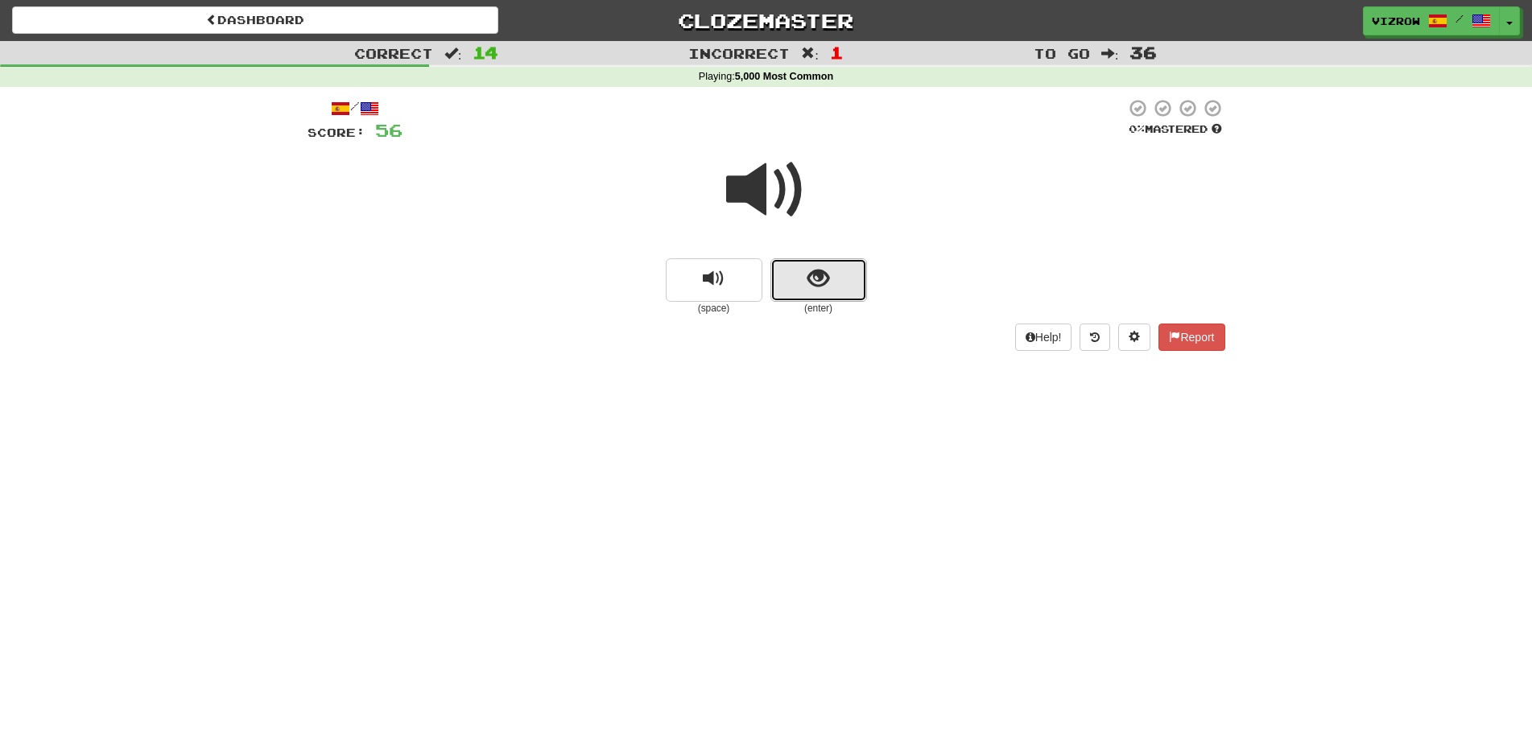
click at [821, 285] on span "show sentence" at bounding box center [818, 279] width 22 height 22
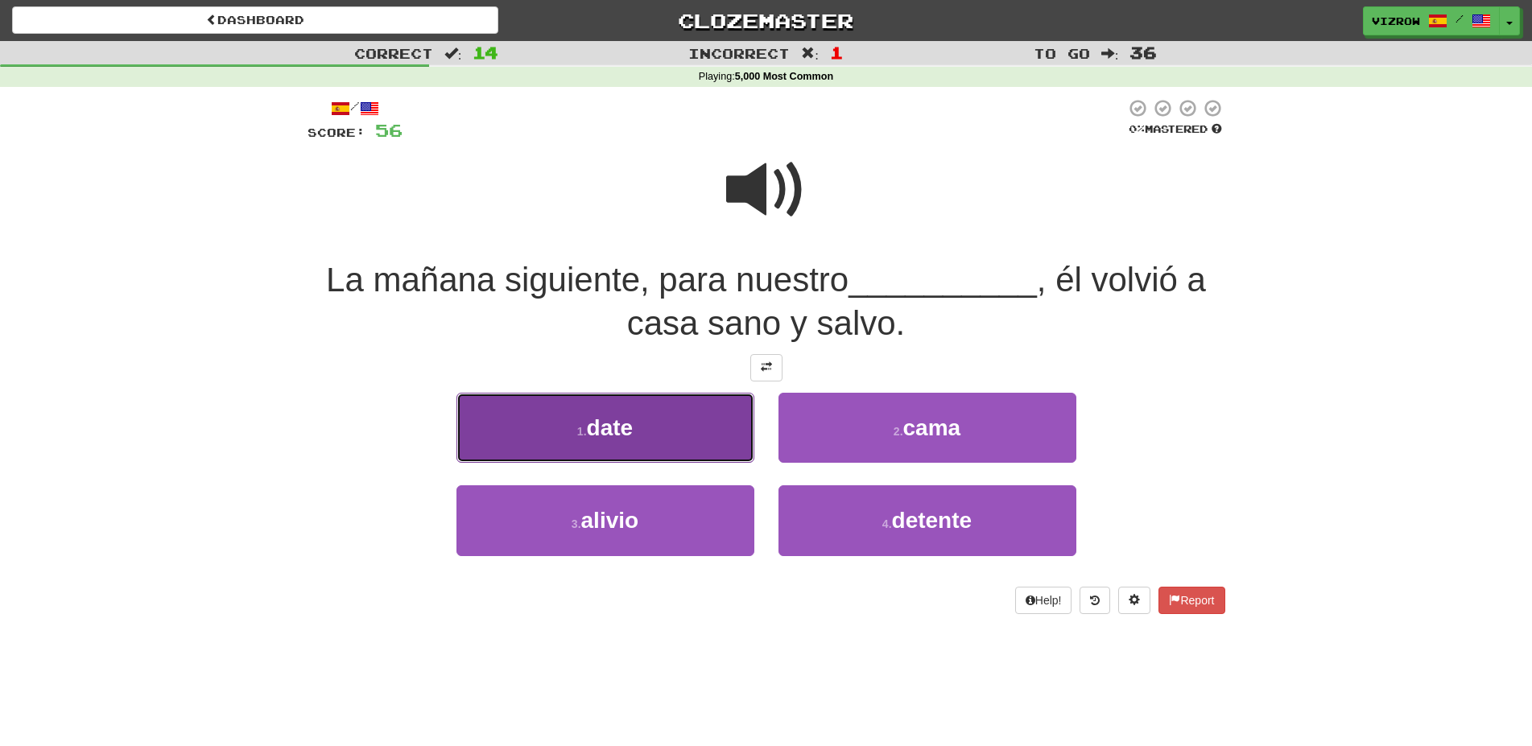
click at [642, 435] on button "1 . date" at bounding box center [605, 428] width 298 height 70
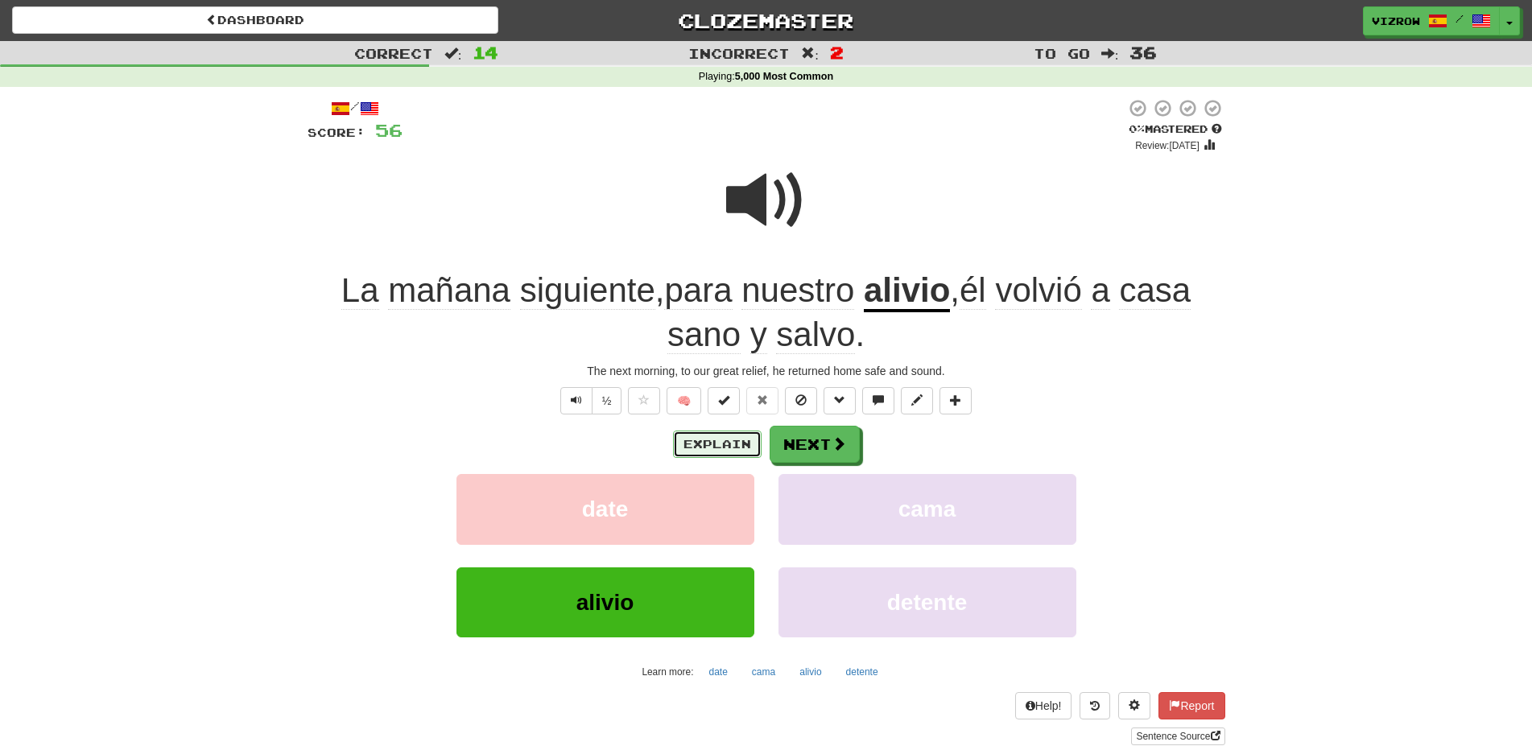
click at [705, 449] on button "Explain" at bounding box center [717, 444] width 89 height 27
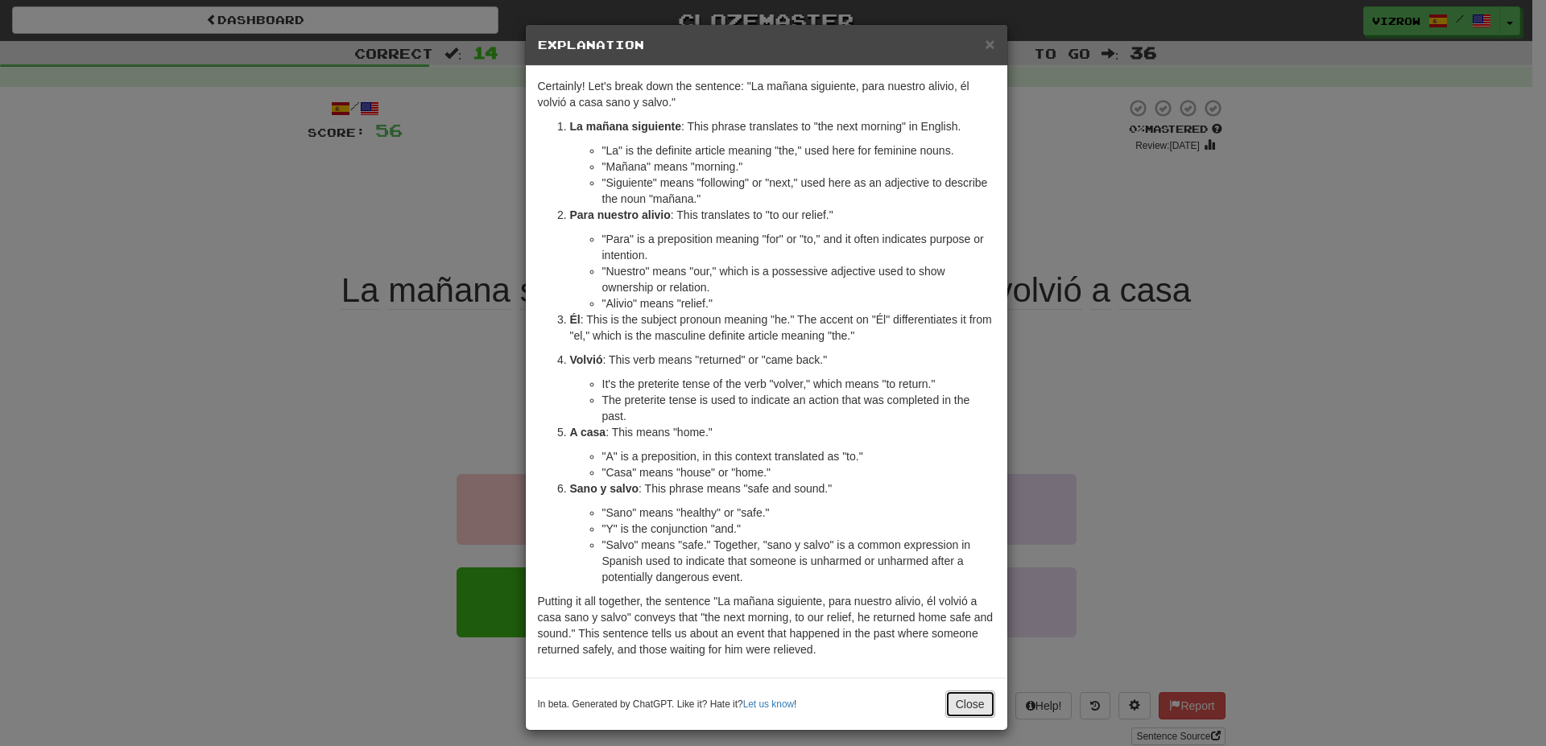
click at [952, 716] on button "Close" at bounding box center [970, 704] width 50 height 27
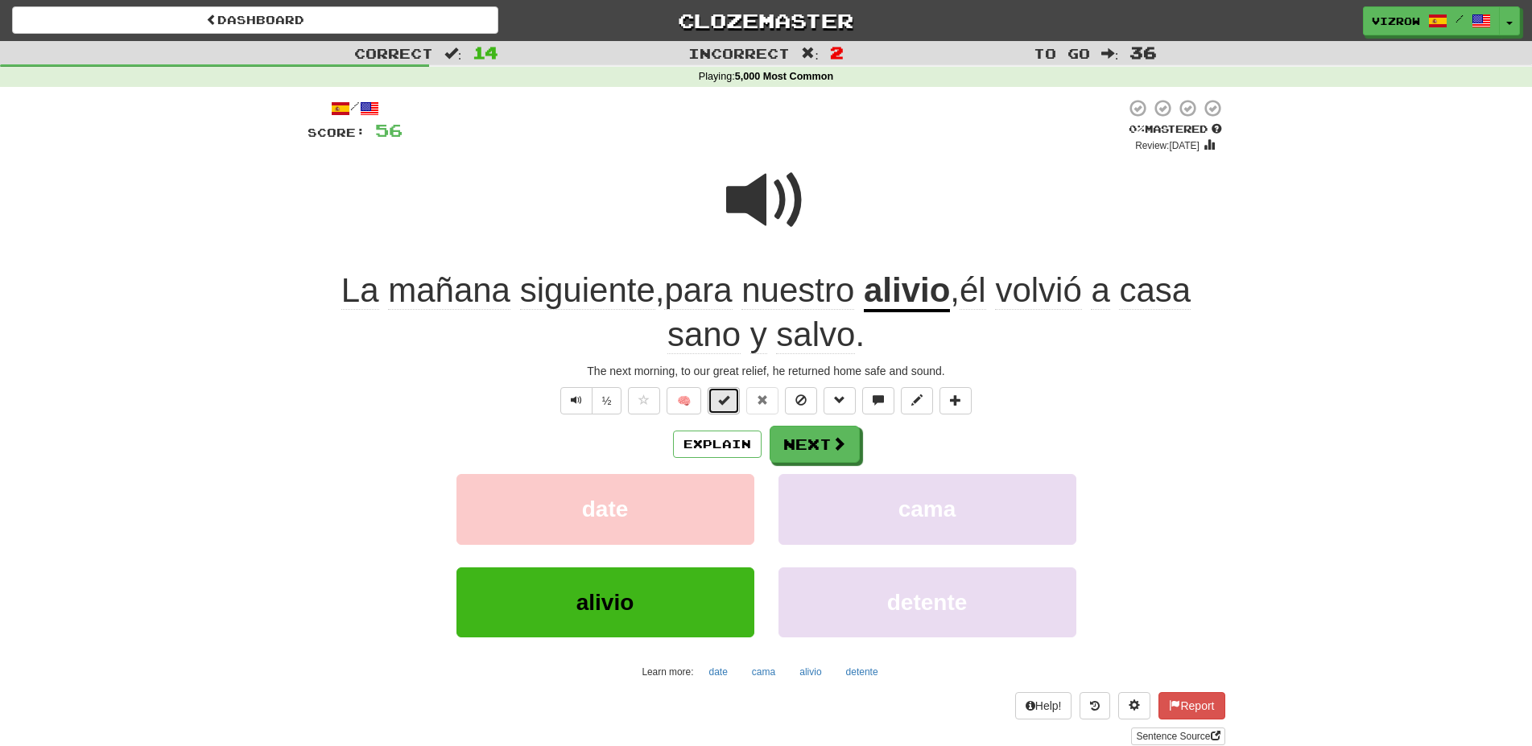
click at [729, 399] on span at bounding box center [723, 399] width 11 height 11
click at [832, 448] on span at bounding box center [839, 444] width 14 height 14
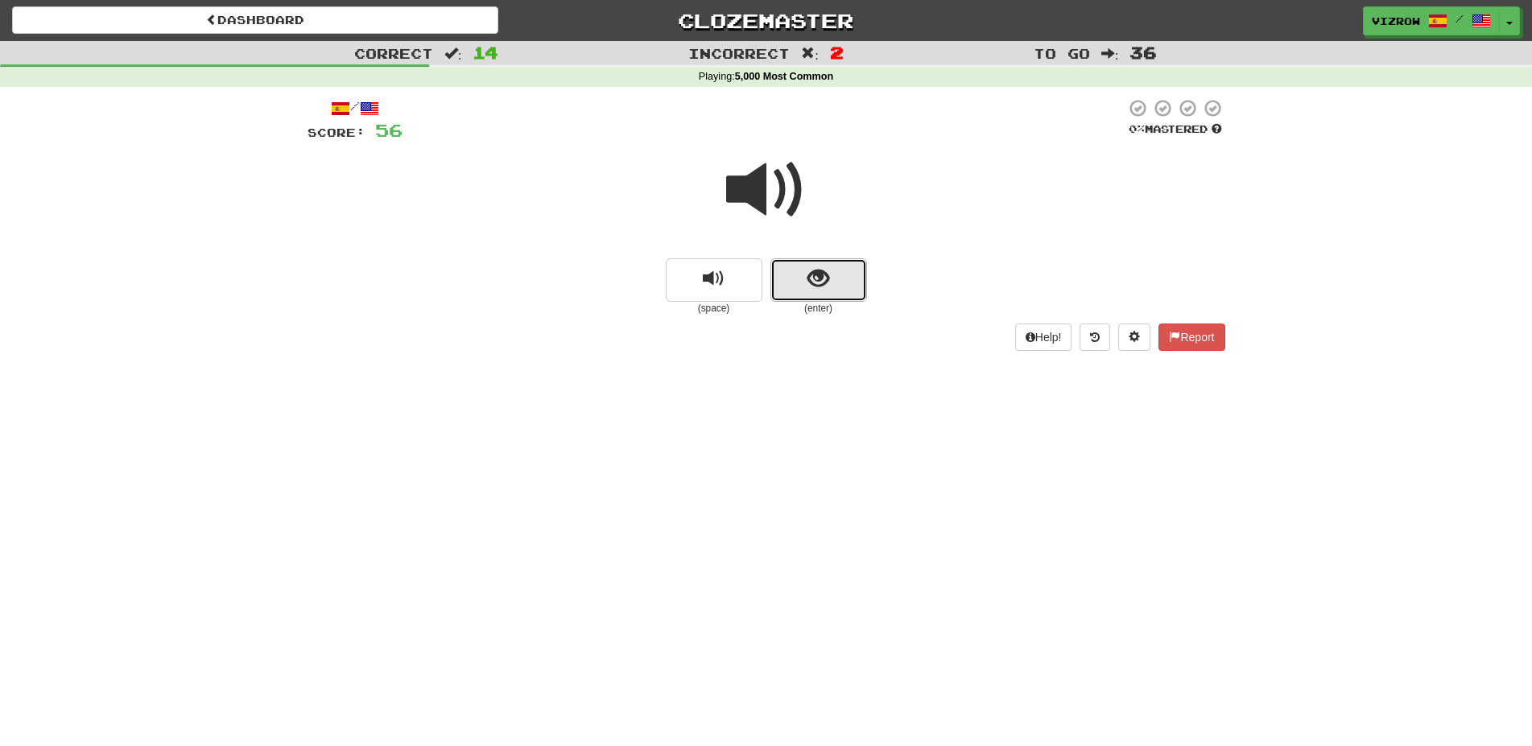
click at [821, 293] on button "show sentence" at bounding box center [818, 279] width 97 height 43
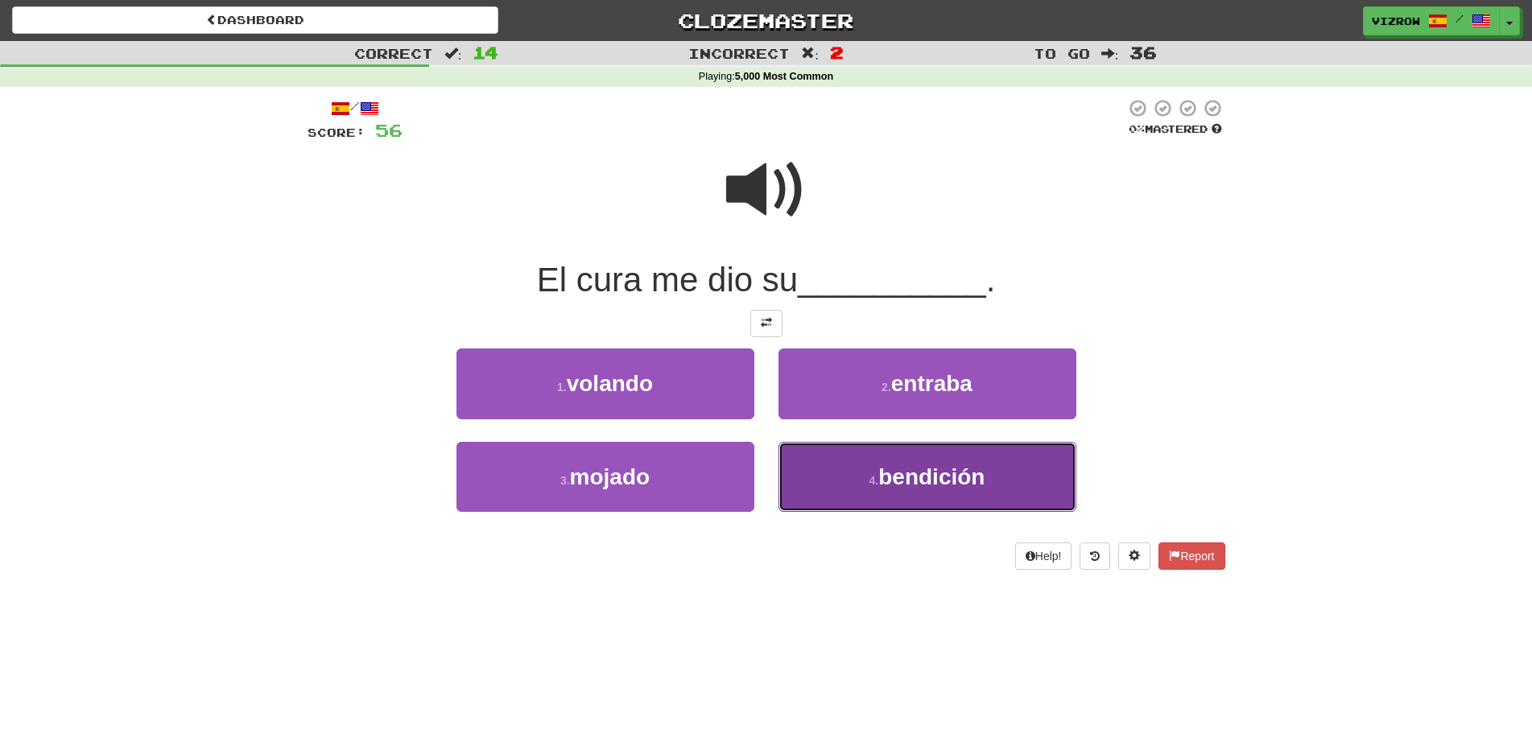
click at [953, 480] on span "bendición" at bounding box center [931, 477] width 106 height 25
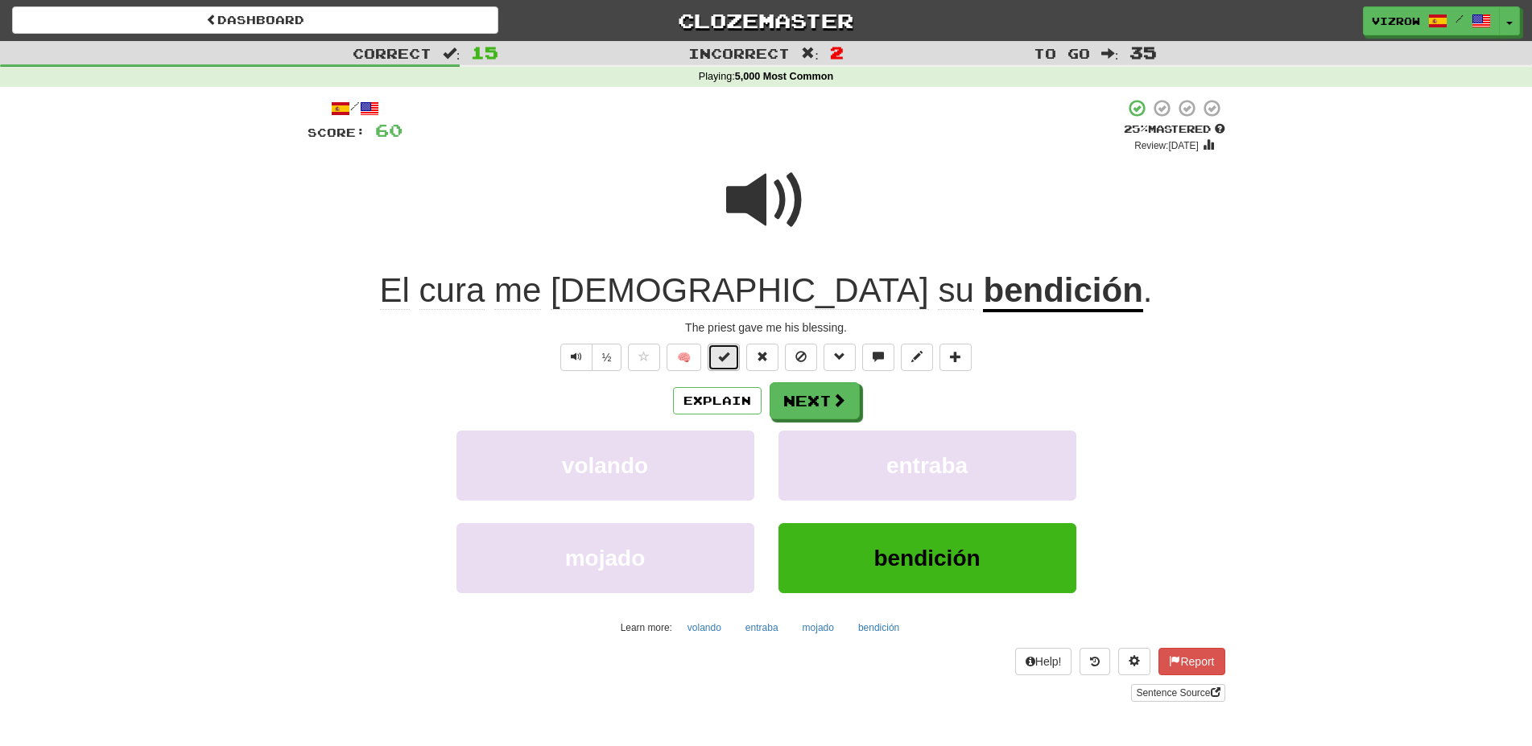
click at [725, 357] on span at bounding box center [723, 356] width 11 height 11
click at [853, 403] on button "Next" at bounding box center [815, 401] width 90 height 37
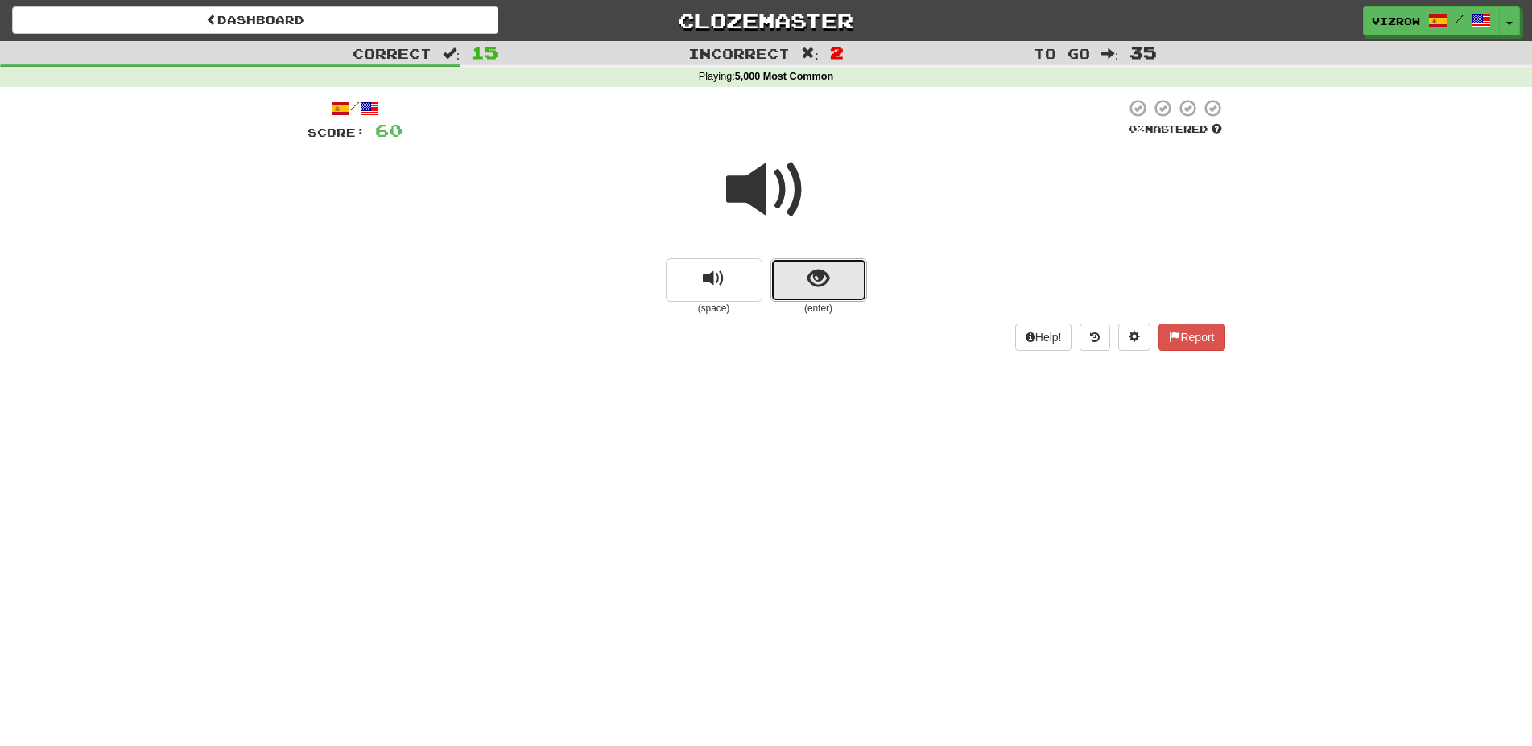
click at [828, 269] on span "show sentence" at bounding box center [818, 279] width 22 height 22
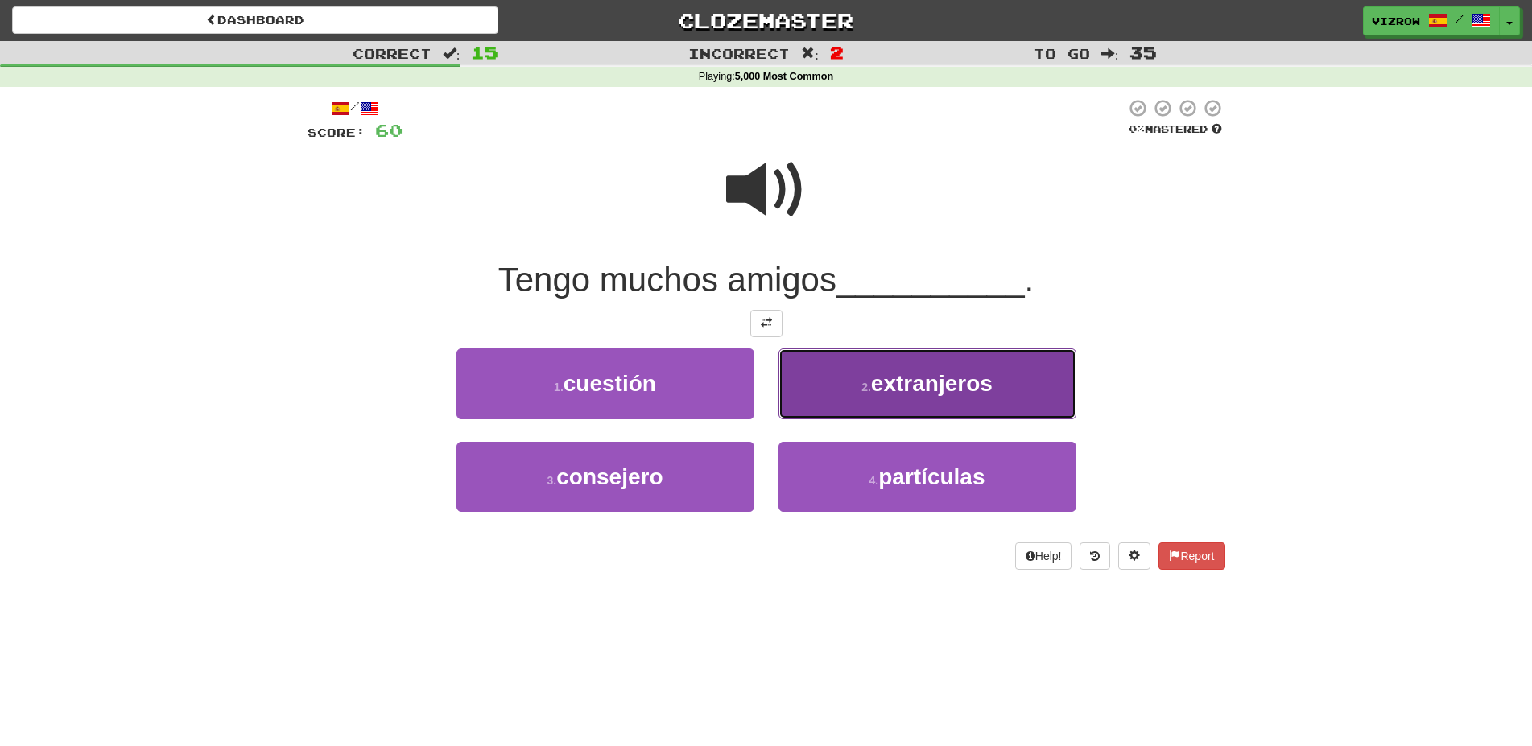
click at [903, 390] on span "extranjeros" at bounding box center [932, 383] width 122 height 25
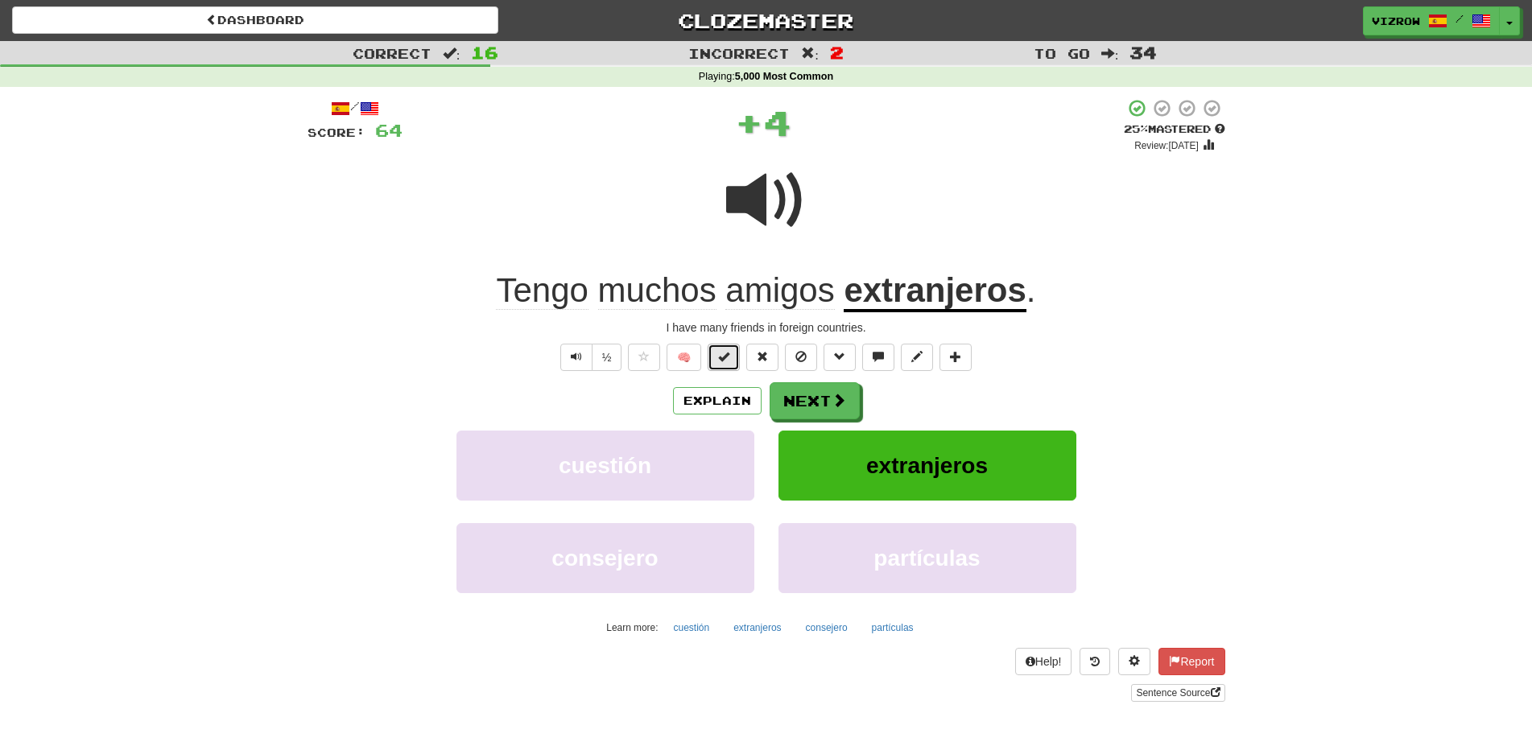
click at [724, 358] on span at bounding box center [723, 356] width 11 height 11
click at [815, 394] on button "Next" at bounding box center [815, 401] width 90 height 37
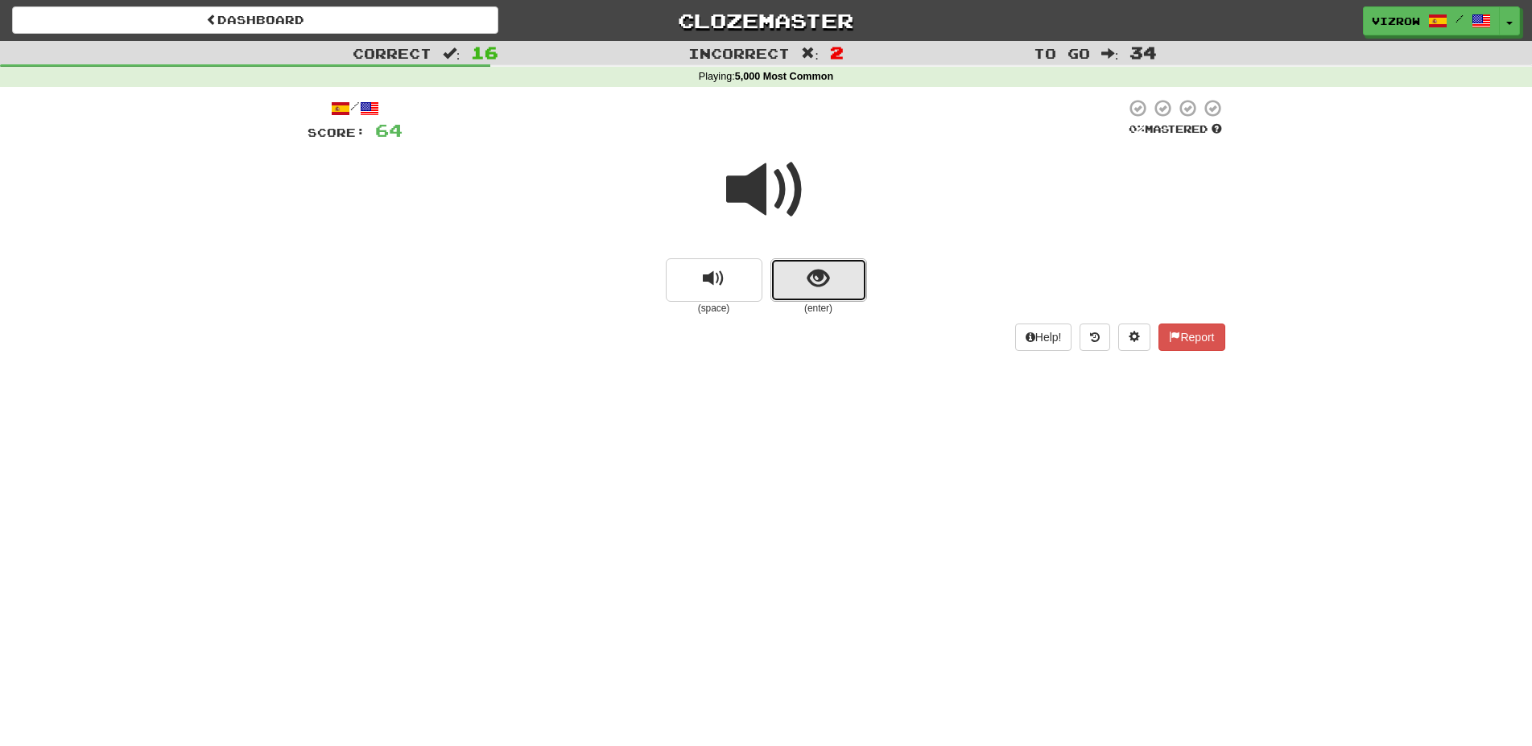
click at [828, 287] on span "show sentence" at bounding box center [818, 279] width 22 height 22
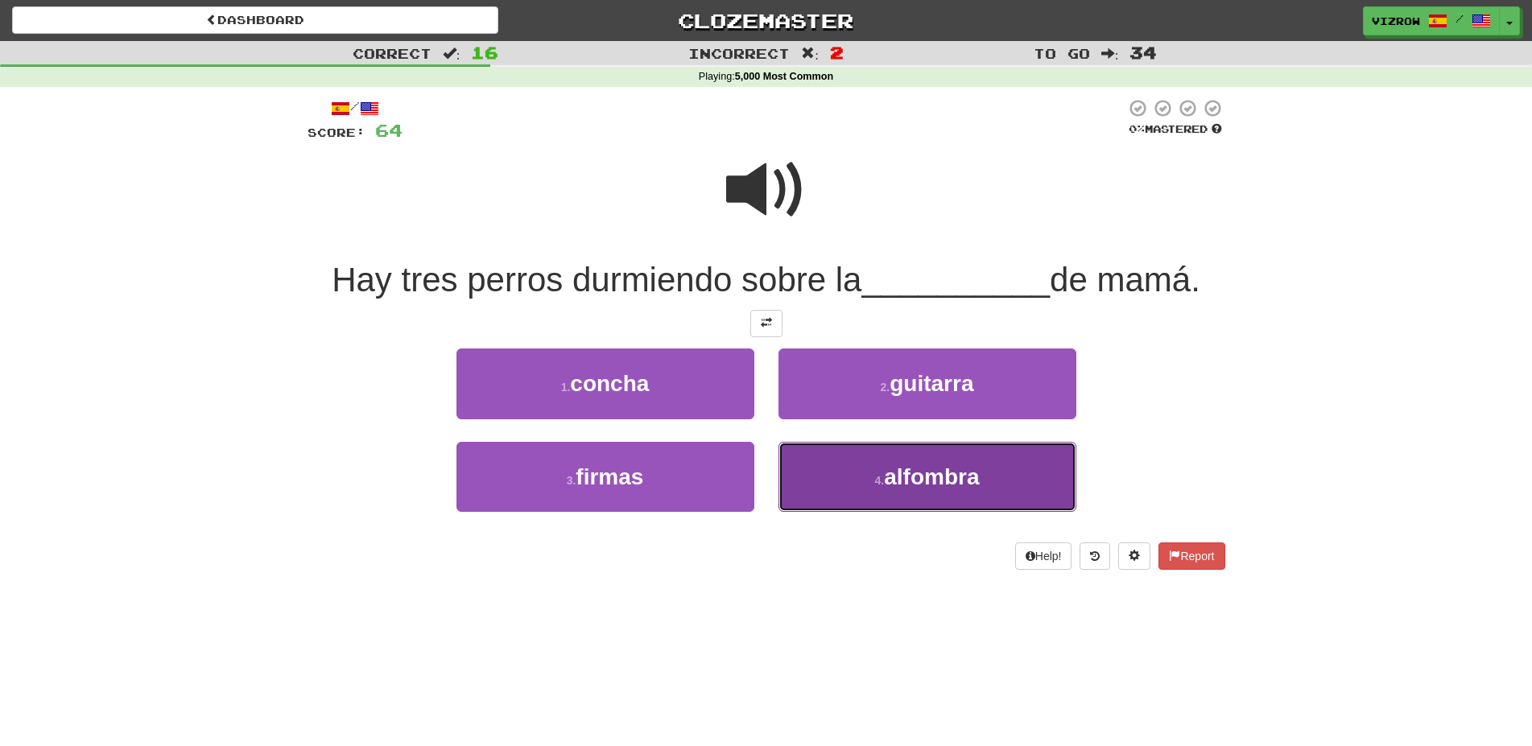
click at [993, 477] on button "4 . alfombra" at bounding box center [927, 477] width 298 height 70
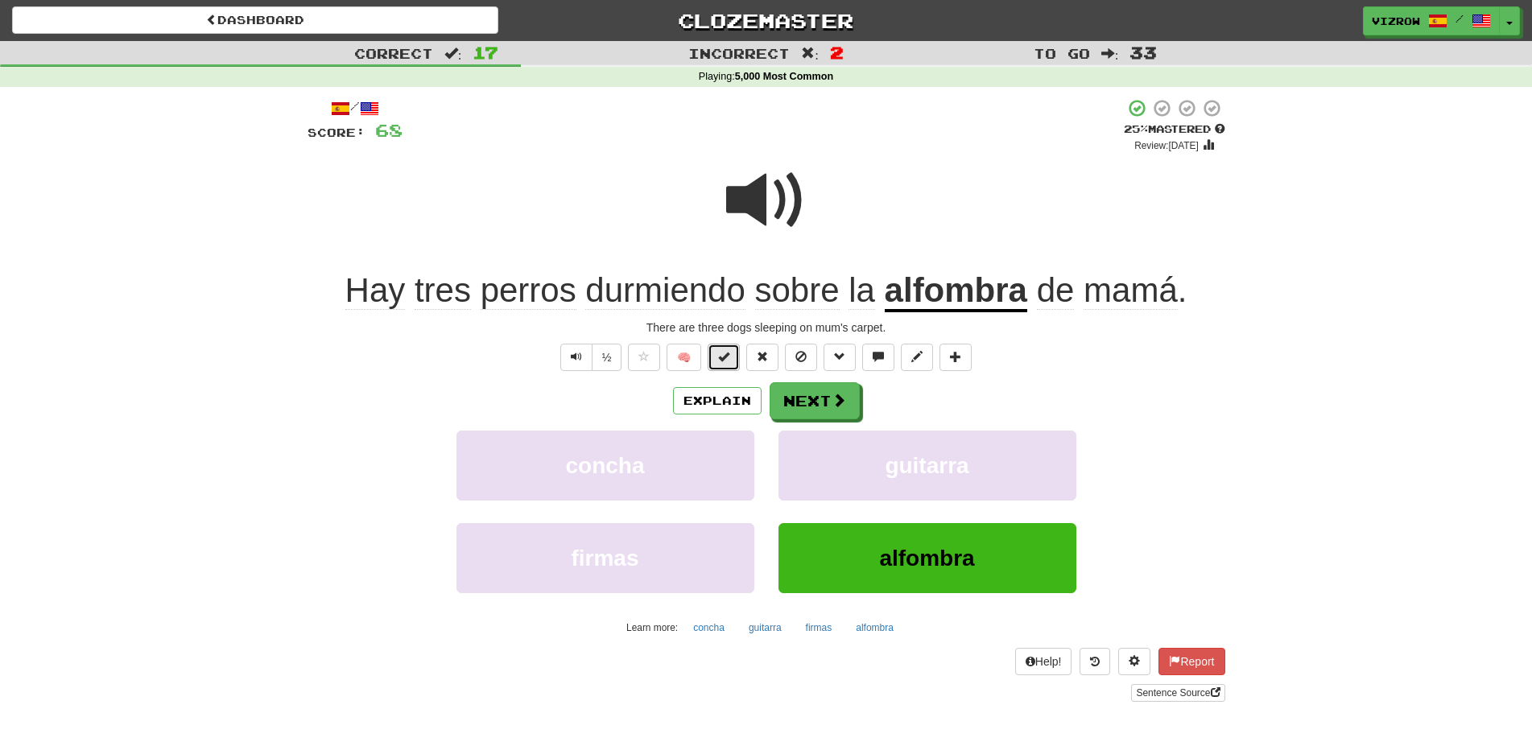
click at [734, 359] on button at bounding box center [724, 357] width 32 height 27
click at [806, 401] on button "Next" at bounding box center [815, 401] width 90 height 37
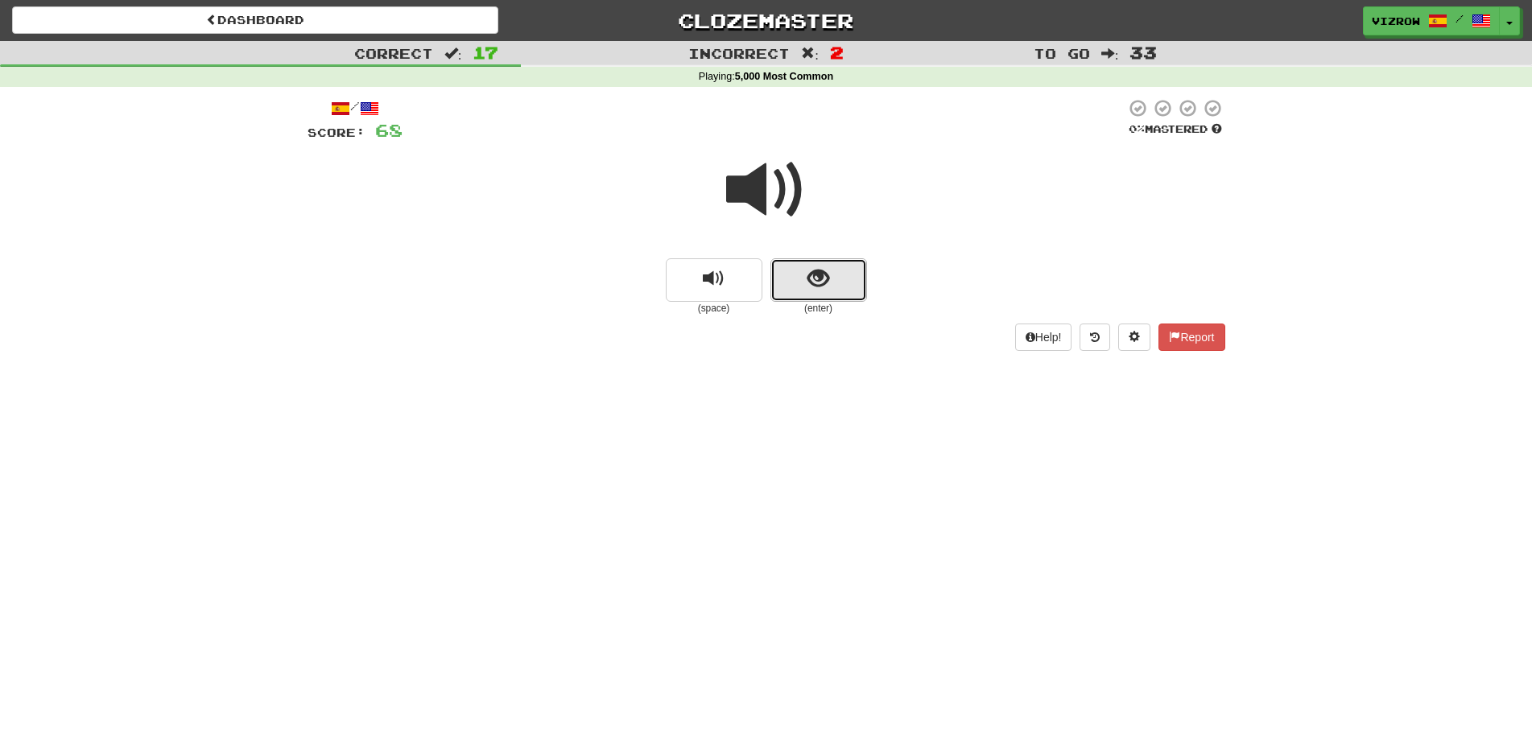
click at [824, 269] on span "show sentence" at bounding box center [818, 279] width 22 height 22
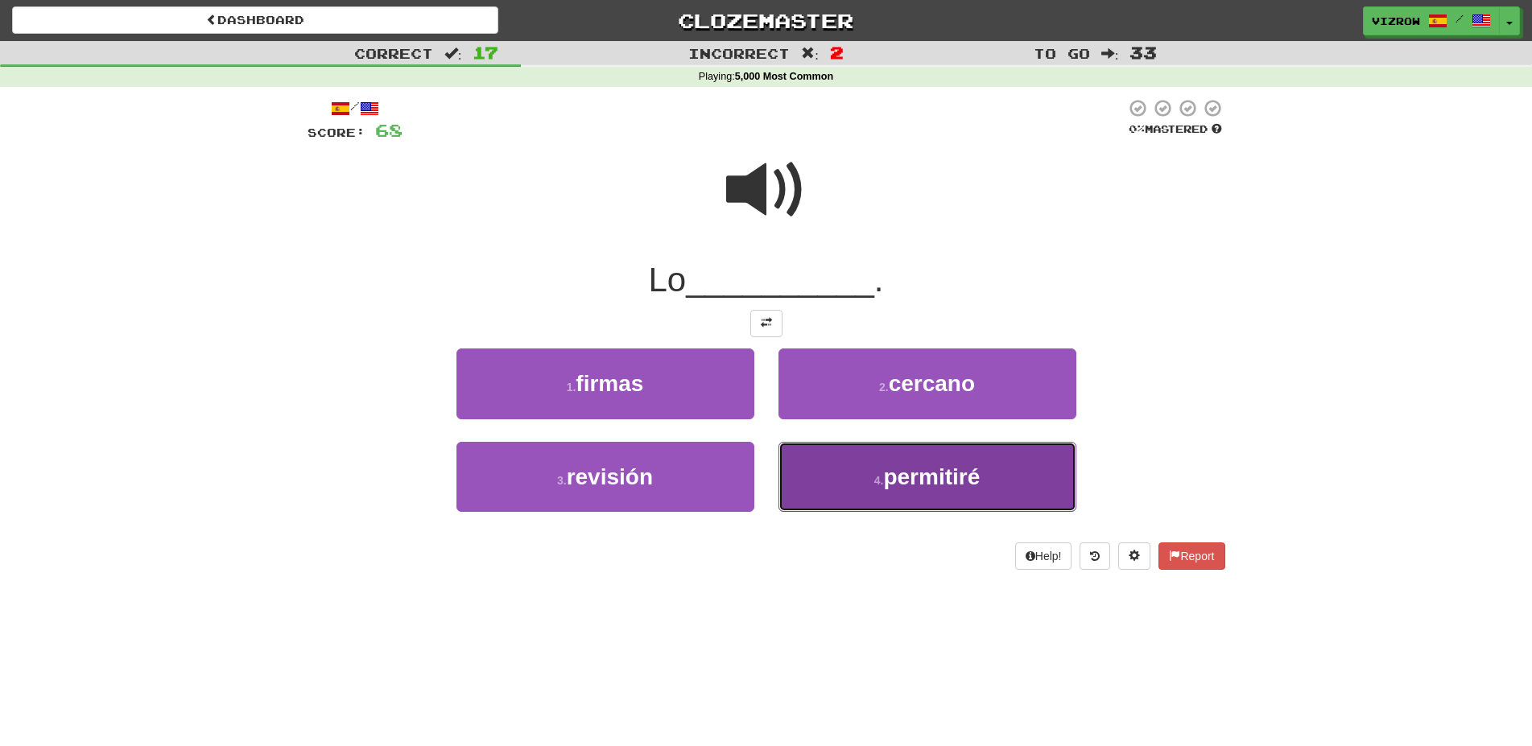
click at [994, 481] on button "4 . permitiré" at bounding box center [927, 477] width 298 height 70
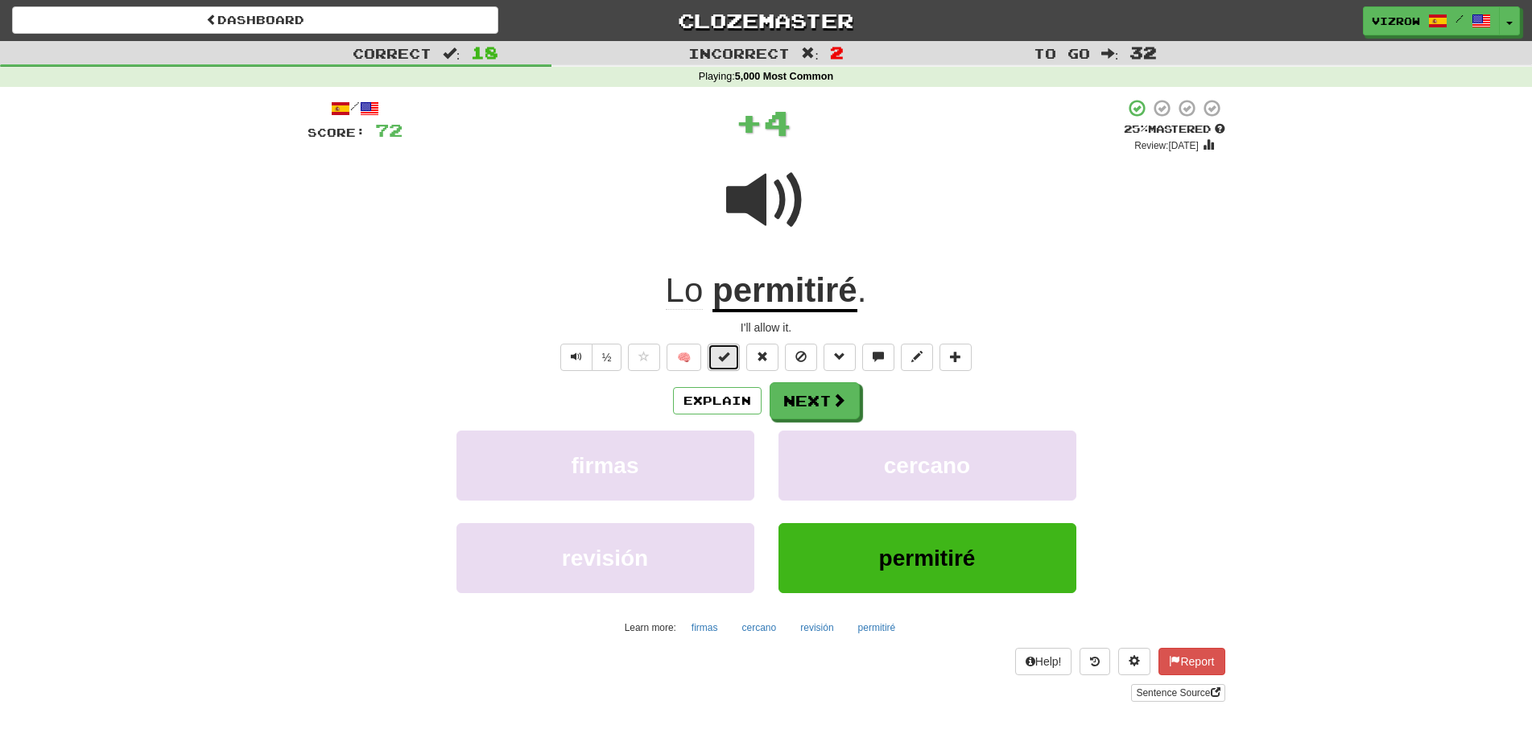
click at [727, 354] on span at bounding box center [723, 356] width 11 height 11
click at [811, 398] on button "Next" at bounding box center [815, 401] width 90 height 37
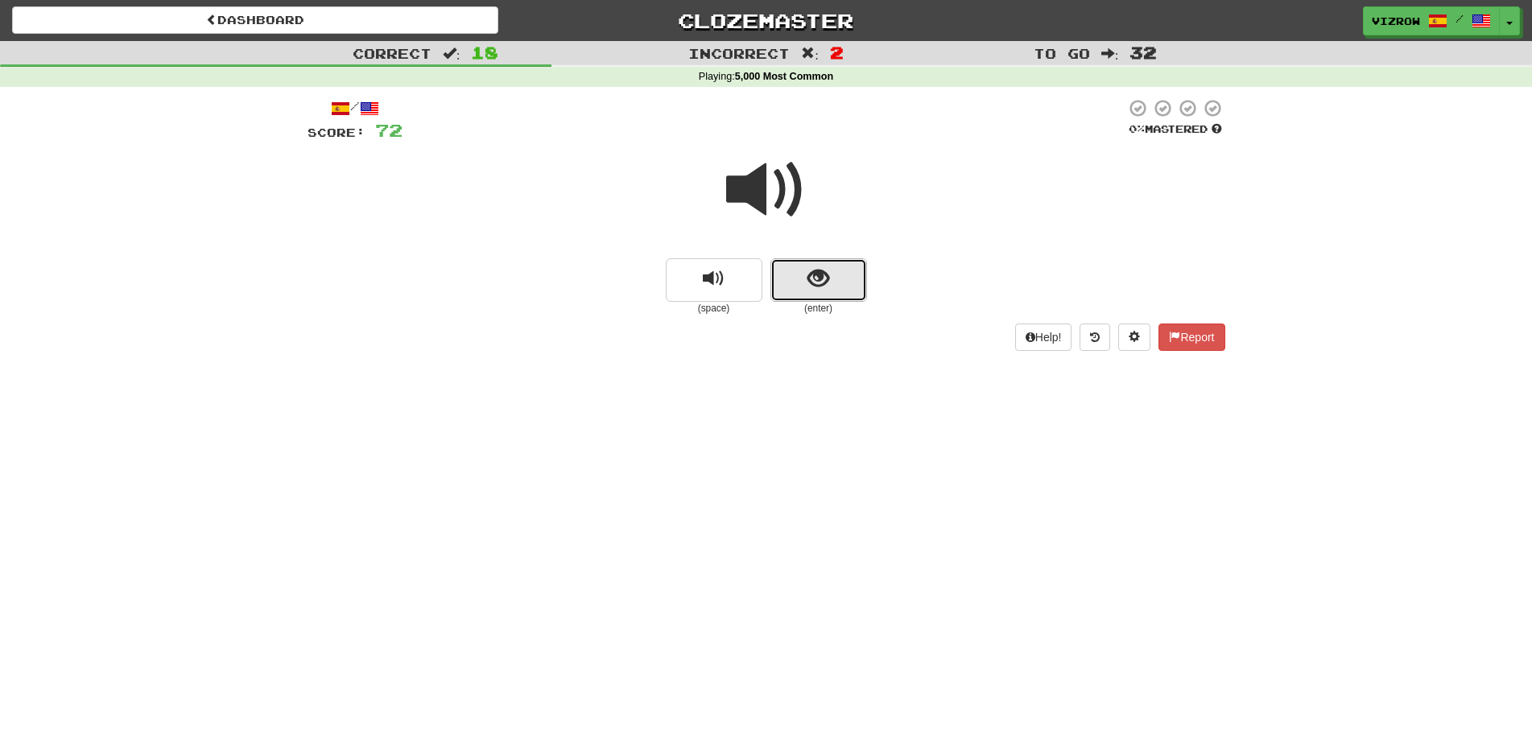
click at [850, 286] on button "show sentence" at bounding box center [818, 279] width 97 height 43
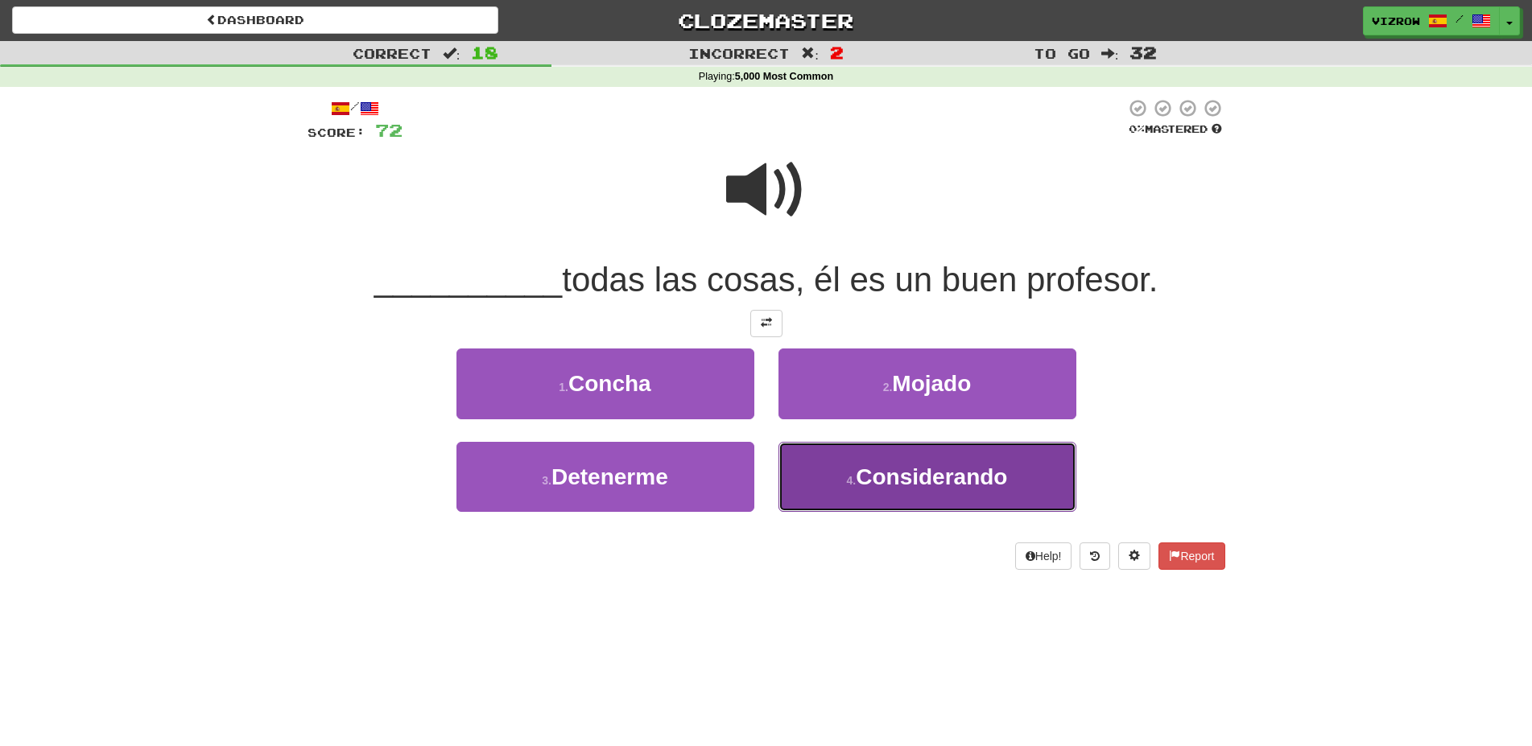
click at [922, 467] on span "Considerando" at bounding box center [931, 477] width 151 height 25
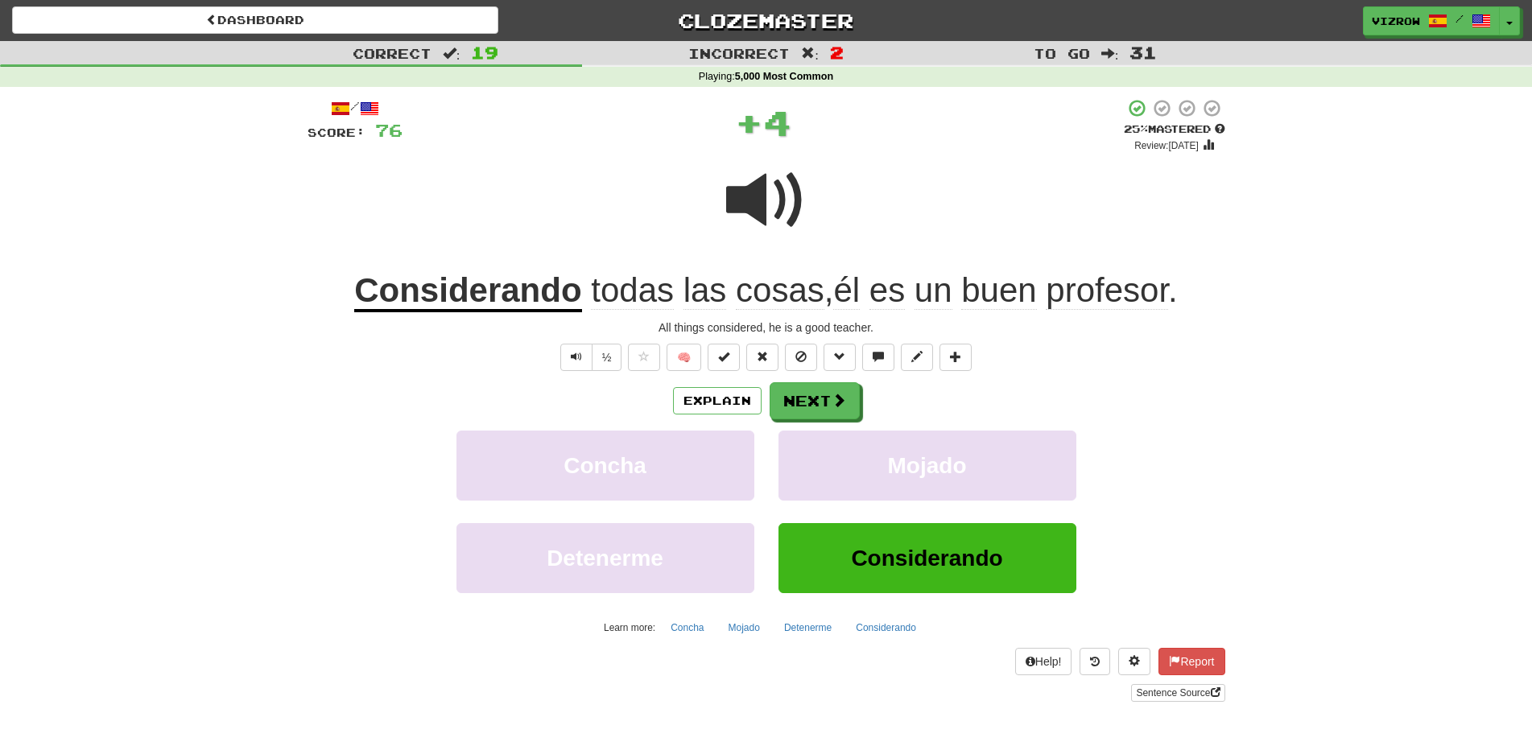
click at [745, 357] on span "🧠" at bounding box center [800, 356] width 350 height 13
click at [731, 361] on button at bounding box center [724, 357] width 32 height 27
click at [841, 396] on span at bounding box center [839, 401] width 14 height 14
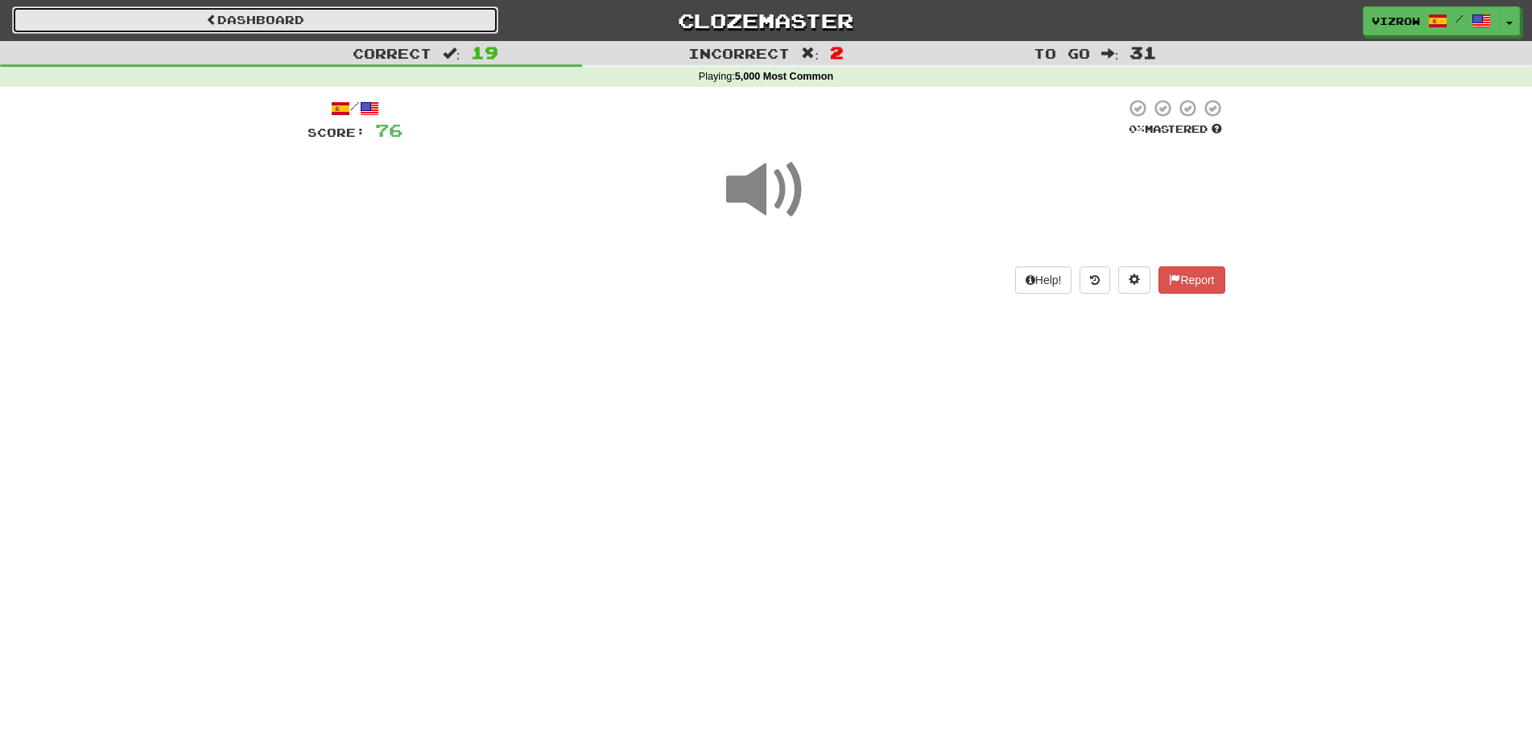
click at [249, 24] on link "Dashboard" at bounding box center [255, 19] width 486 height 27
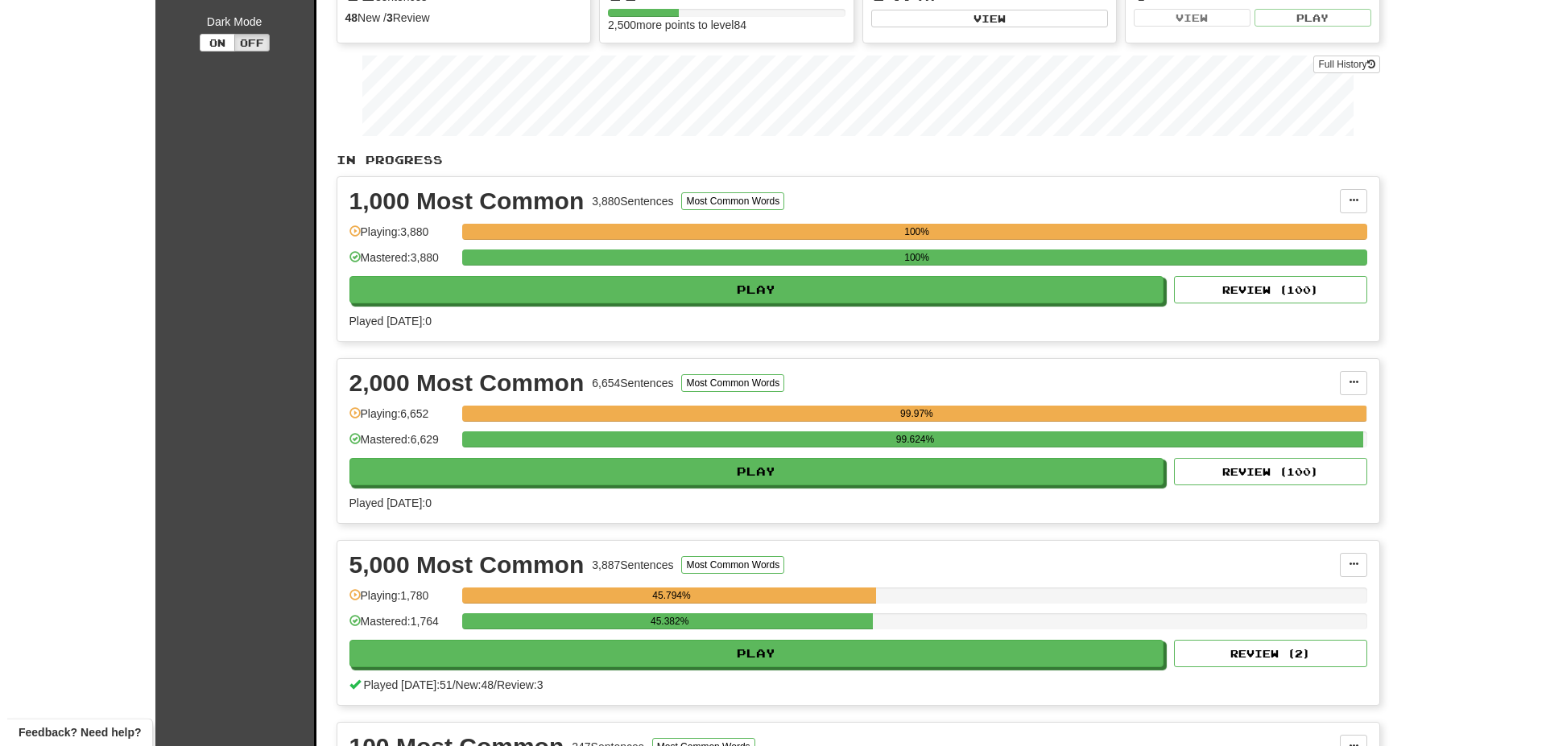
scroll to position [246, 0]
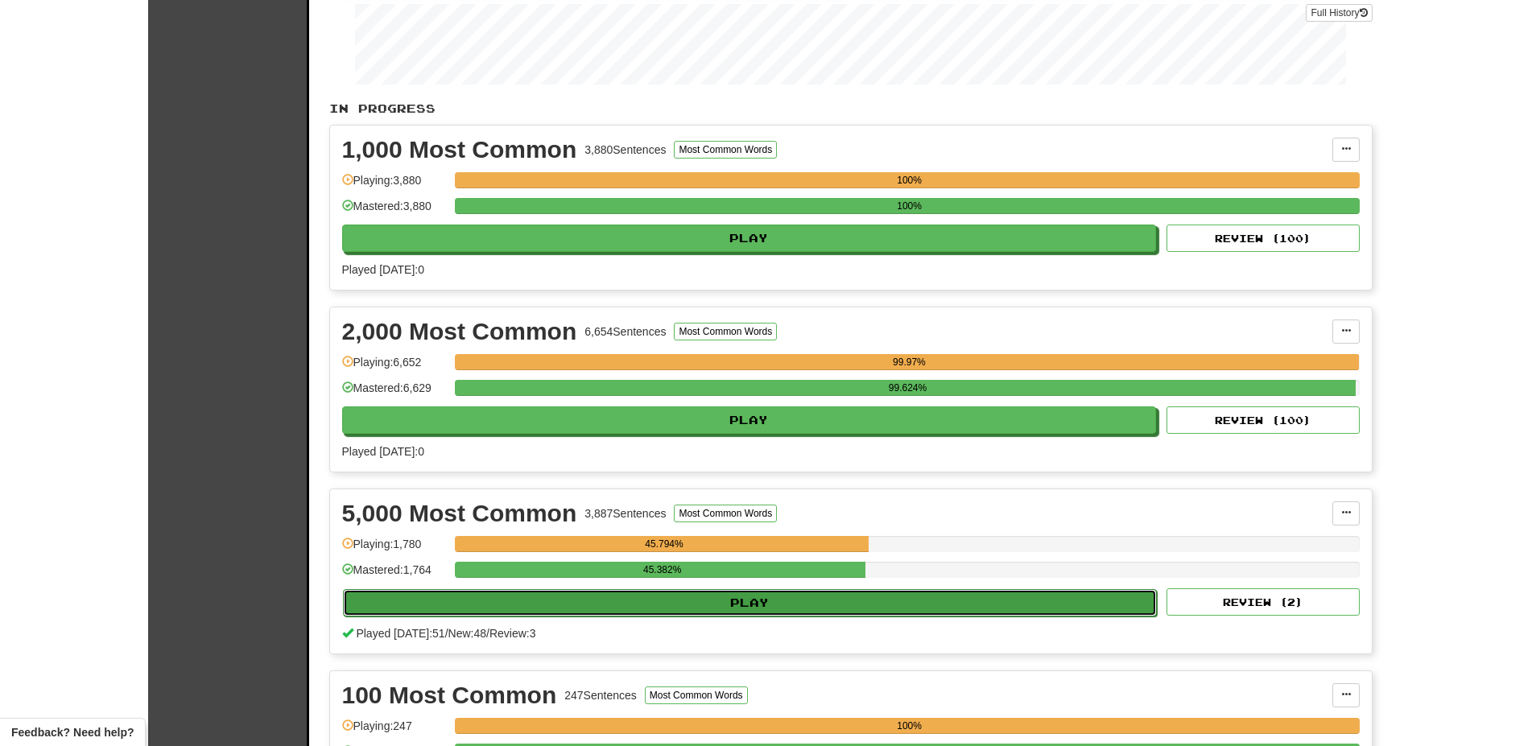
click at [757, 609] on button "Play" at bounding box center [750, 602] width 815 height 27
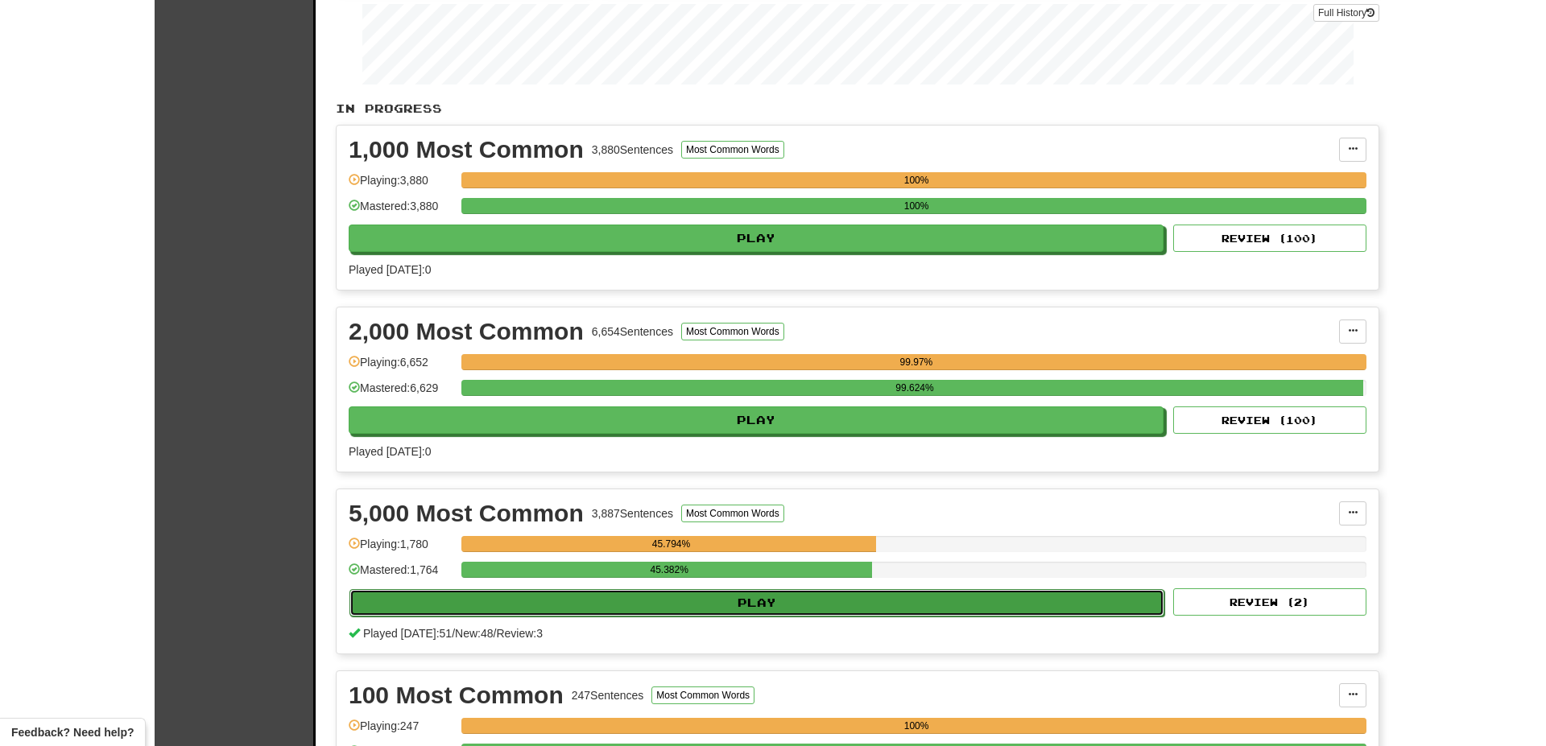
select select "**"
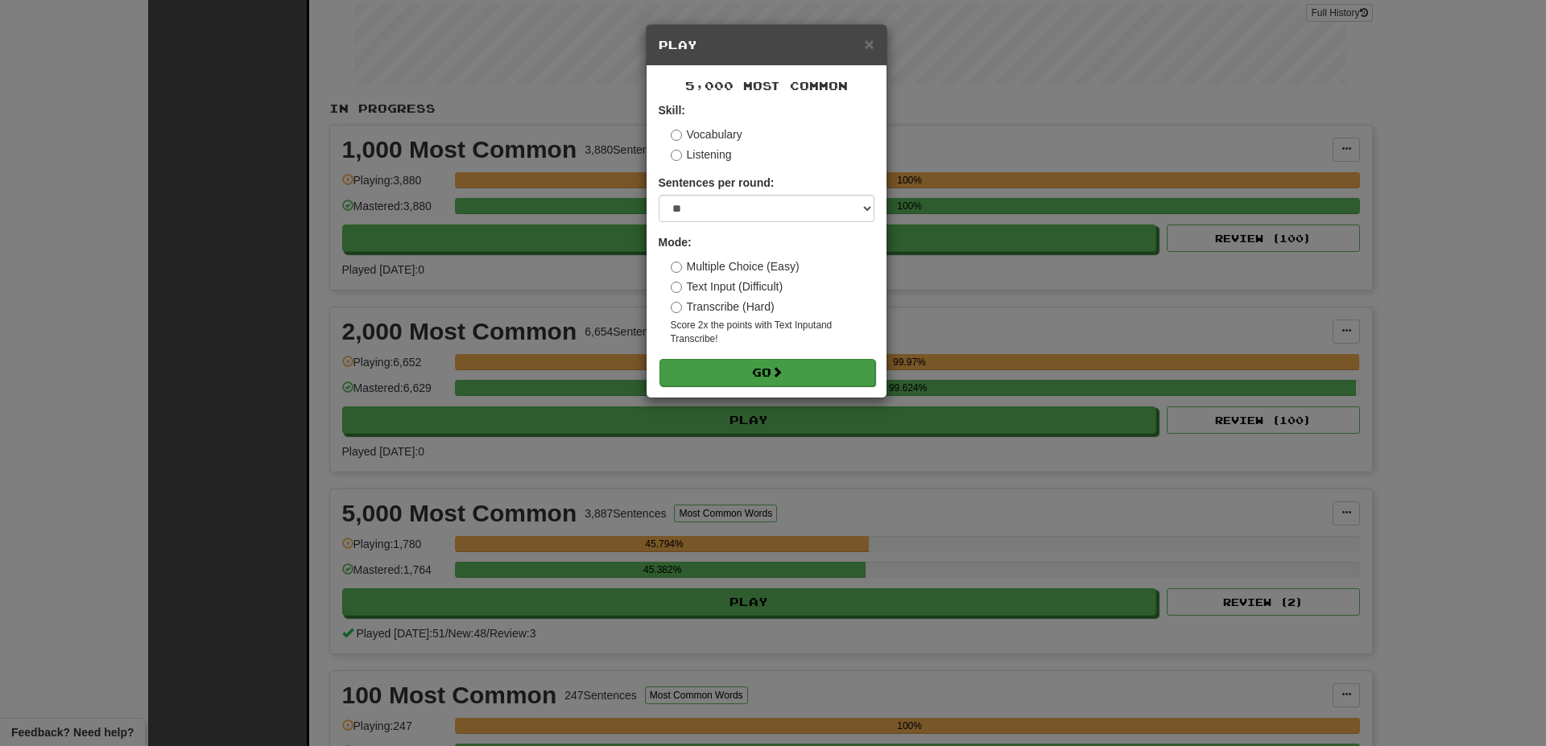
click at [748, 359] on form "Skill: Vocabulary Listening Sentences per round: * ** ** ** ** ** *** ******** …" at bounding box center [767, 243] width 216 height 283
click at [758, 372] on button "Go" at bounding box center [767, 372] width 216 height 27
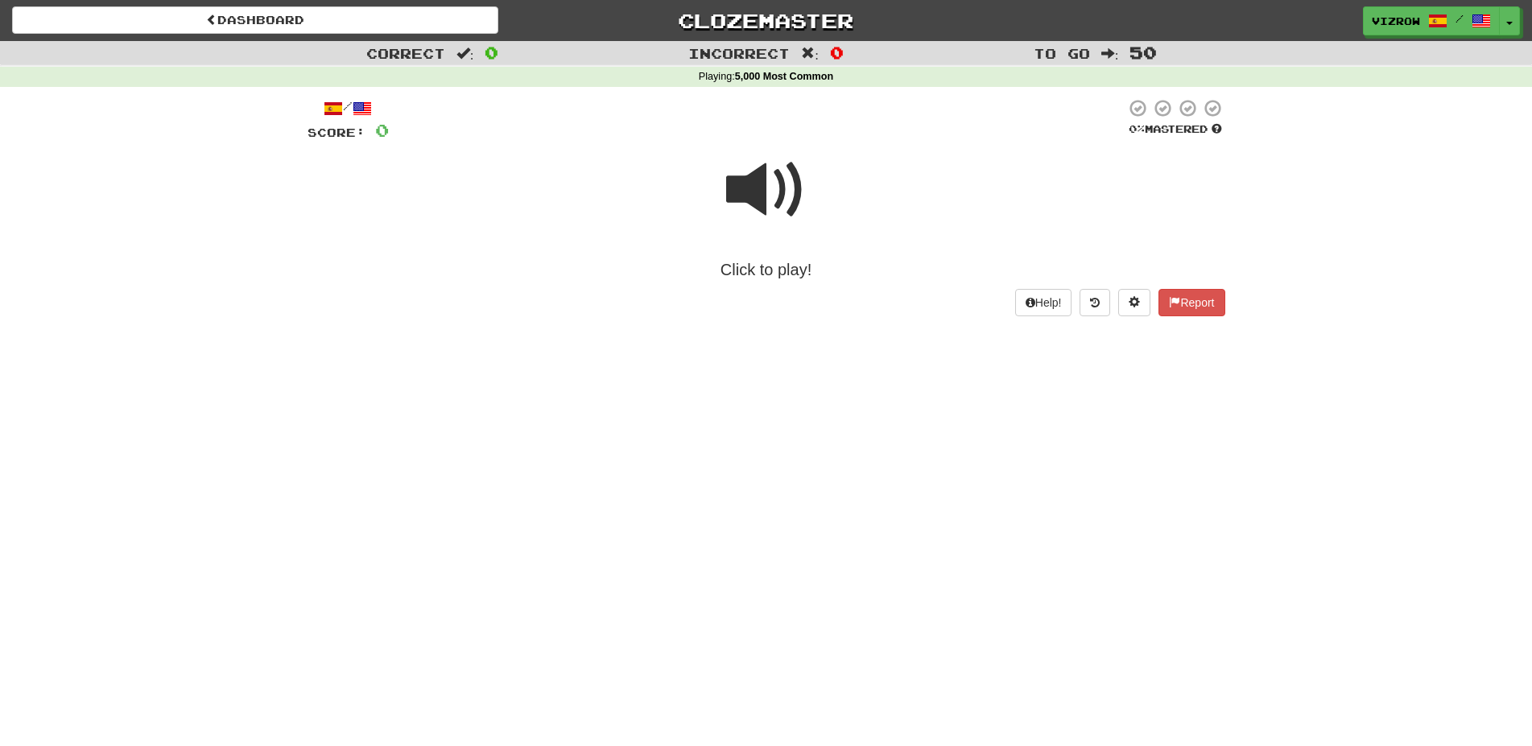
drag, startPoint x: 784, startPoint y: 177, endPoint x: 772, endPoint y: 177, distance: 12.1
click at [782, 177] on span at bounding box center [766, 190] width 81 height 81
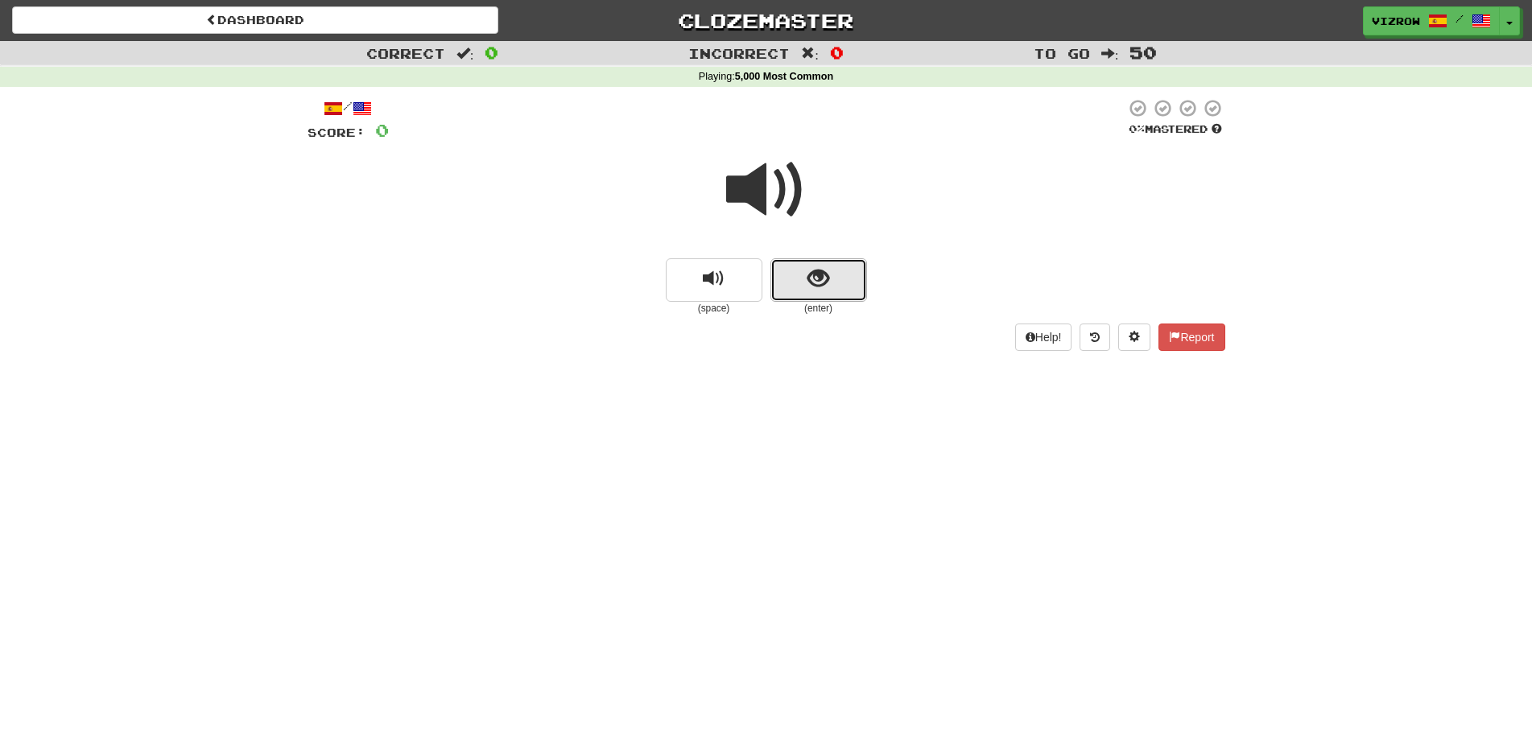
click at [826, 283] on span "show sentence" at bounding box center [818, 279] width 22 height 22
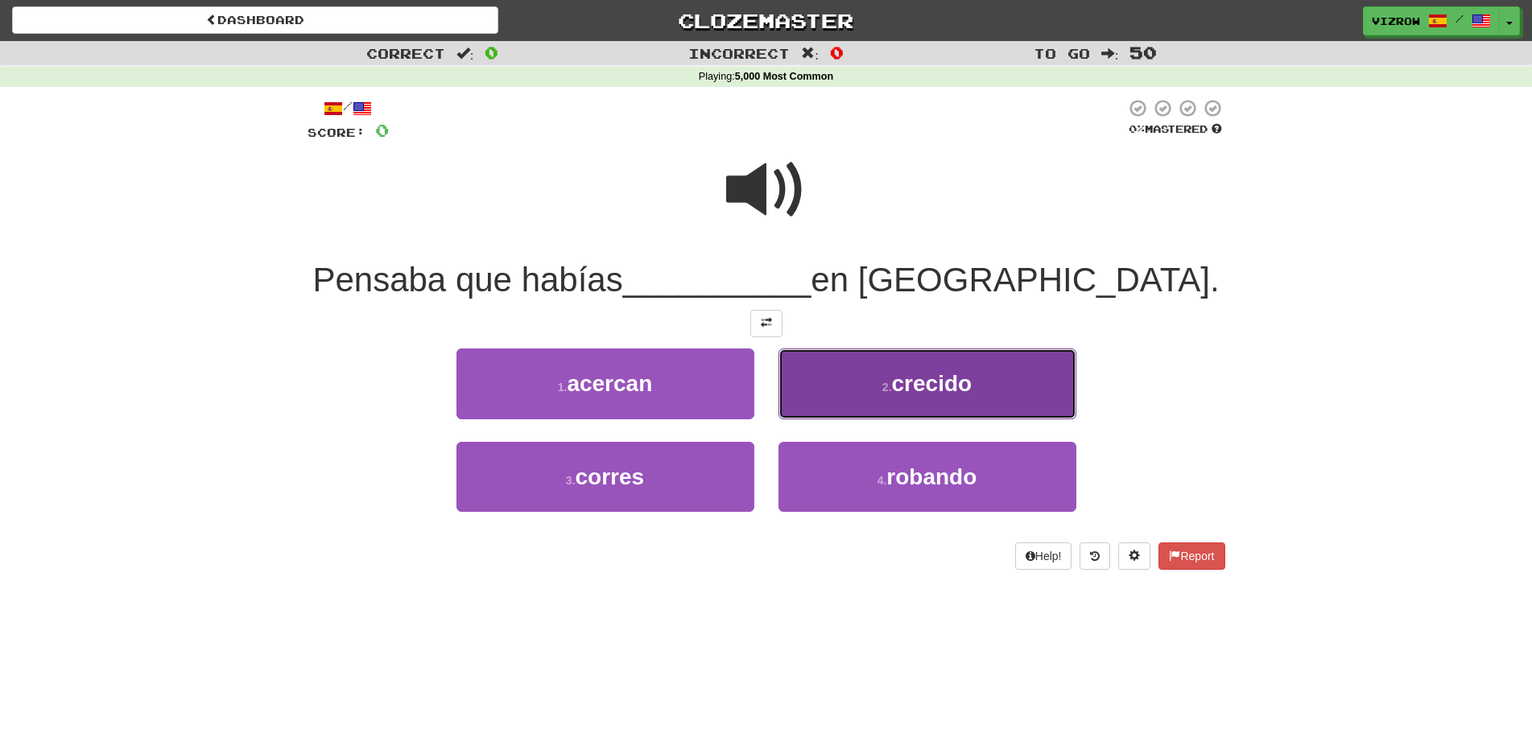
click at [1018, 394] on button "2 . crecido" at bounding box center [927, 384] width 298 height 70
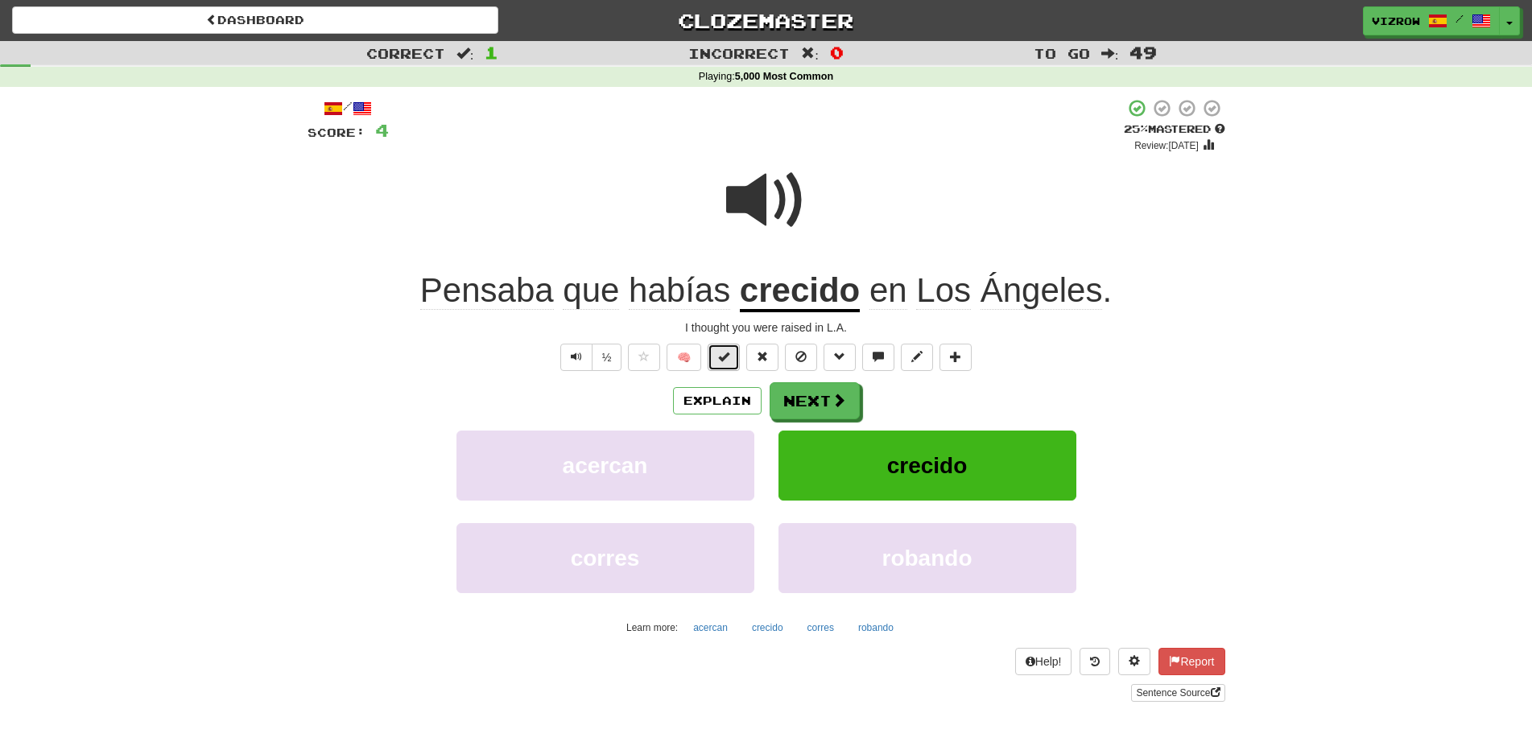
click at [732, 353] on button at bounding box center [724, 357] width 32 height 27
click at [838, 415] on button "Next" at bounding box center [815, 401] width 90 height 37
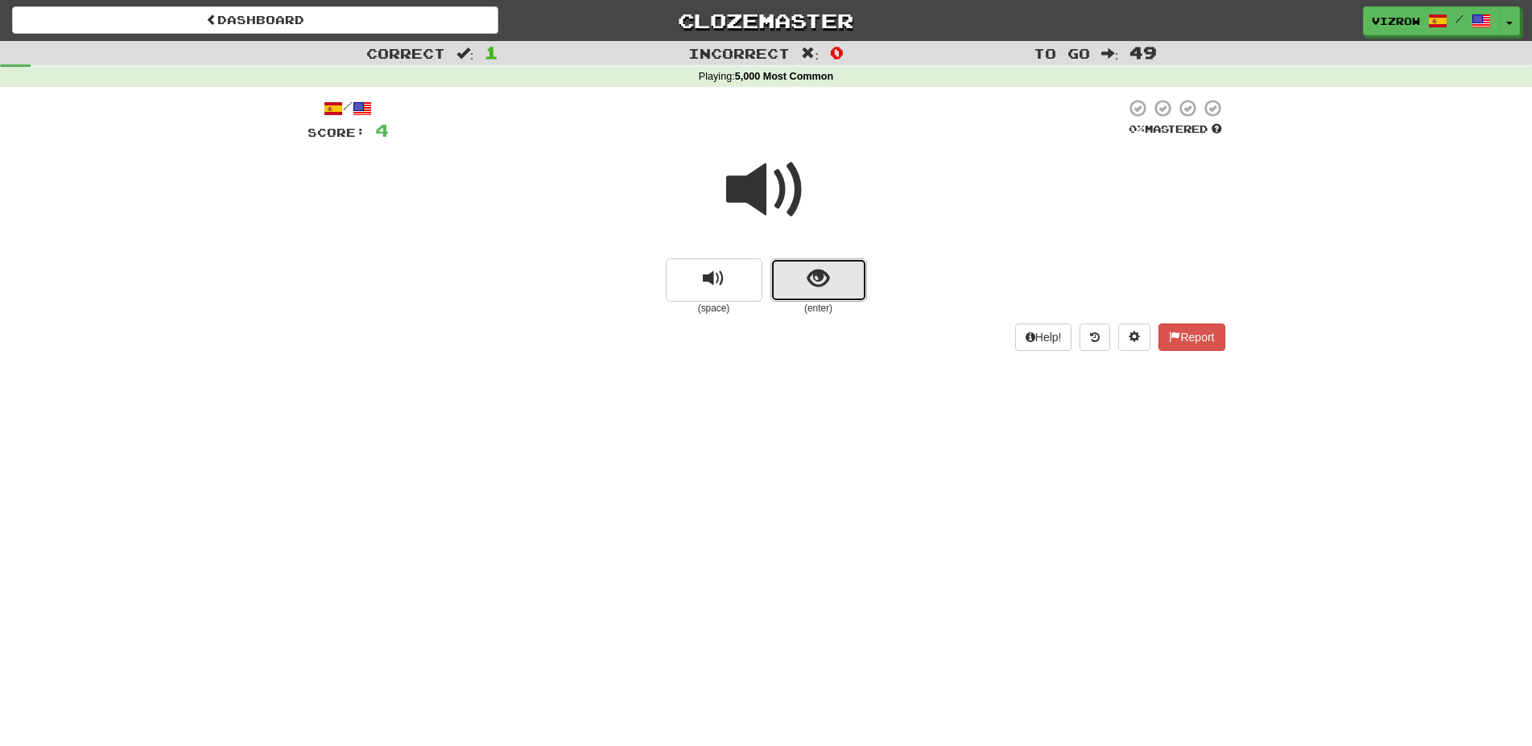
click at [836, 279] on button "show sentence" at bounding box center [818, 279] width 97 height 43
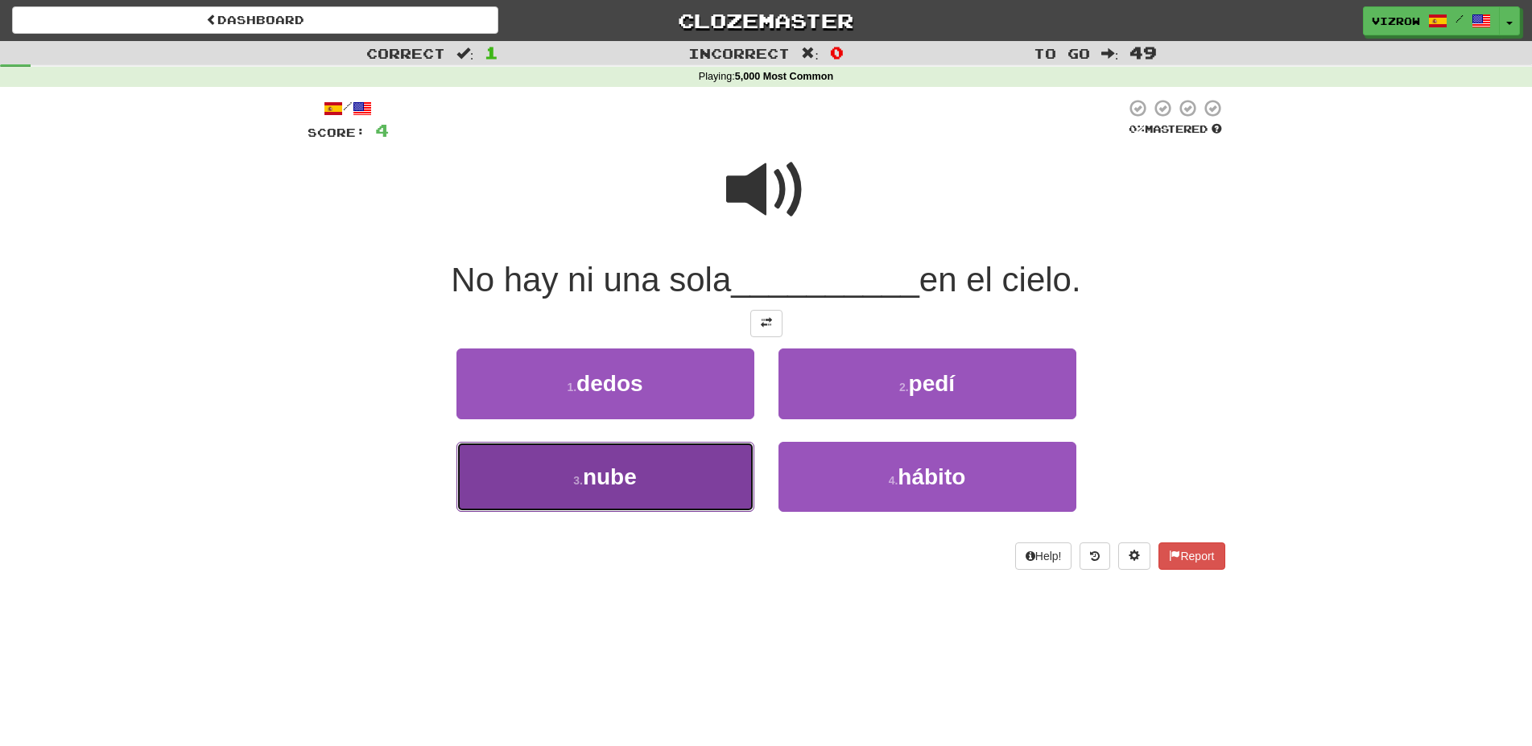
click at [684, 487] on button "3 . nube" at bounding box center [605, 477] width 298 height 70
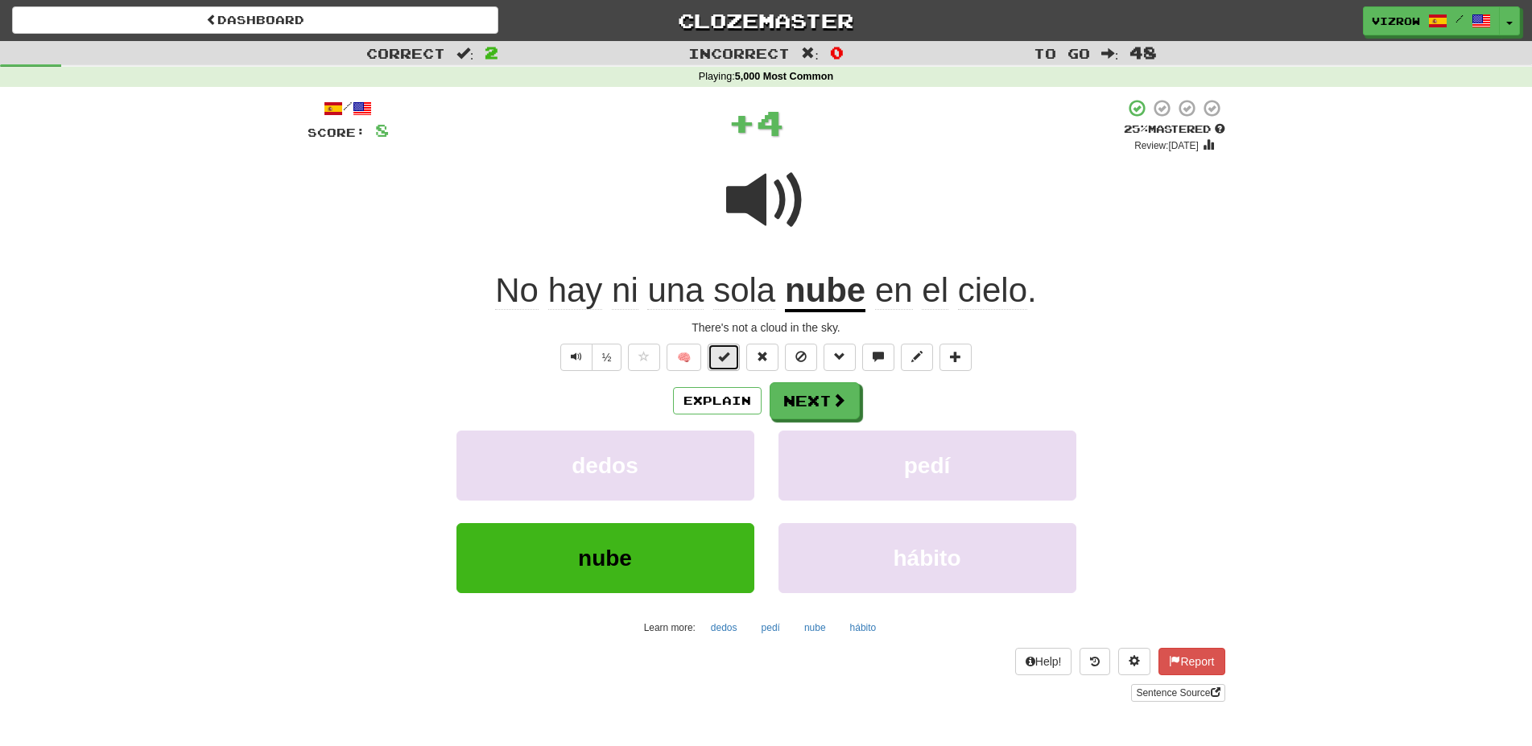
click at [731, 358] on button at bounding box center [724, 357] width 32 height 27
click at [849, 401] on button "Next" at bounding box center [815, 401] width 90 height 37
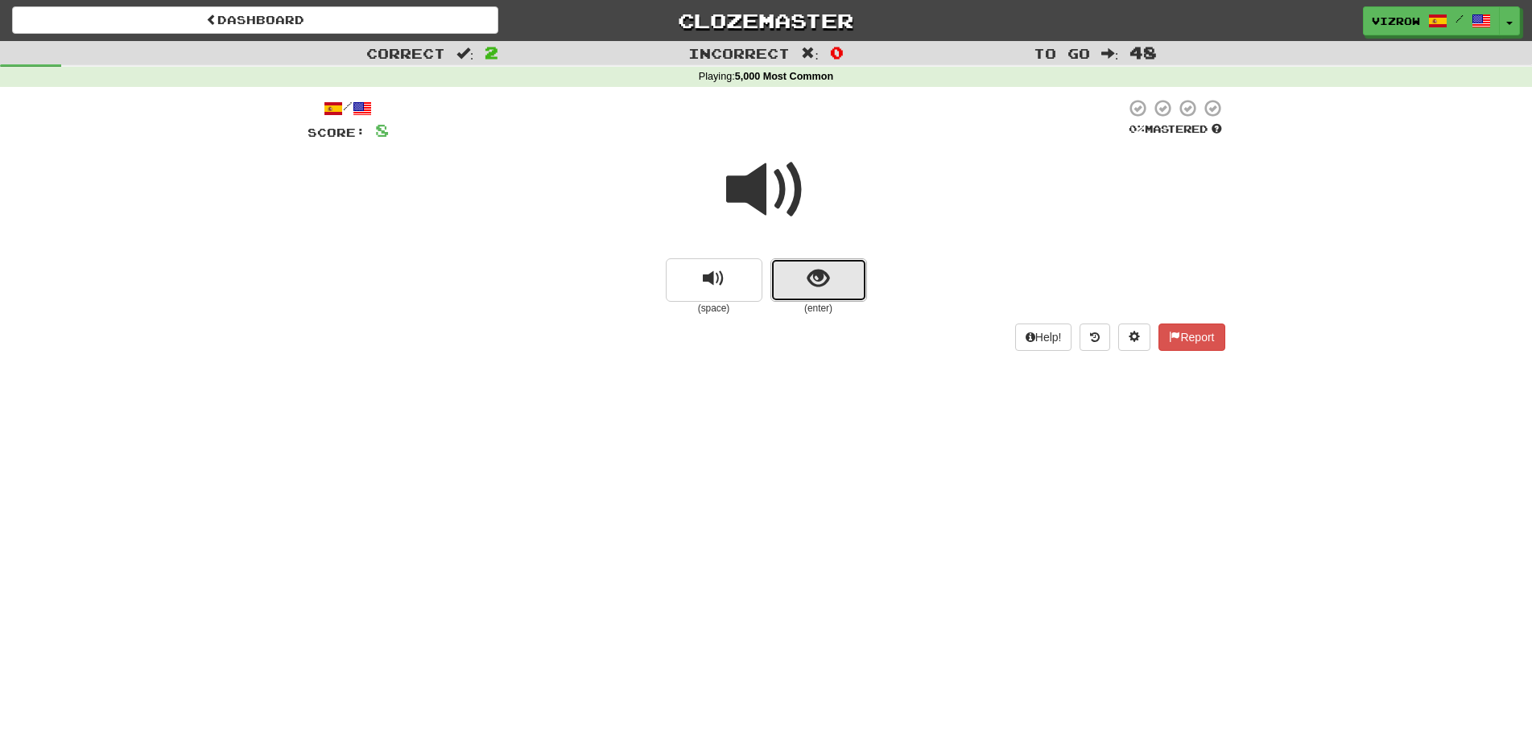
click at [825, 292] on button "show sentence" at bounding box center [818, 279] width 97 height 43
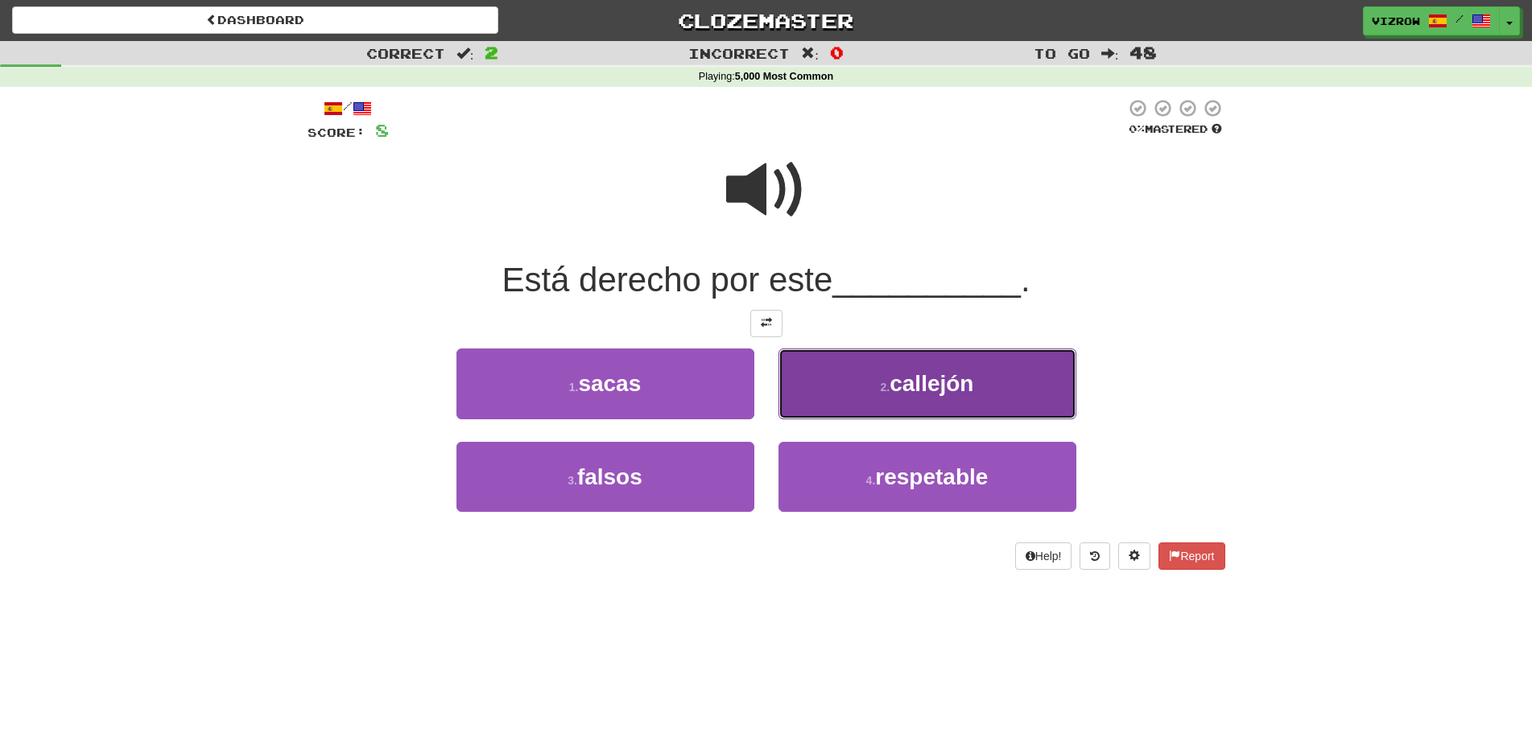
click at [938, 383] on span "callejón" at bounding box center [932, 383] width 84 height 25
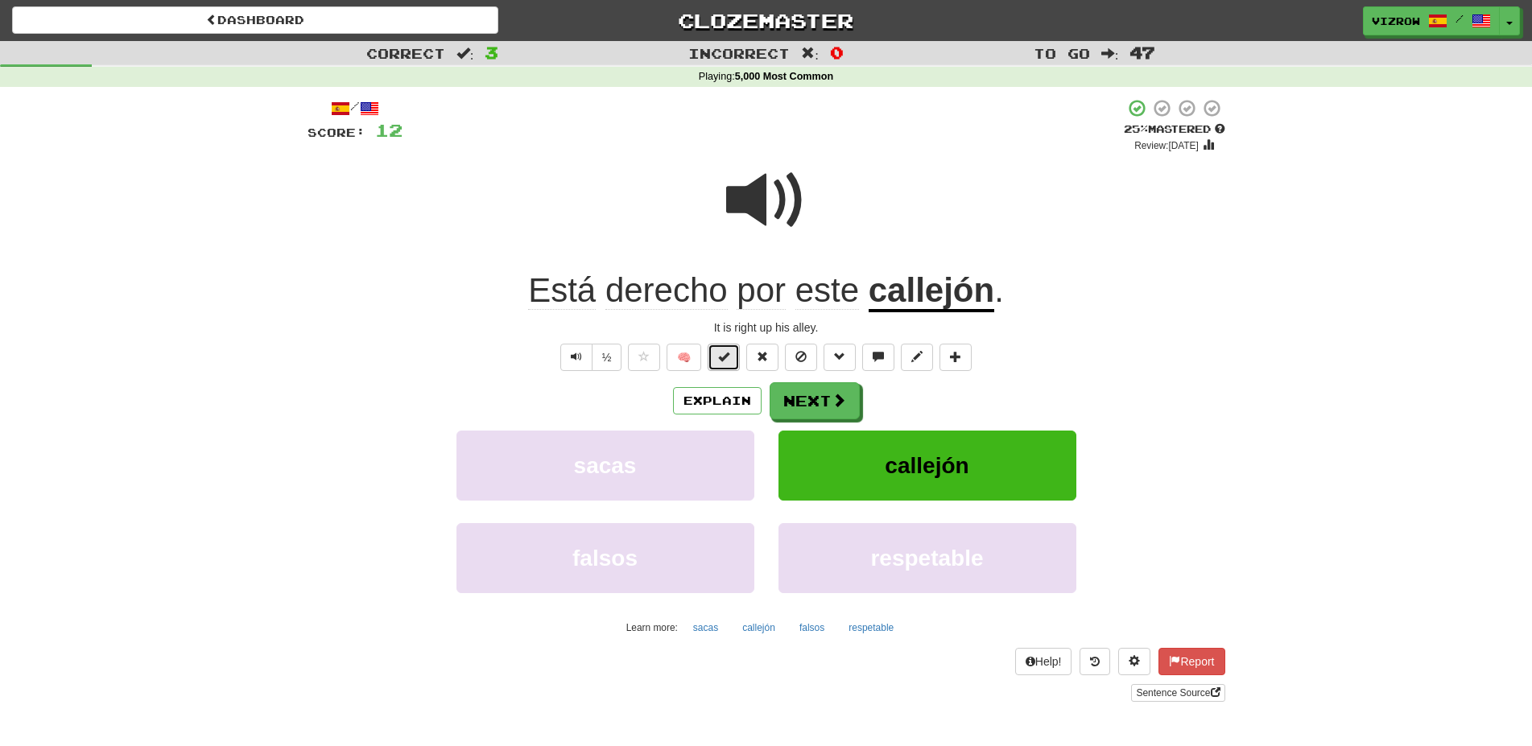
click at [725, 355] on span at bounding box center [723, 356] width 11 height 11
click at [841, 394] on span at bounding box center [839, 401] width 14 height 14
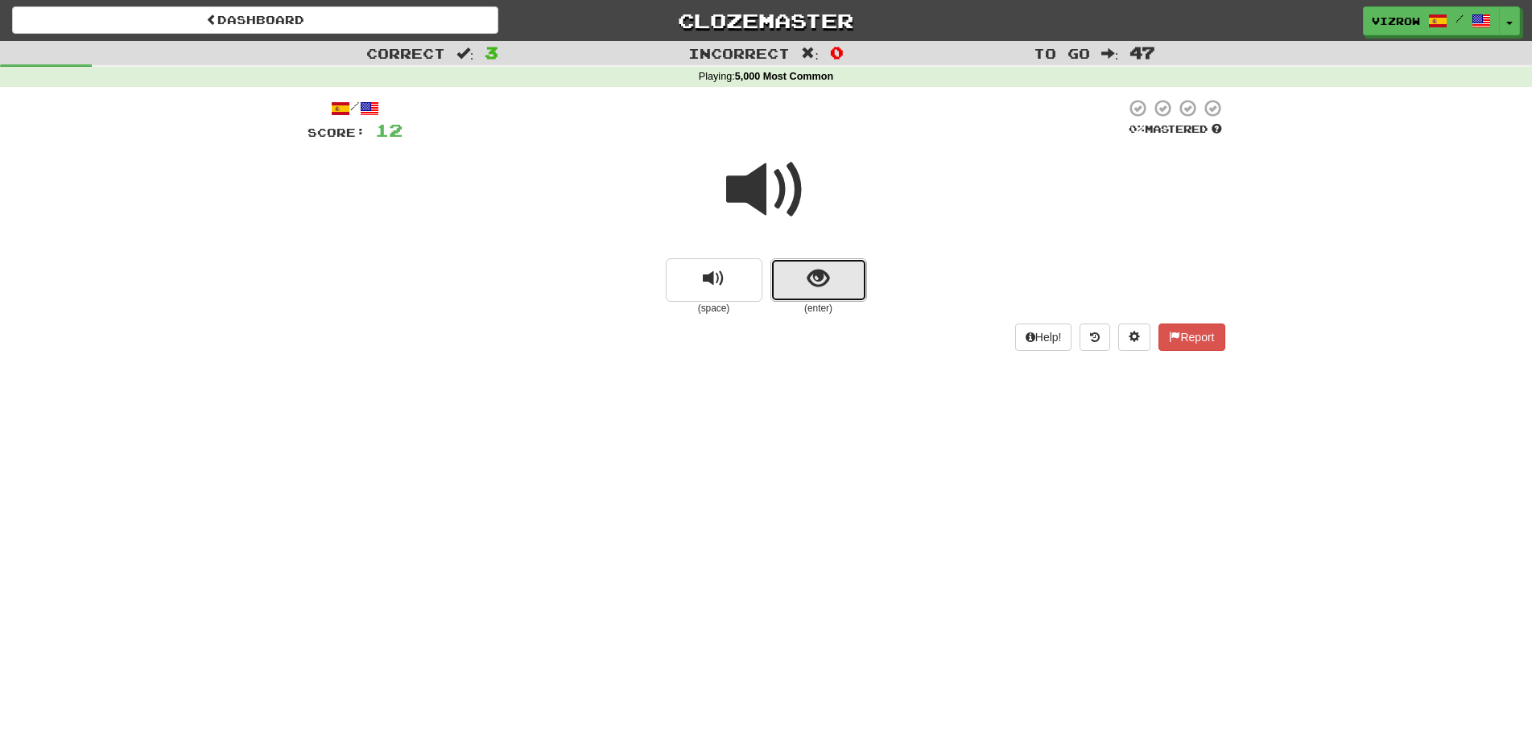
click at [811, 268] on span "show sentence" at bounding box center [818, 279] width 22 height 22
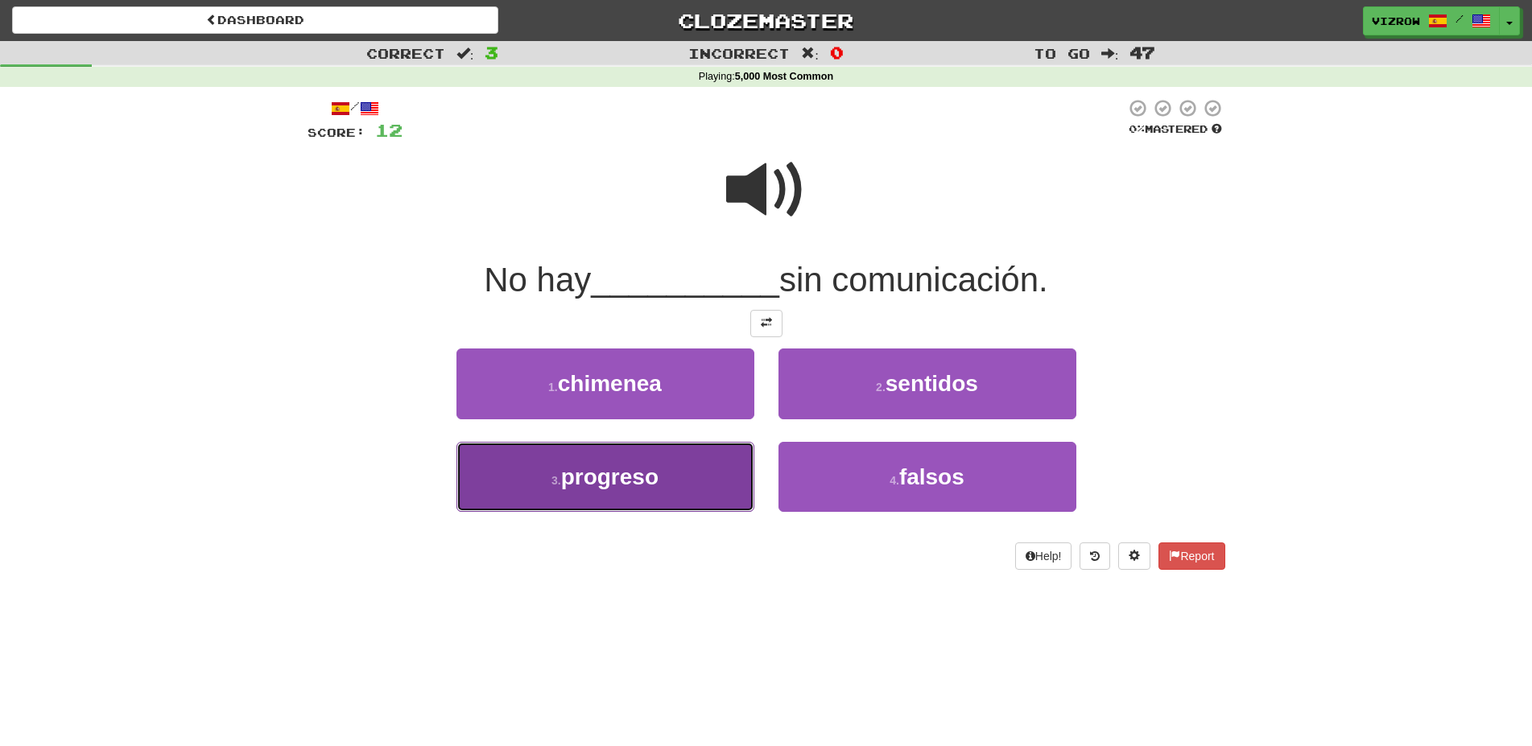
click at [642, 484] on span "progreso" at bounding box center [609, 477] width 97 height 25
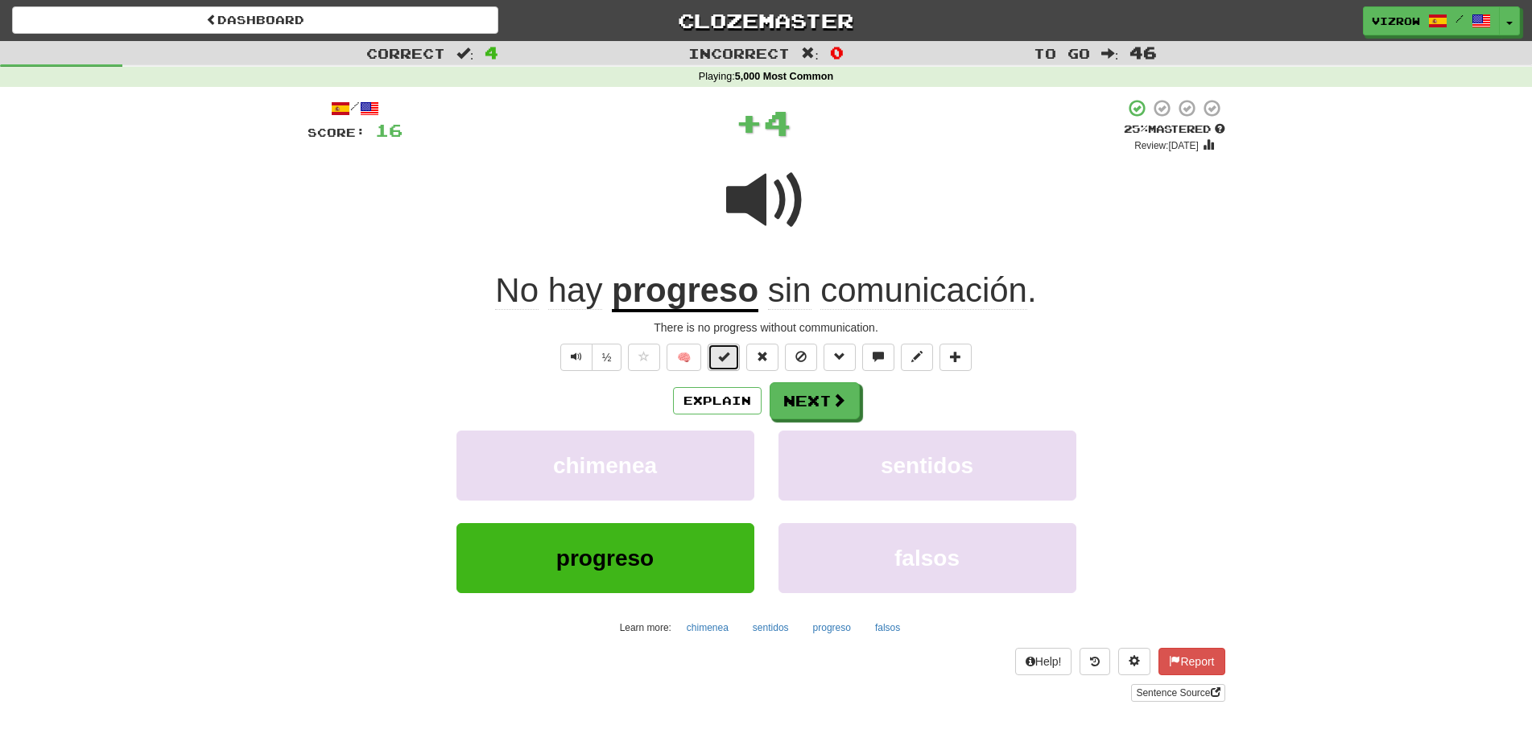
click at [717, 355] on button at bounding box center [724, 357] width 32 height 27
click at [848, 409] on button "Next" at bounding box center [815, 401] width 90 height 37
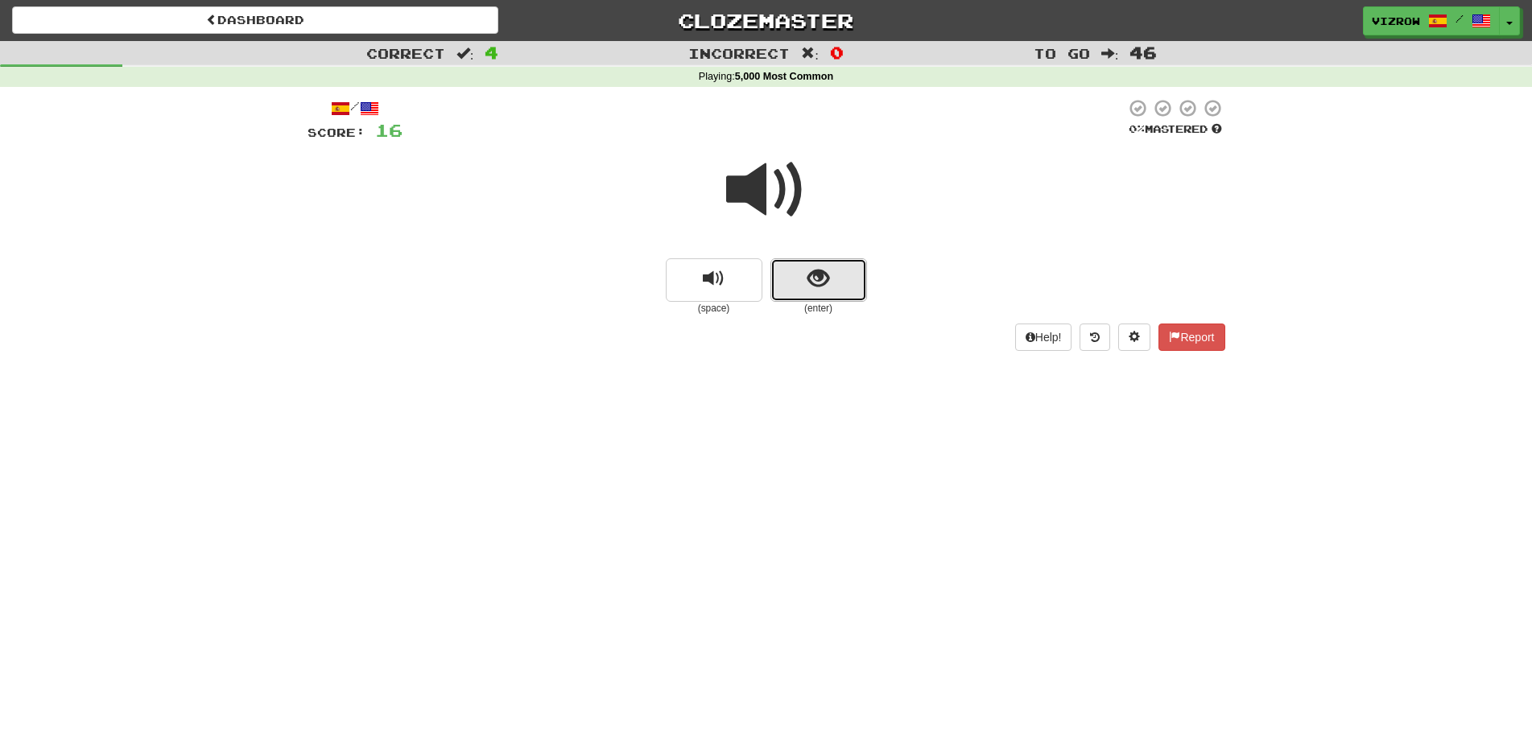
click at [832, 283] on button "show sentence" at bounding box center [818, 279] width 97 height 43
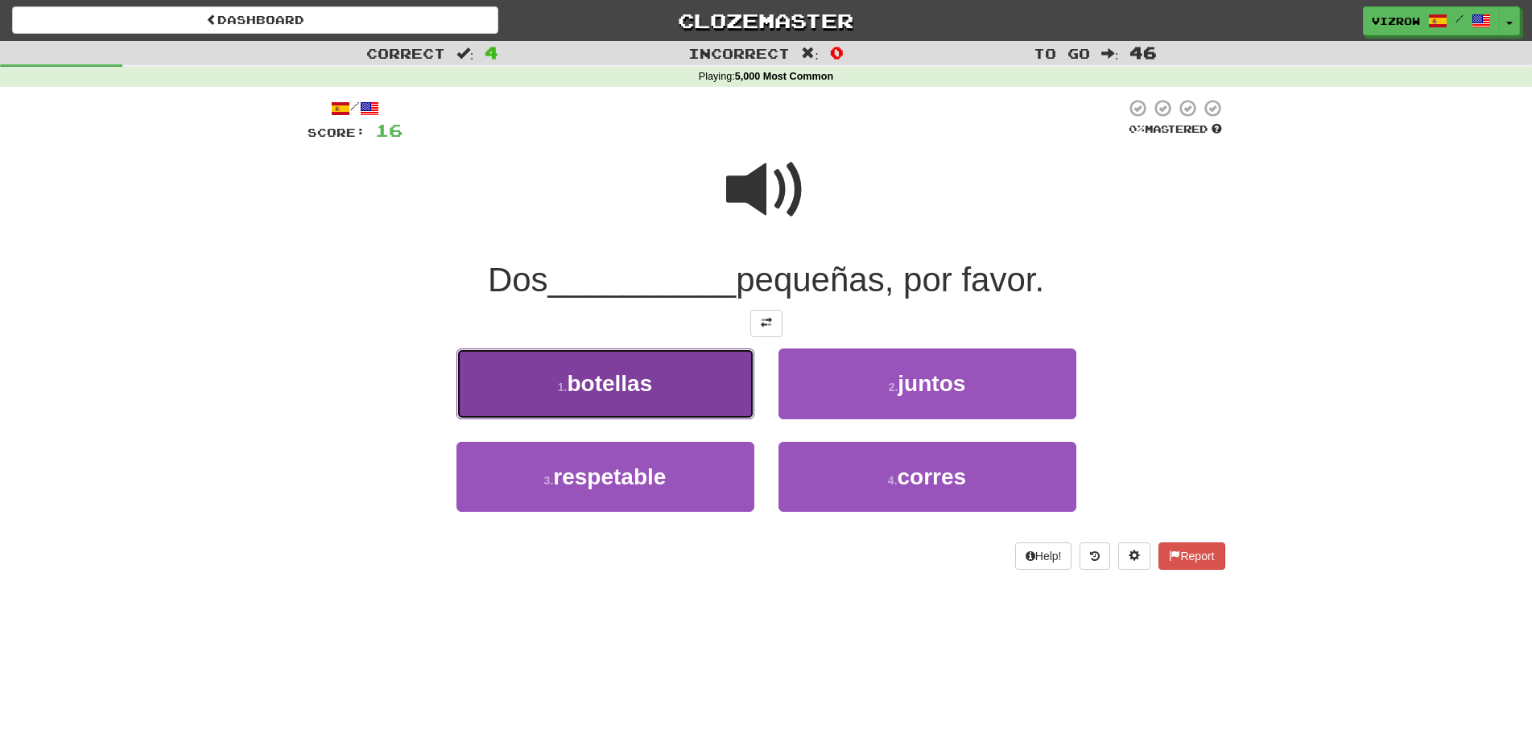
click at [655, 379] on button "1 . botellas" at bounding box center [605, 384] width 298 height 70
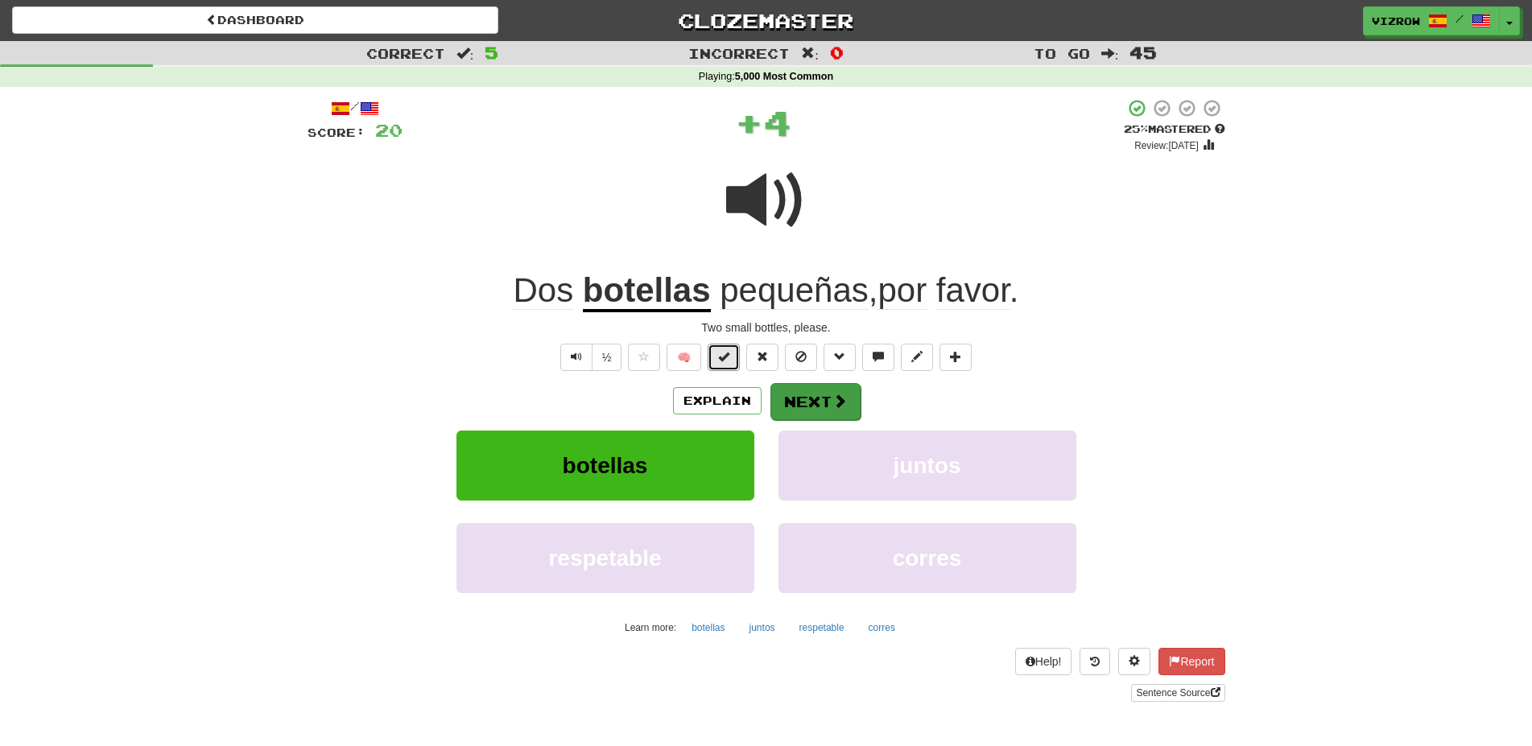
drag, startPoint x: 734, startPoint y: 364, endPoint x: 808, endPoint y: 411, distance: 87.6
click at [740, 366] on button at bounding box center [724, 357] width 32 height 27
click at [820, 398] on button "Next" at bounding box center [815, 401] width 90 height 37
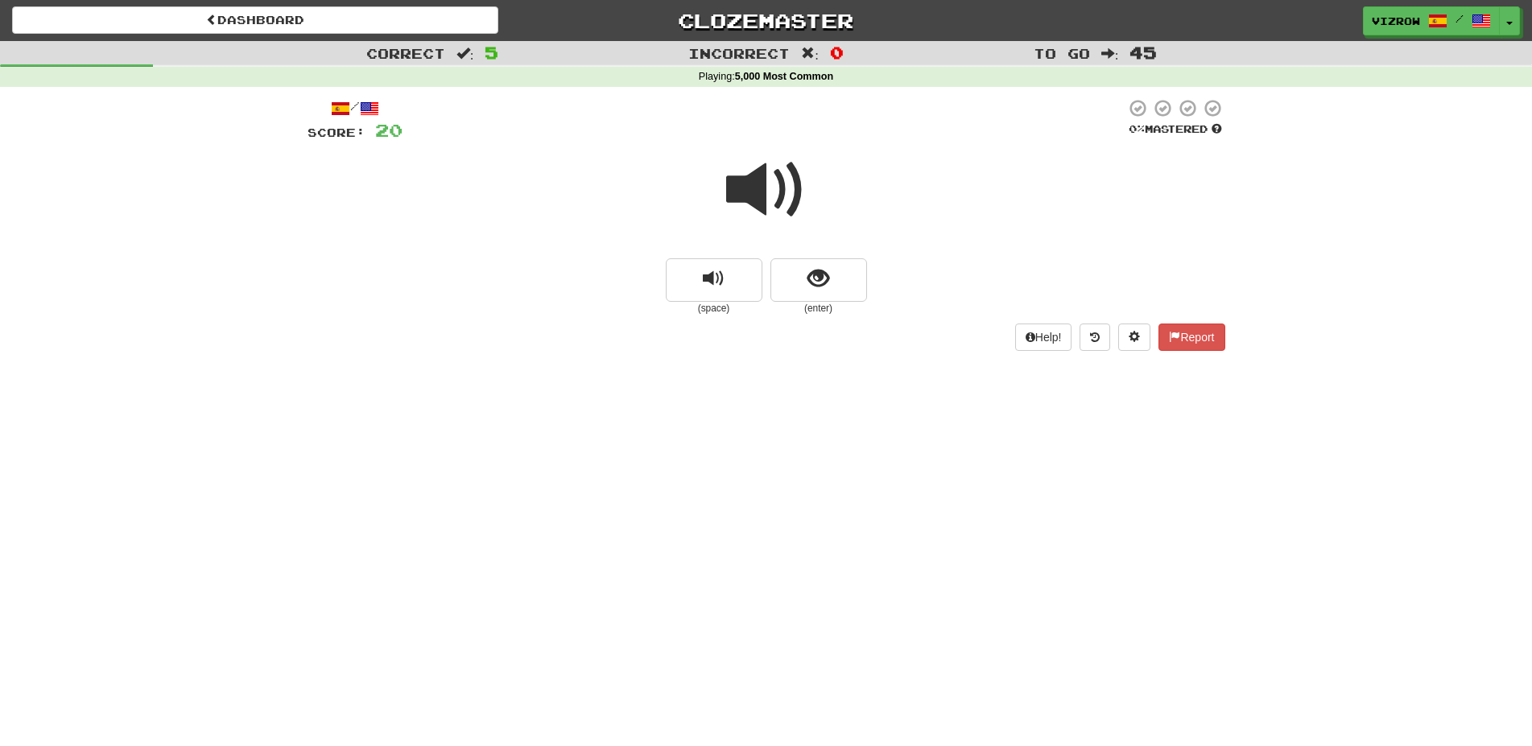
click at [853, 307] on small "(enter)" at bounding box center [818, 309] width 97 height 14
click at [847, 284] on button "show sentence" at bounding box center [818, 279] width 97 height 43
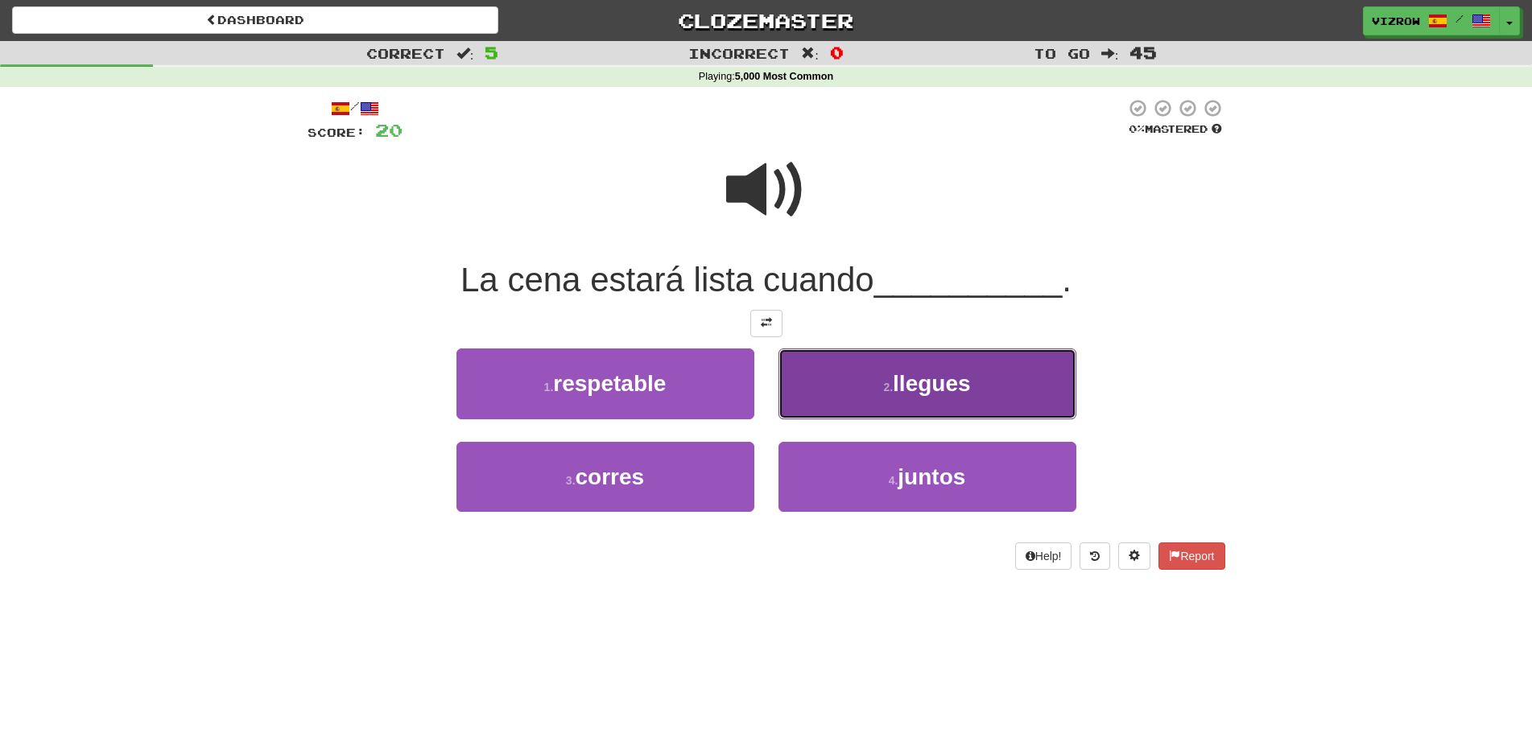
click at [943, 391] on span "llegues" at bounding box center [931, 383] width 77 height 25
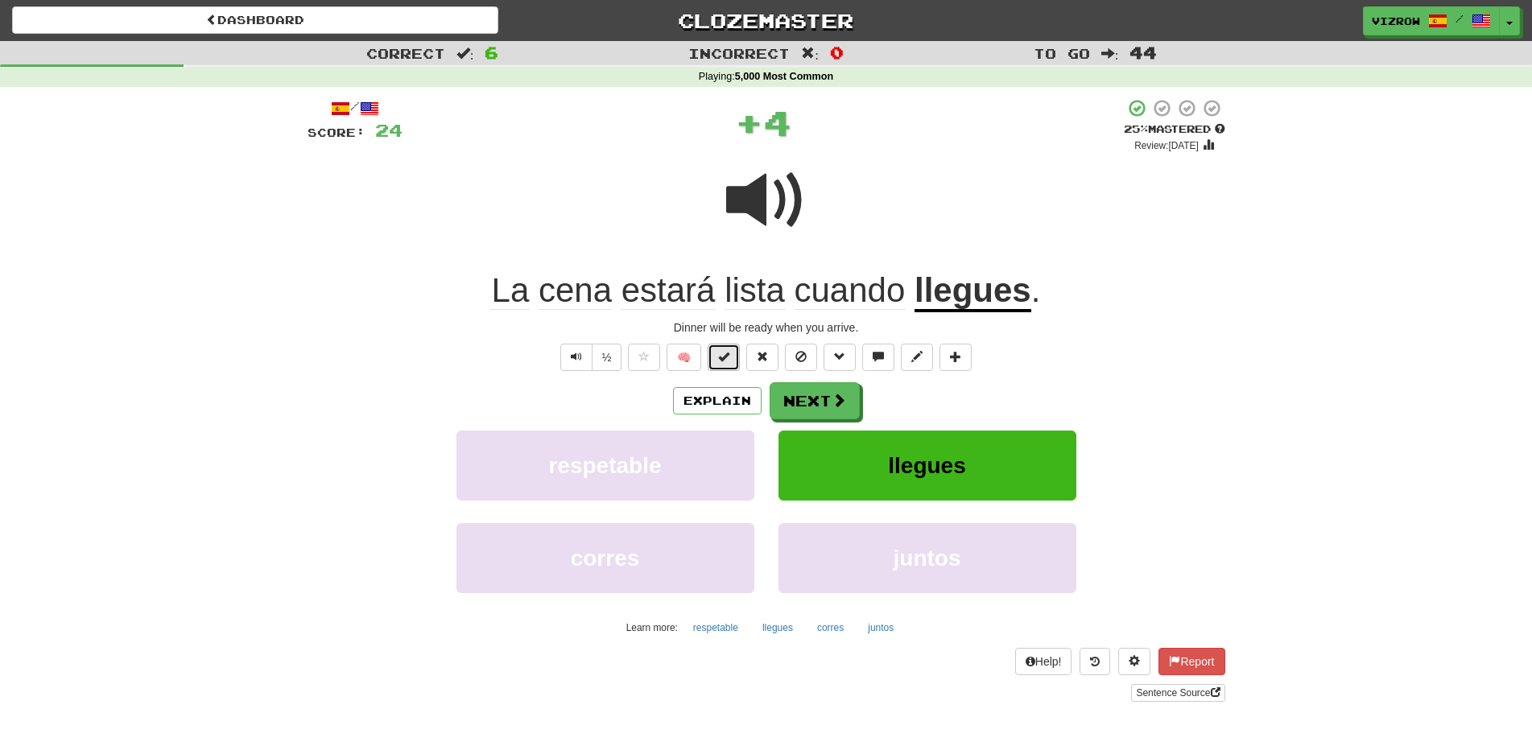
click at [710, 357] on button at bounding box center [724, 357] width 32 height 27
click at [827, 386] on button "Next" at bounding box center [815, 401] width 90 height 37
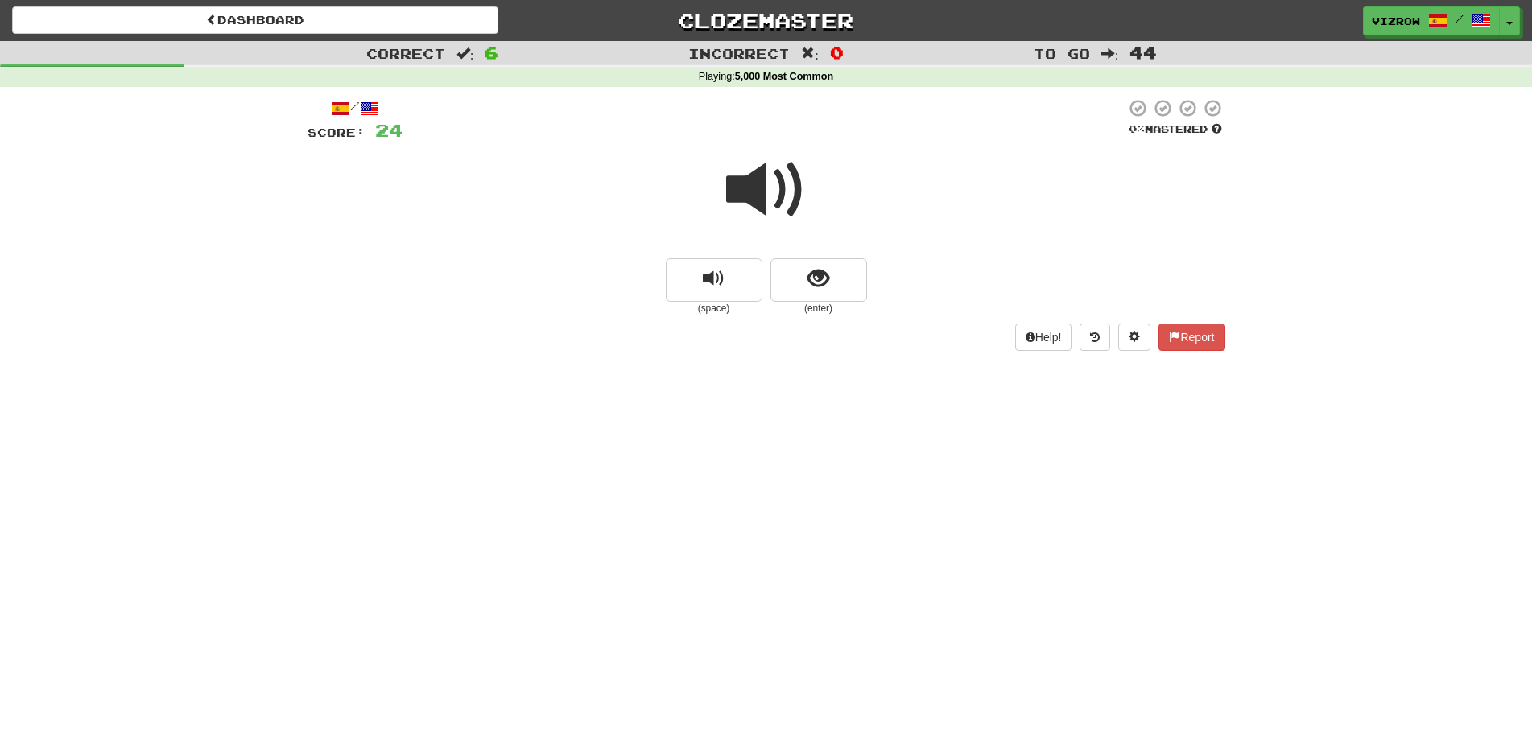
click at [834, 224] on div at bounding box center [767, 200] width 918 height 115
click at [828, 265] on button "show sentence" at bounding box center [818, 279] width 97 height 43
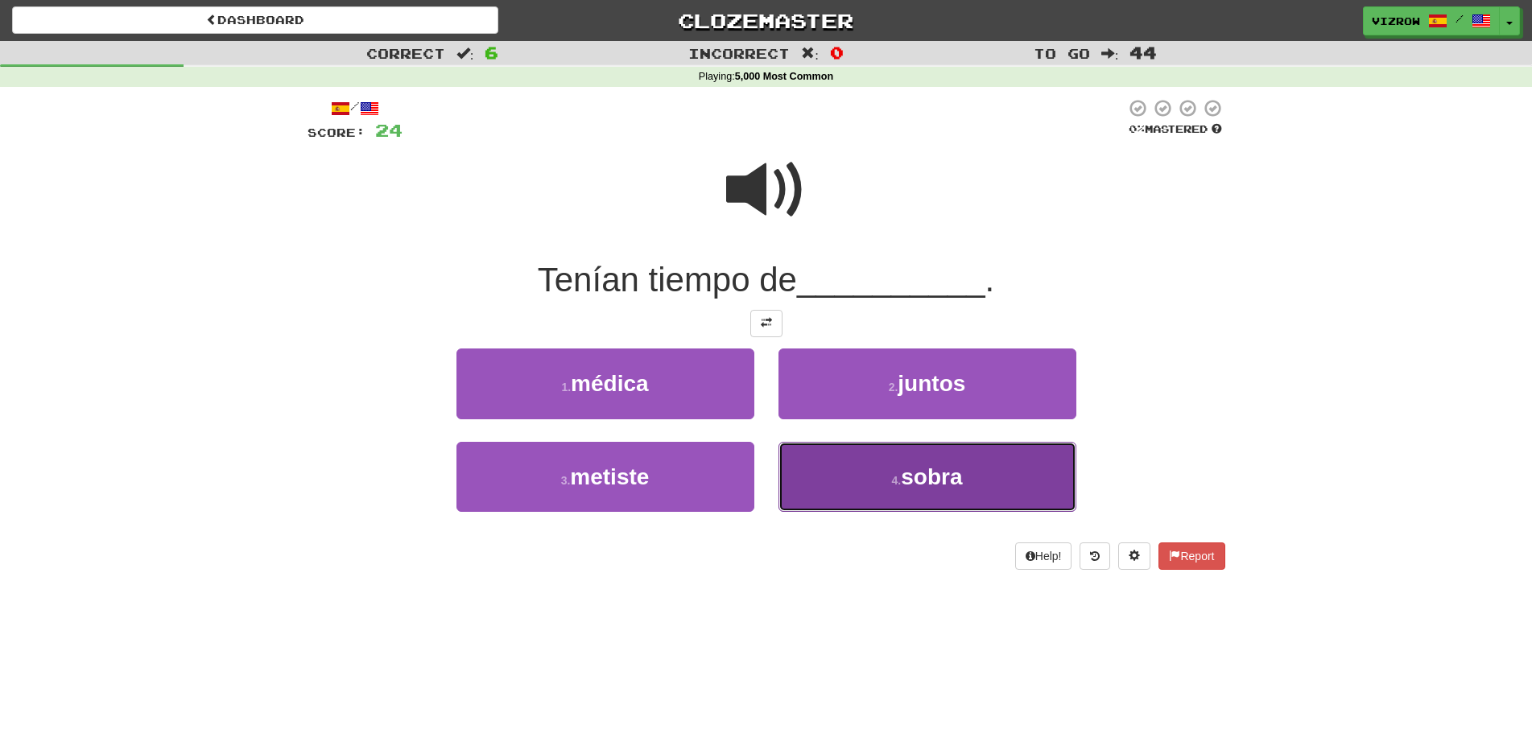
click at [919, 483] on span "sobra" at bounding box center [931, 477] width 61 height 25
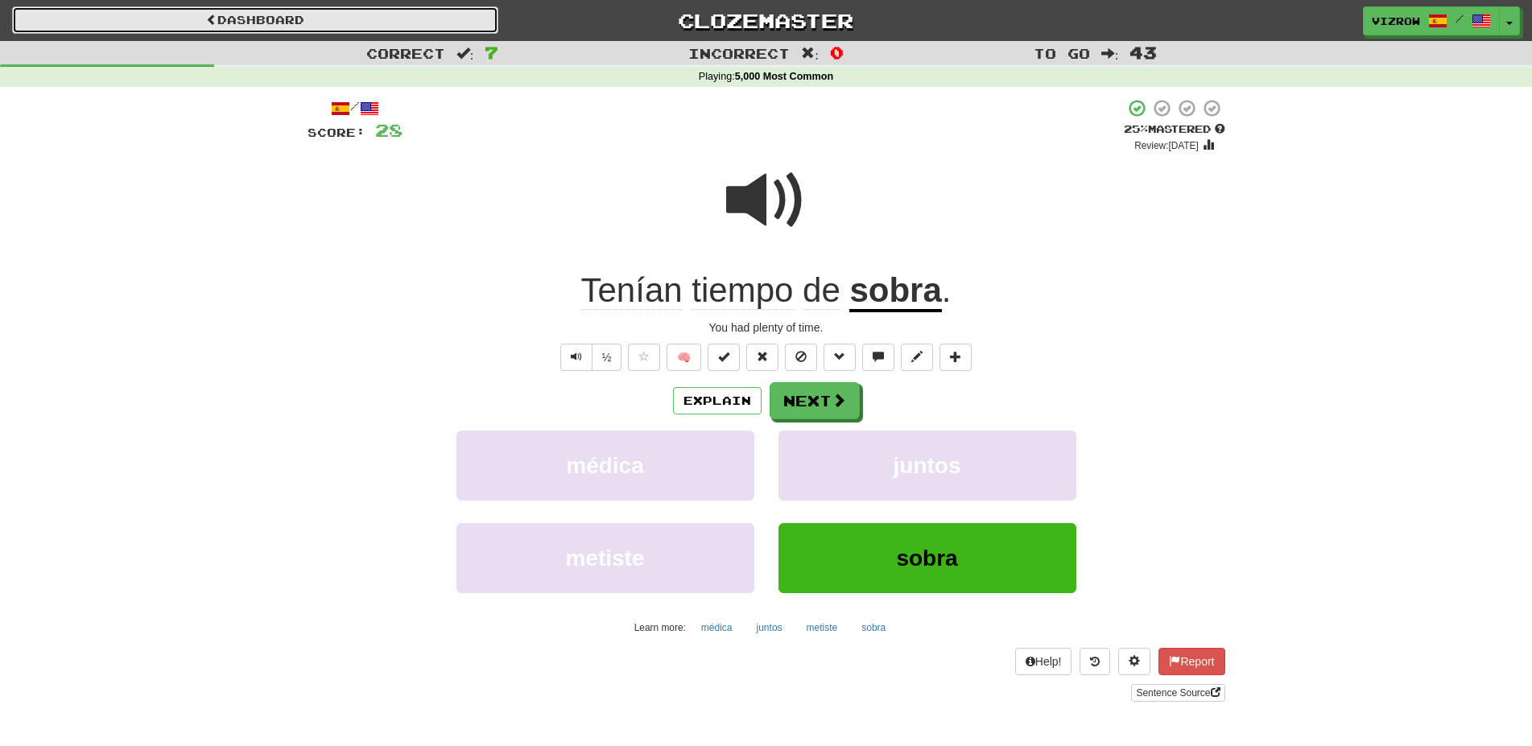
click at [299, 29] on link "Dashboard" at bounding box center [255, 19] width 486 height 27
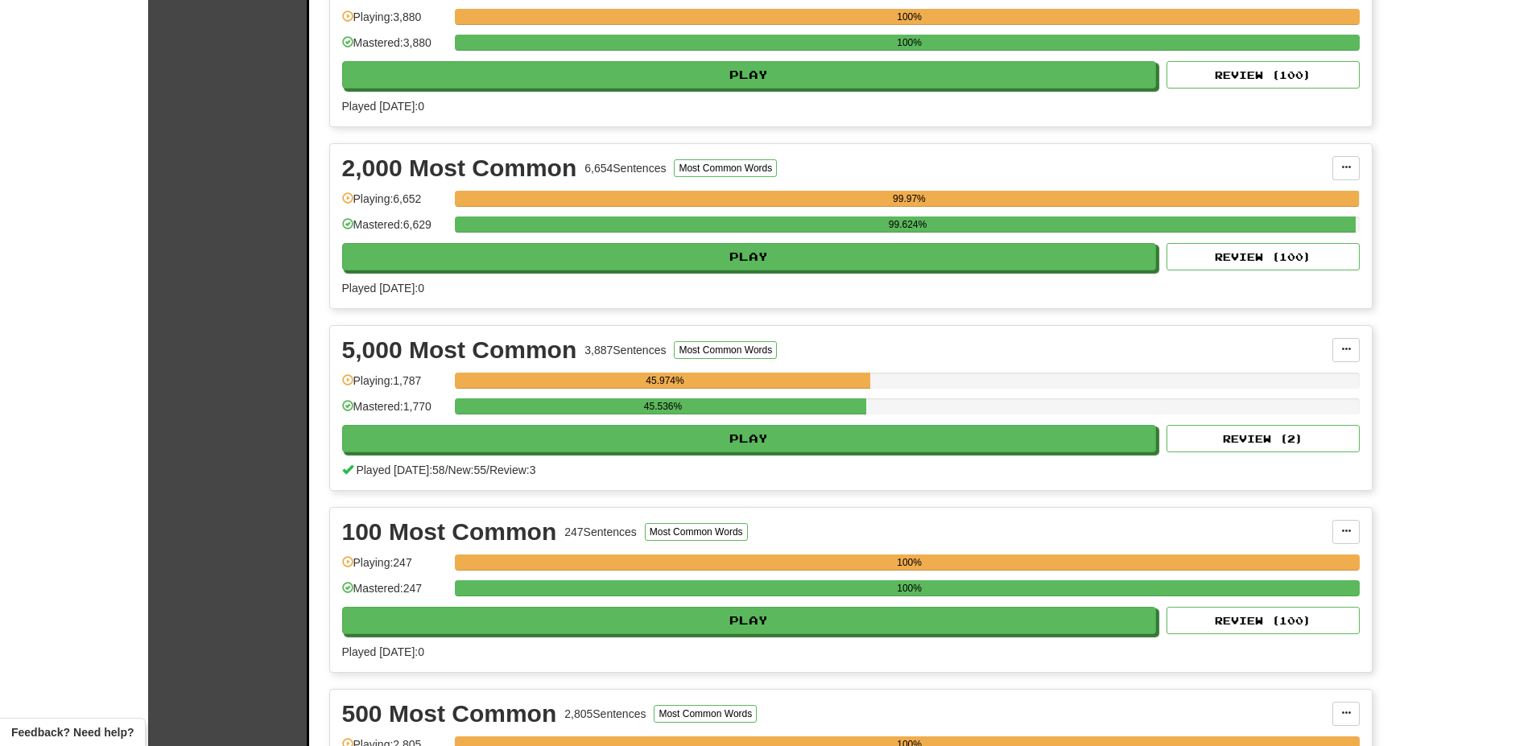
scroll to position [411, 0]
